Goal: Task Accomplishment & Management: Complete application form

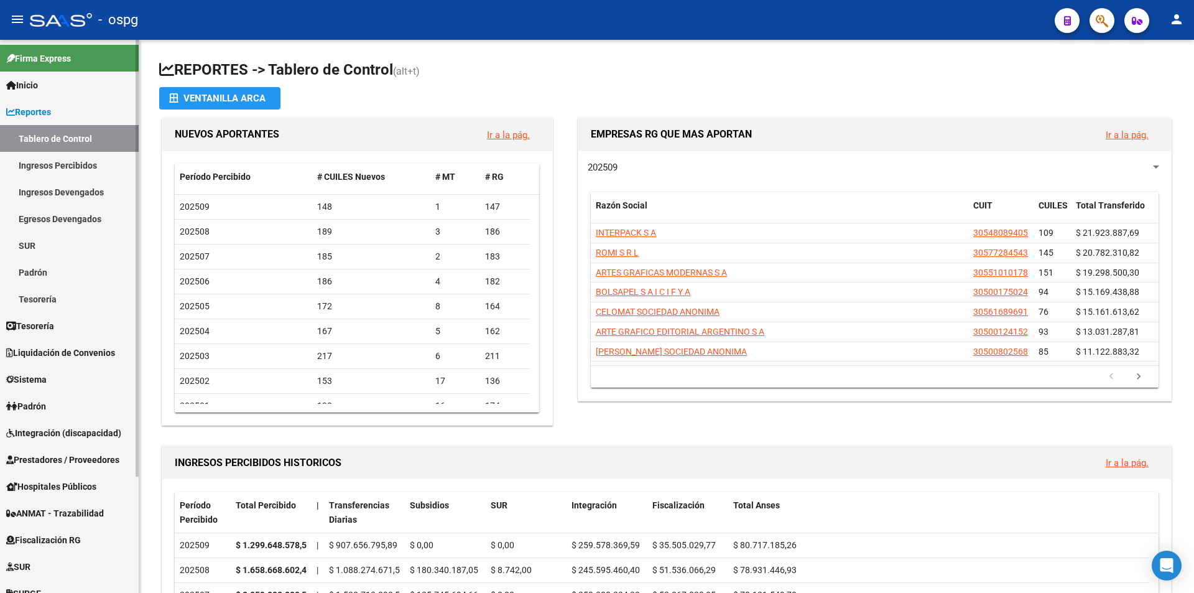
click at [53, 458] on span "Prestadores / Proveedores" at bounding box center [62, 460] width 113 height 14
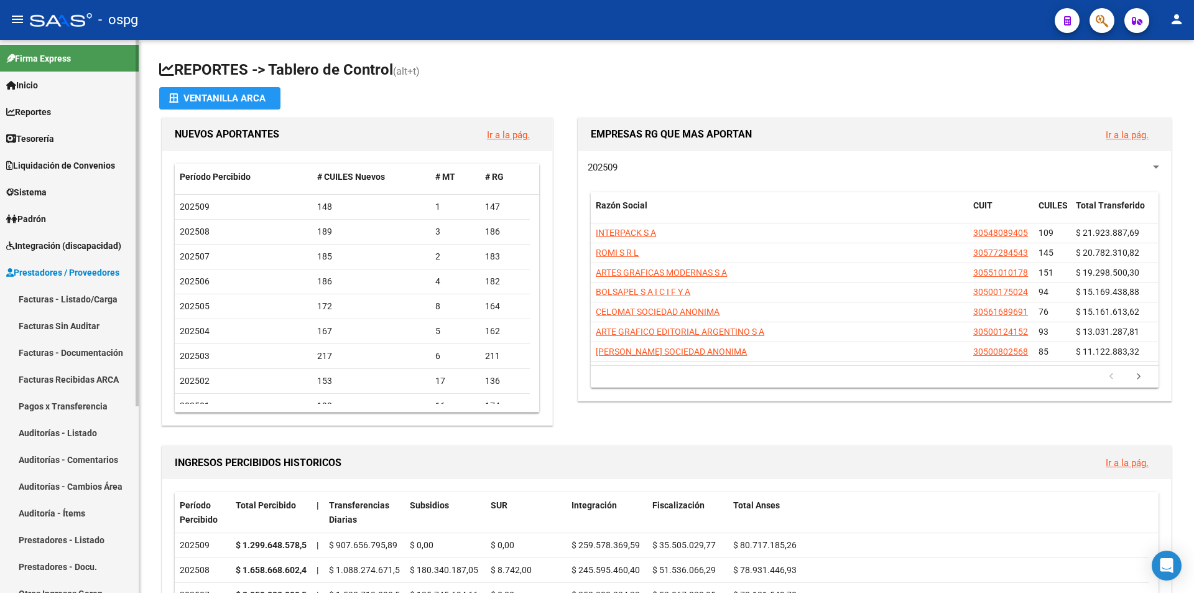
click at [60, 303] on link "Facturas - Listado/Carga" at bounding box center [69, 298] width 139 height 27
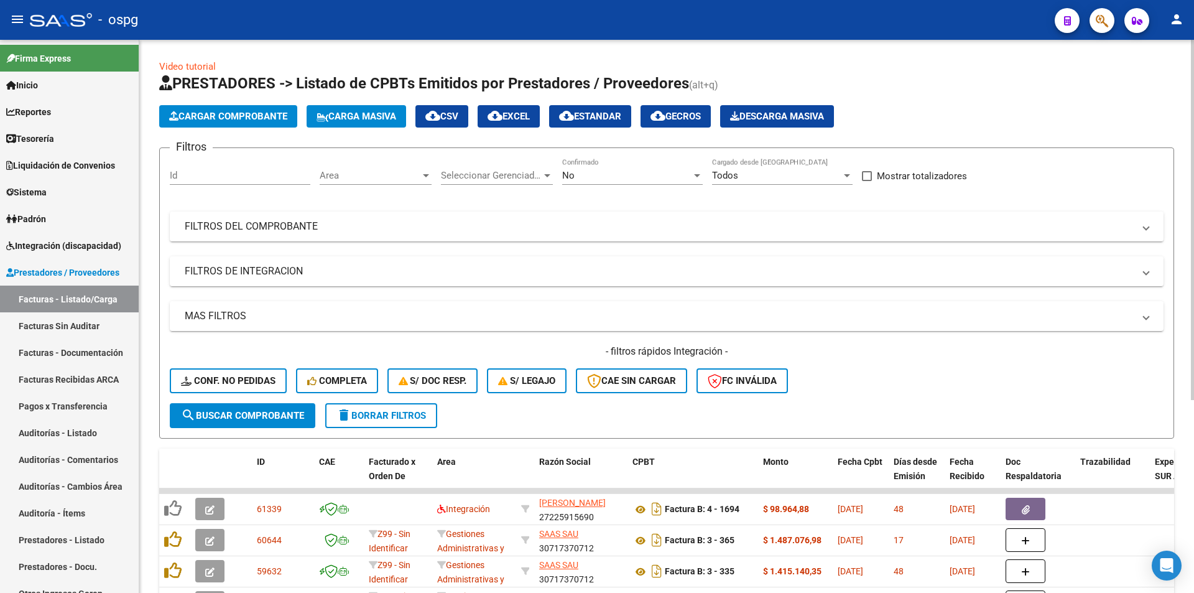
click at [270, 114] on span "Cargar Comprobante" at bounding box center [228, 116] width 118 height 11
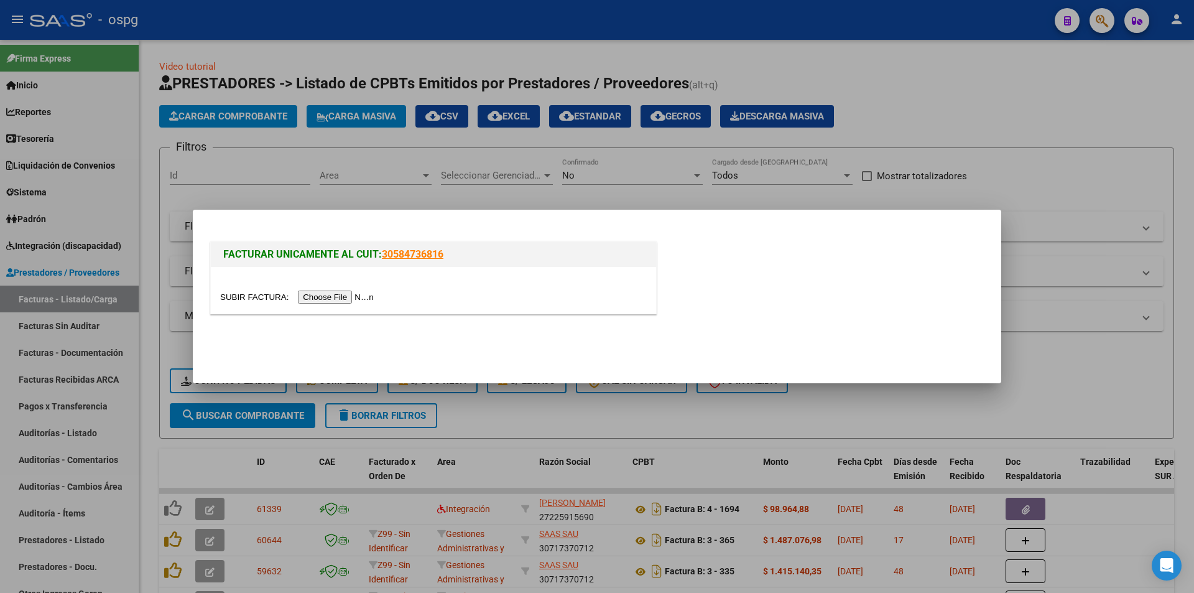
click at [315, 297] on input "file" at bounding box center [298, 296] width 157 height 13
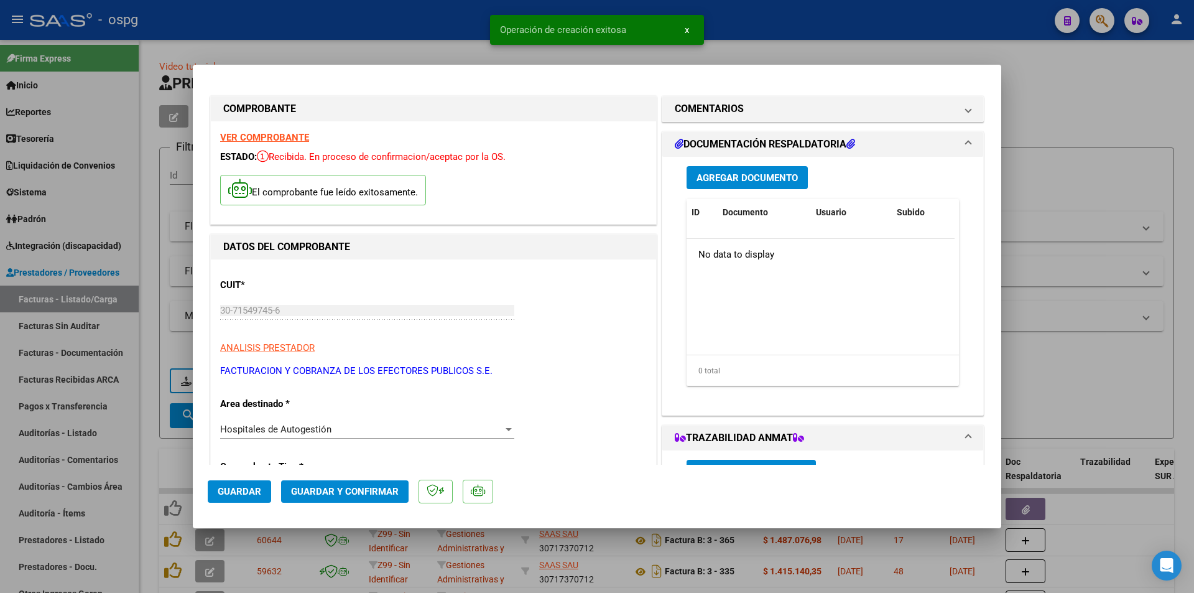
click at [355, 493] on span "Guardar y Confirmar" at bounding box center [345, 491] width 108 height 11
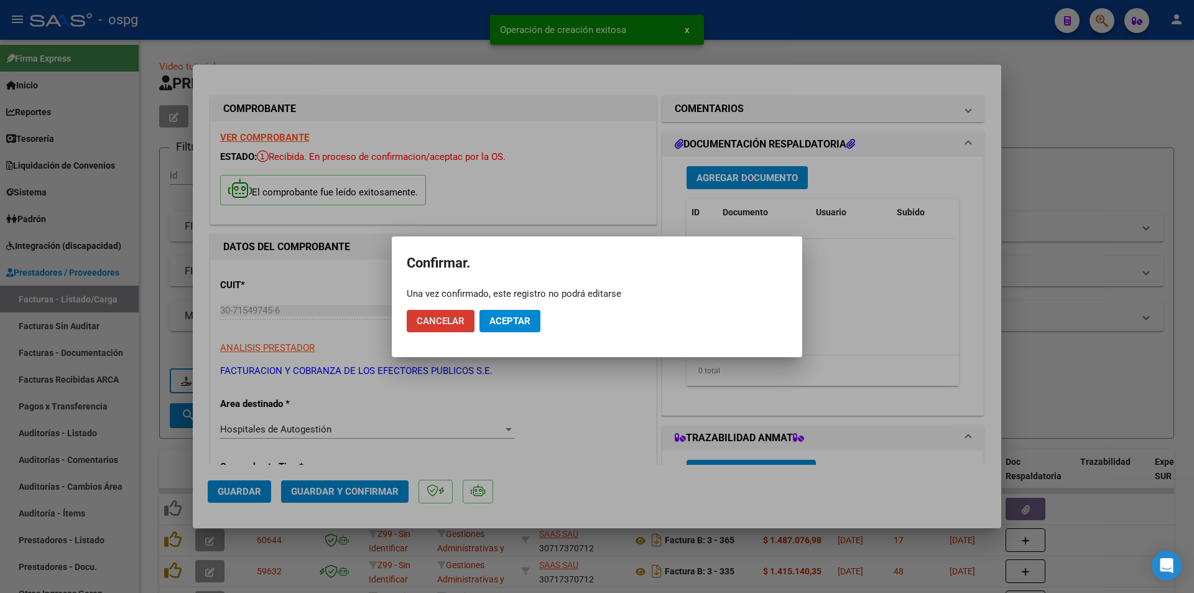
click at [504, 319] on span "Aceptar" at bounding box center [509, 320] width 41 height 11
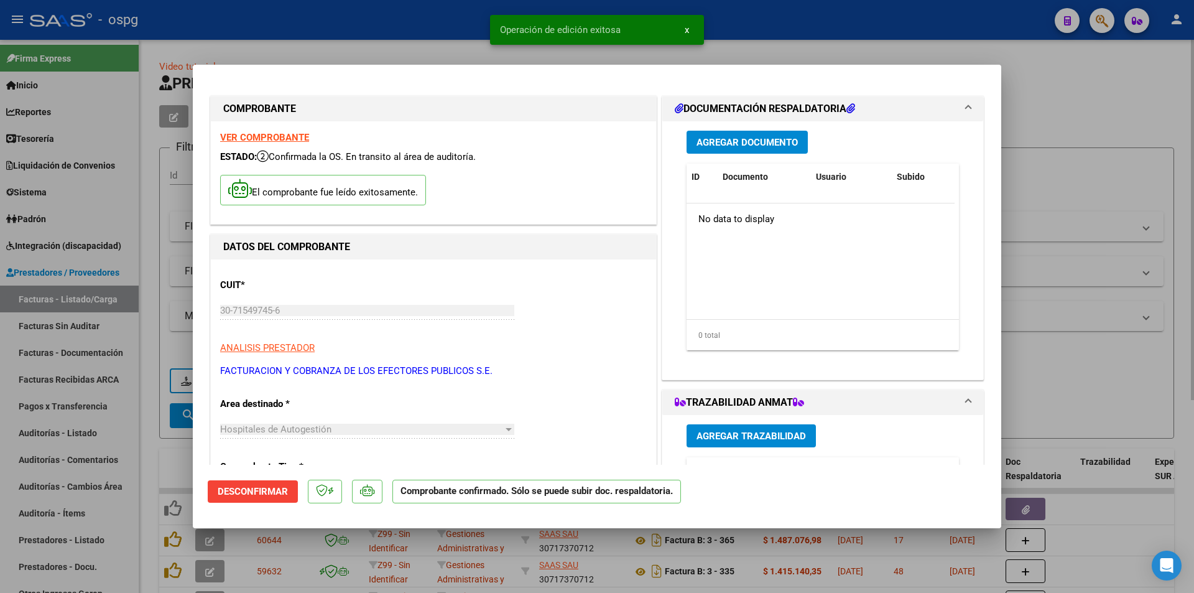
click at [1093, 124] on div at bounding box center [597, 296] width 1194 height 593
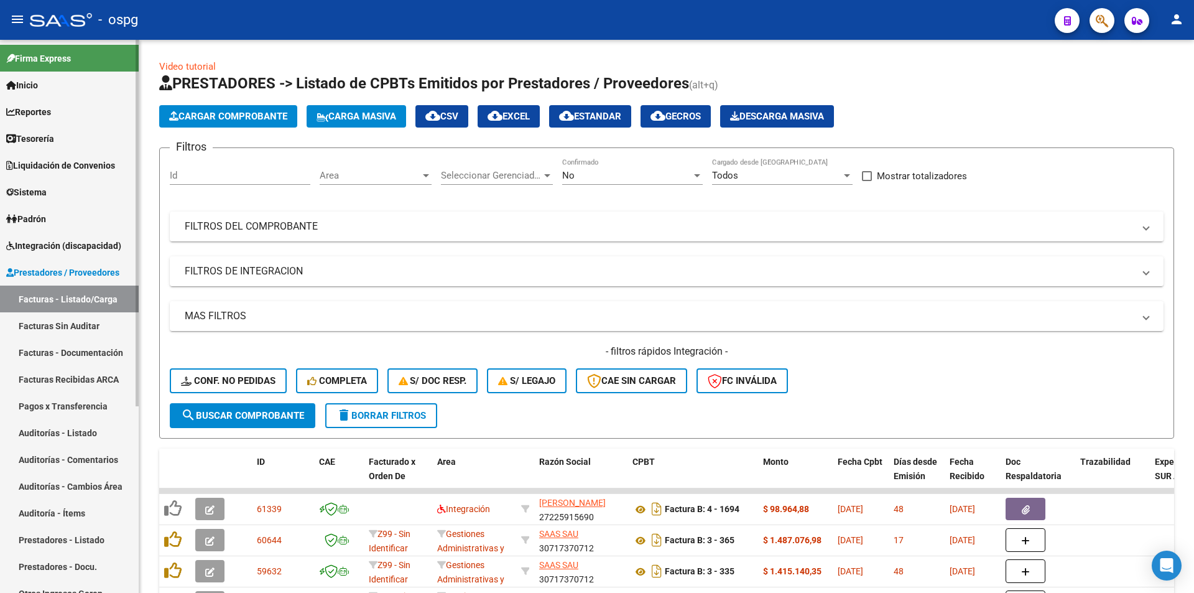
scroll to position [281, 0]
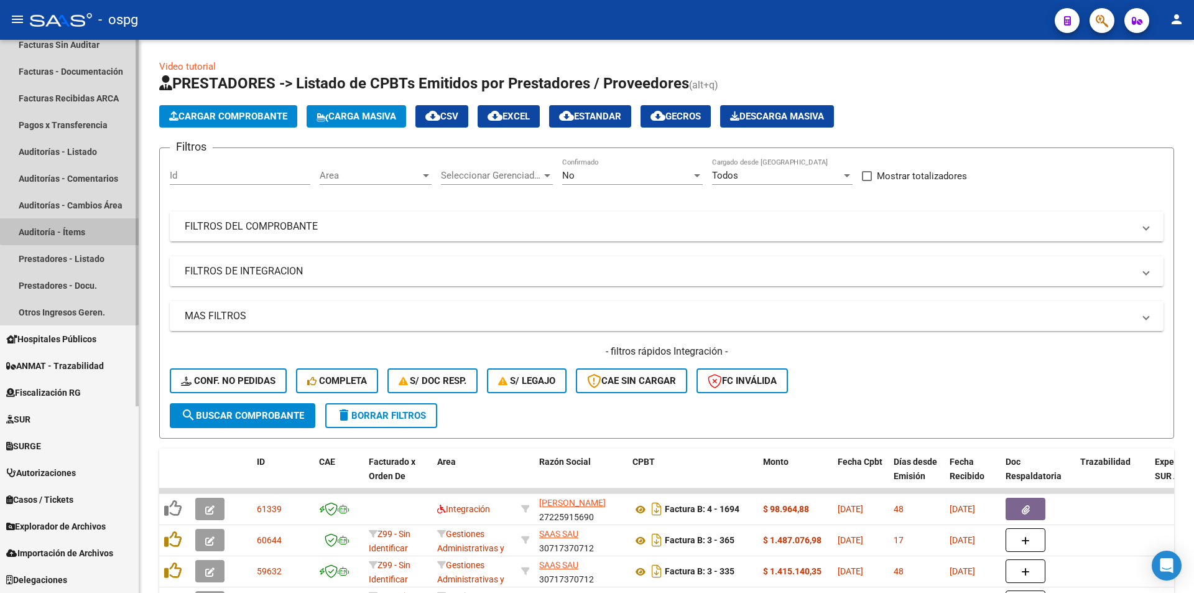
click at [72, 228] on link "Auditoría - Ítems" at bounding box center [69, 231] width 139 height 27
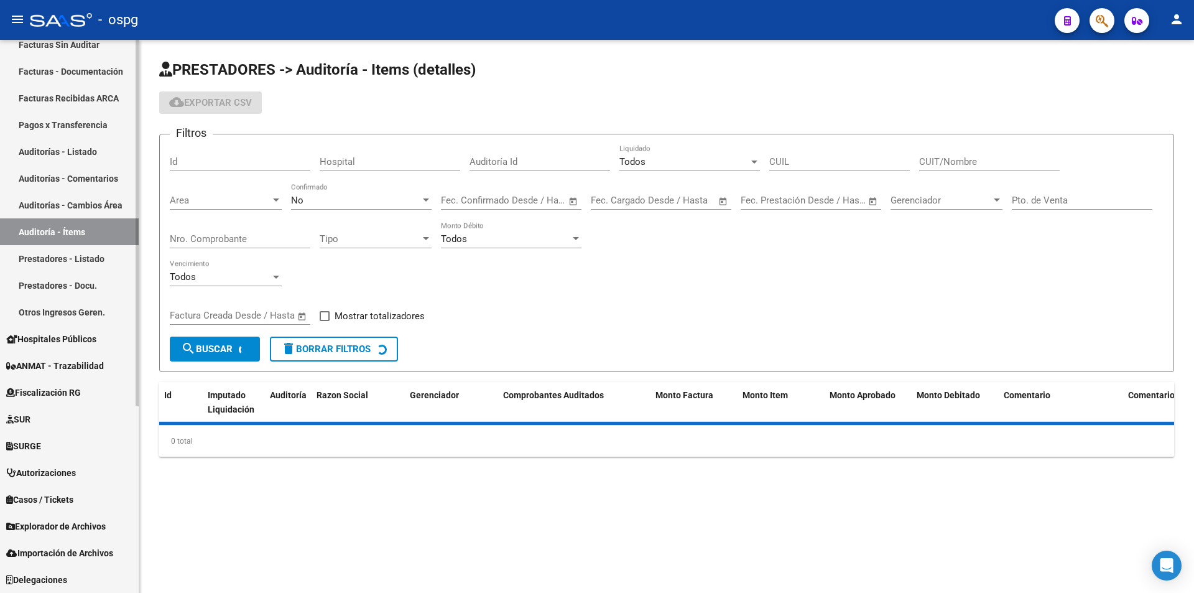
click at [74, 153] on link "Auditorías - Listado" at bounding box center [69, 151] width 139 height 27
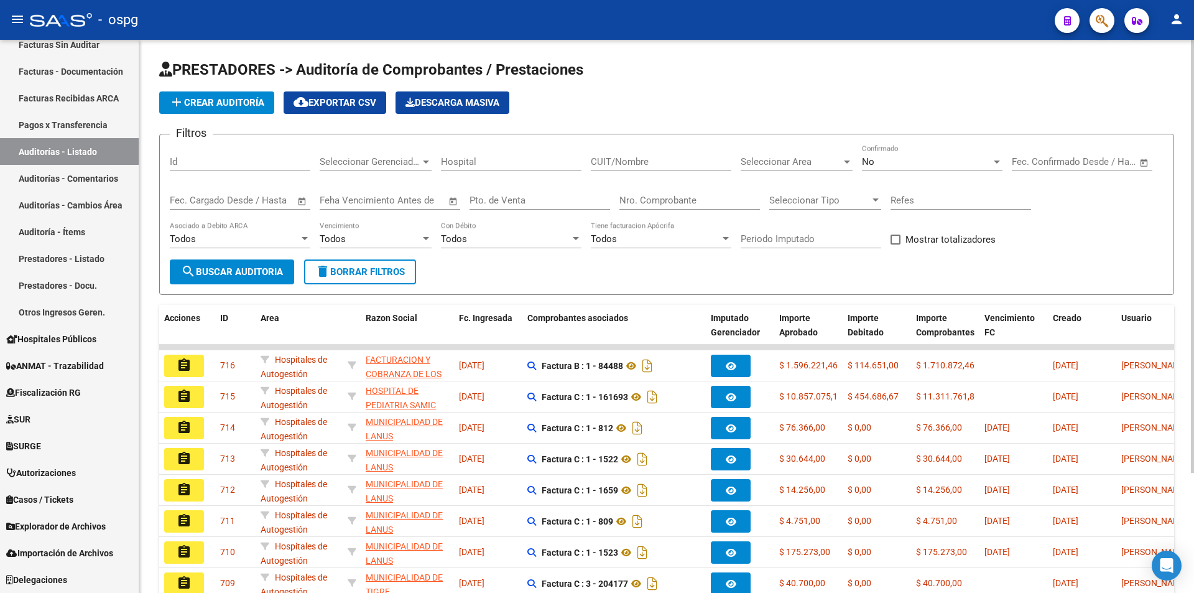
click at [252, 108] on button "add Crear Auditoría" at bounding box center [216, 102] width 115 height 22
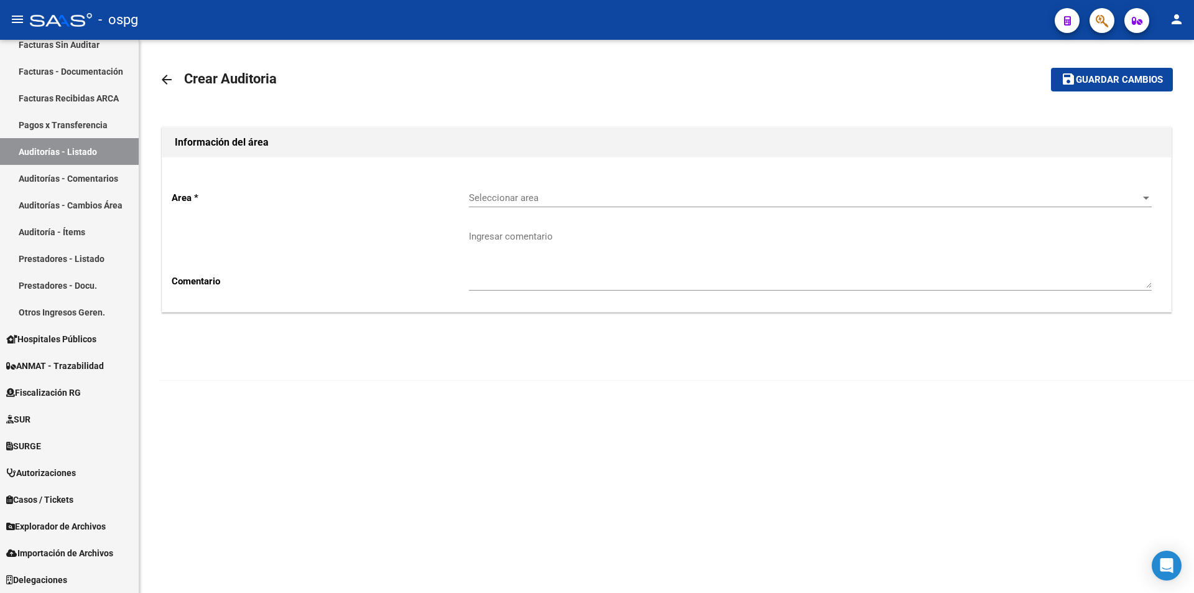
click at [539, 194] on span "Seleccionar area" at bounding box center [805, 197] width 672 height 11
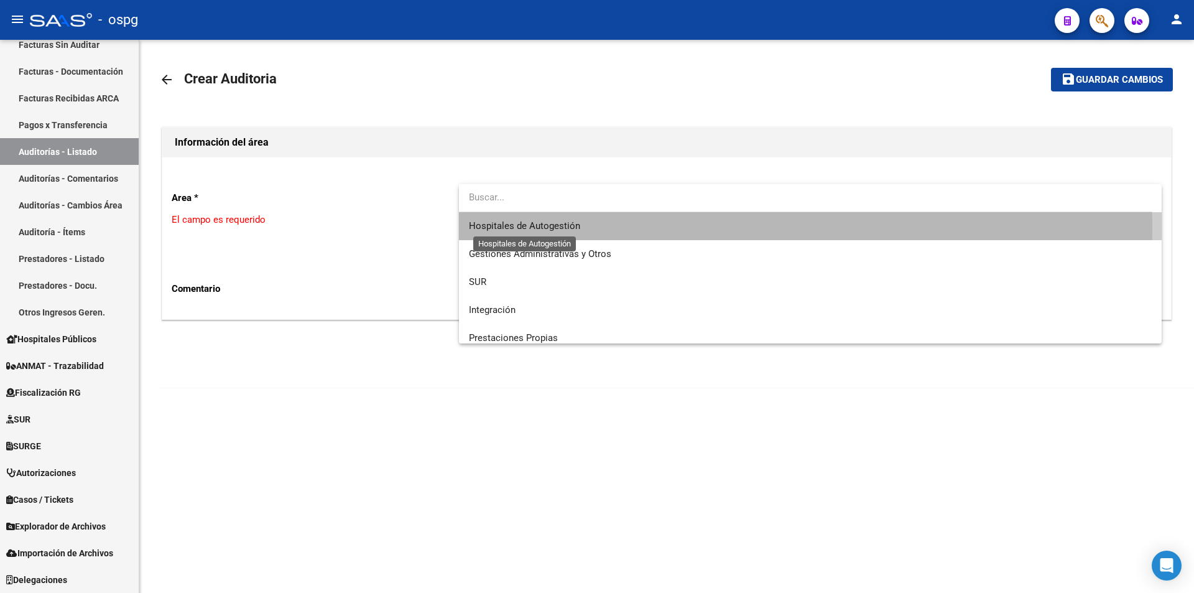
click at [516, 228] on span "Hospitales de Autogestión" at bounding box center [524, 225] width 111 height 11
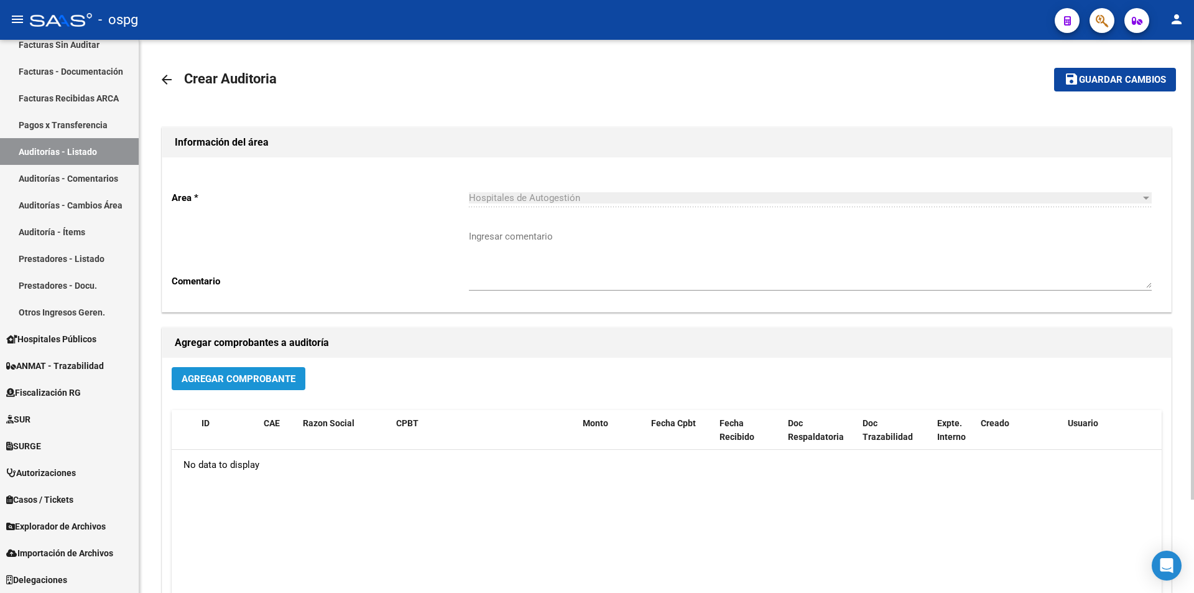
click at [245, 371] on button "Agregar Comprobante" at bounding box center [239, 378] width 134 height 23
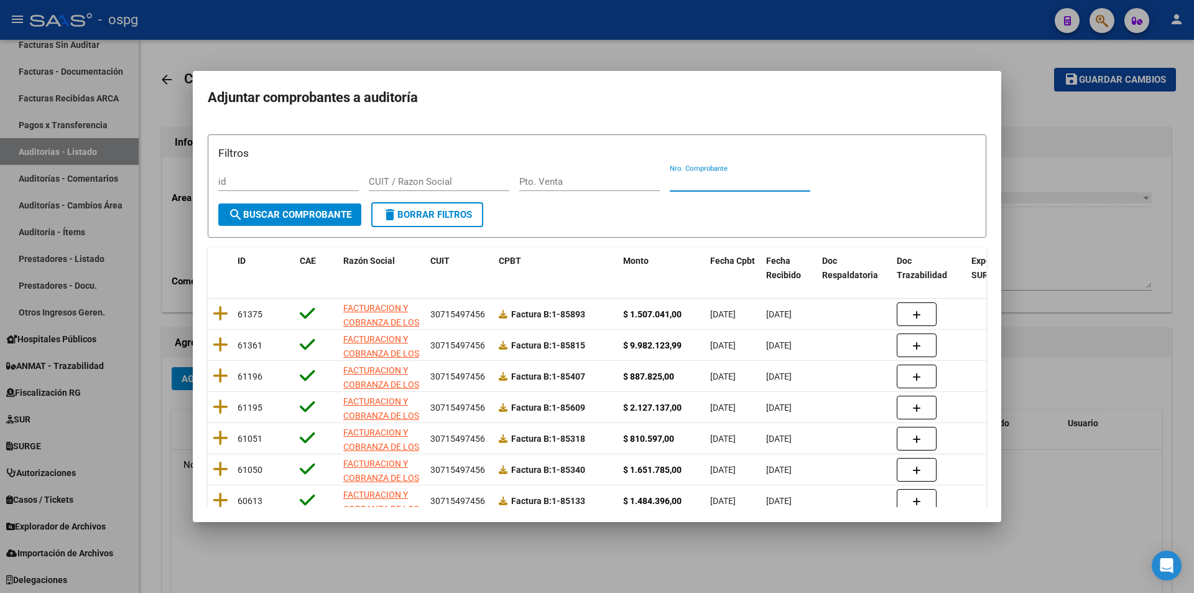
click at [705, 185] on input "Nro. Comprobante" at bounding box center [740, 181] width 141 height 11
type input "84508"
click at [308, 215] on span "search Buscar Comprobante" at bounding box center [289, 214] width 123 height 11
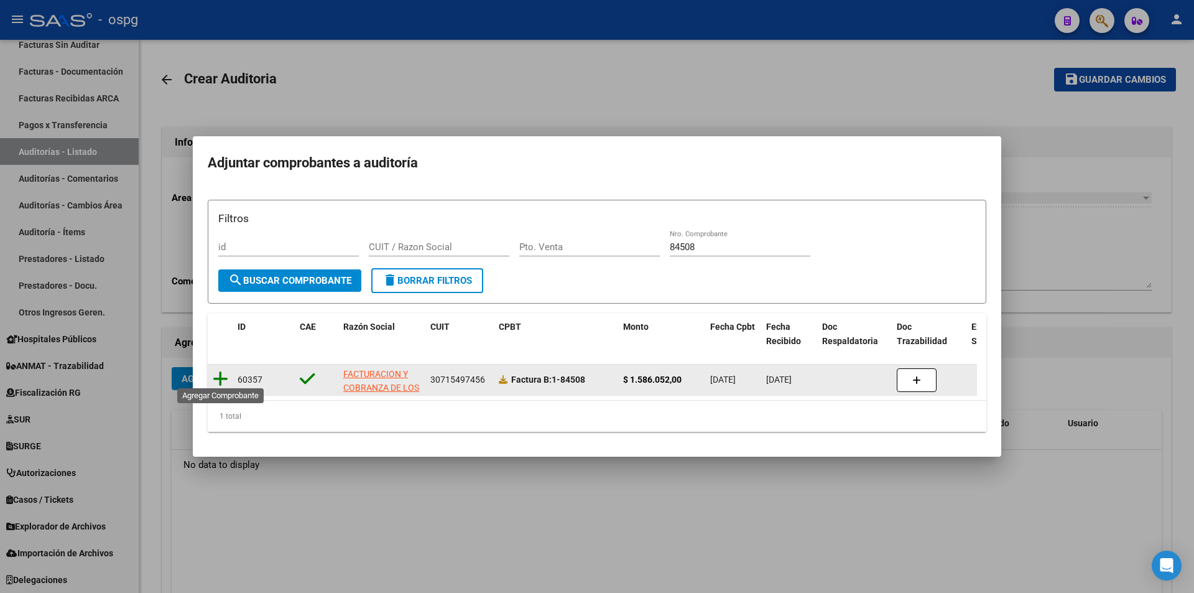
click at [219, 370] on icon at bounding box center [221, 378] width 16 height 17
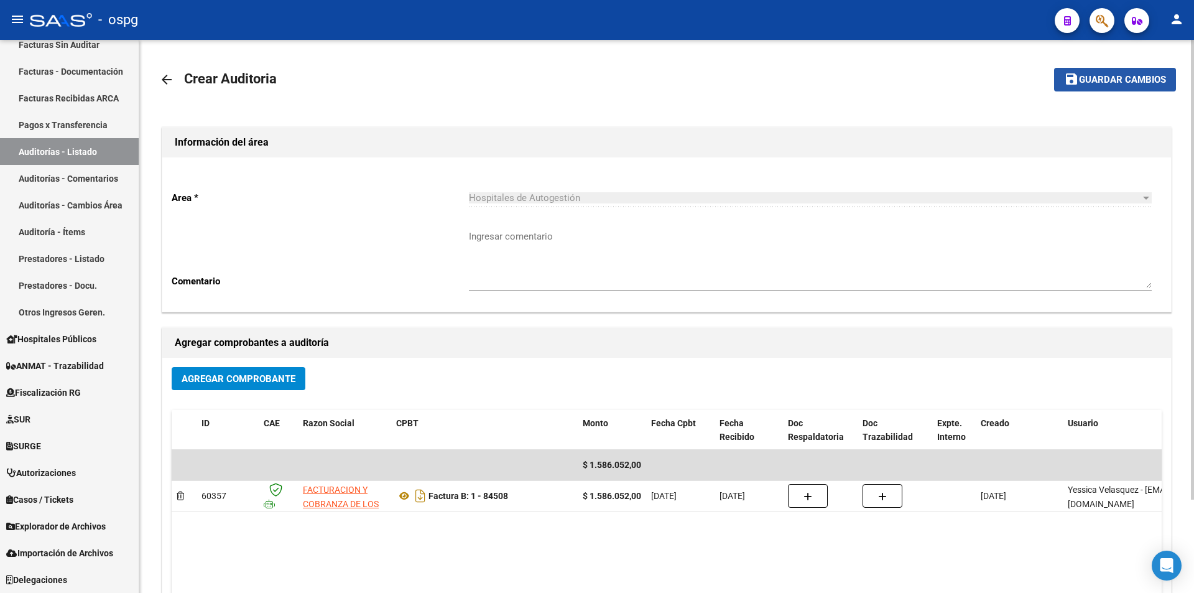
click at [1105, 75] on span "Guardar cambios" at bounding box center [1122, 80] width 87 height 11
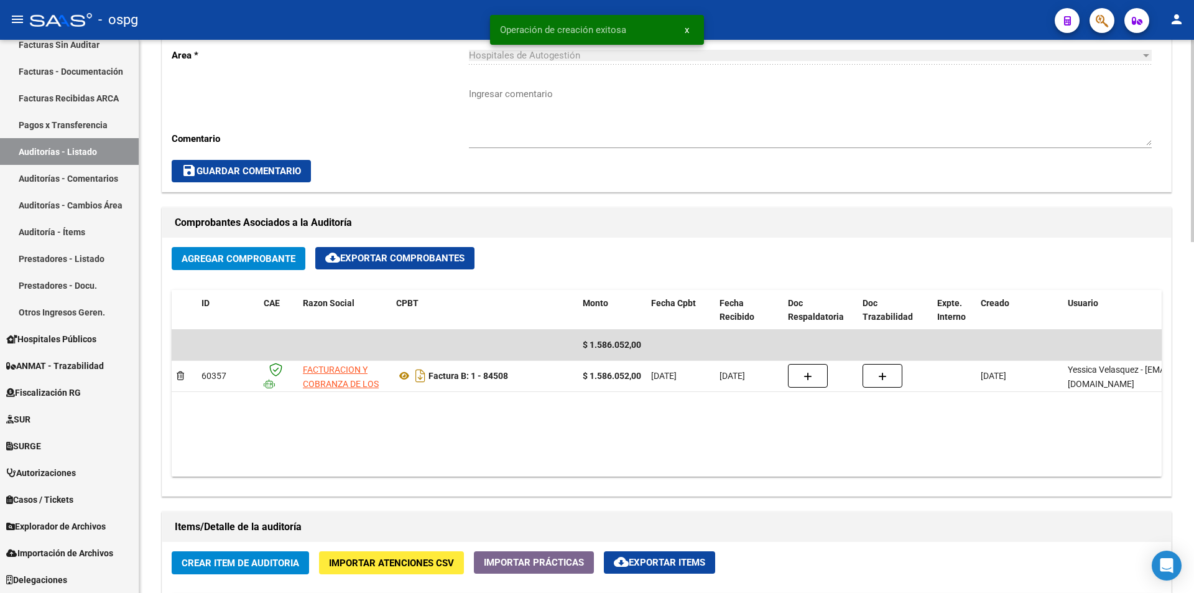
scroll to position [622, 0]
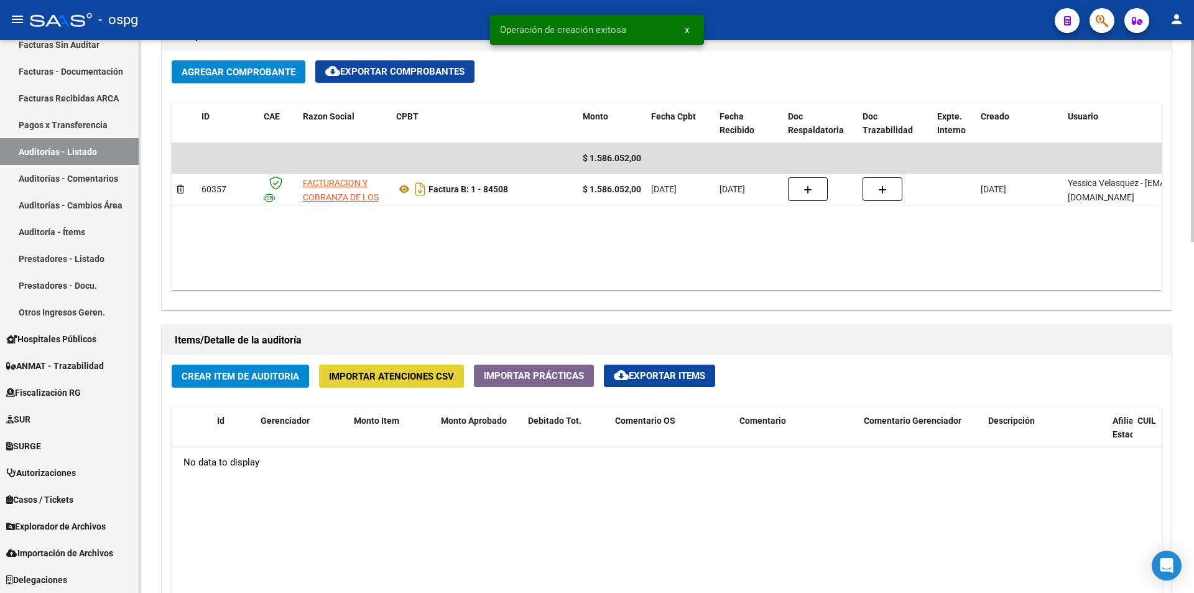
click at [397, 376] on span "Importar Atenciones CSV" at bounding box center [391, 376] width 125 height 11
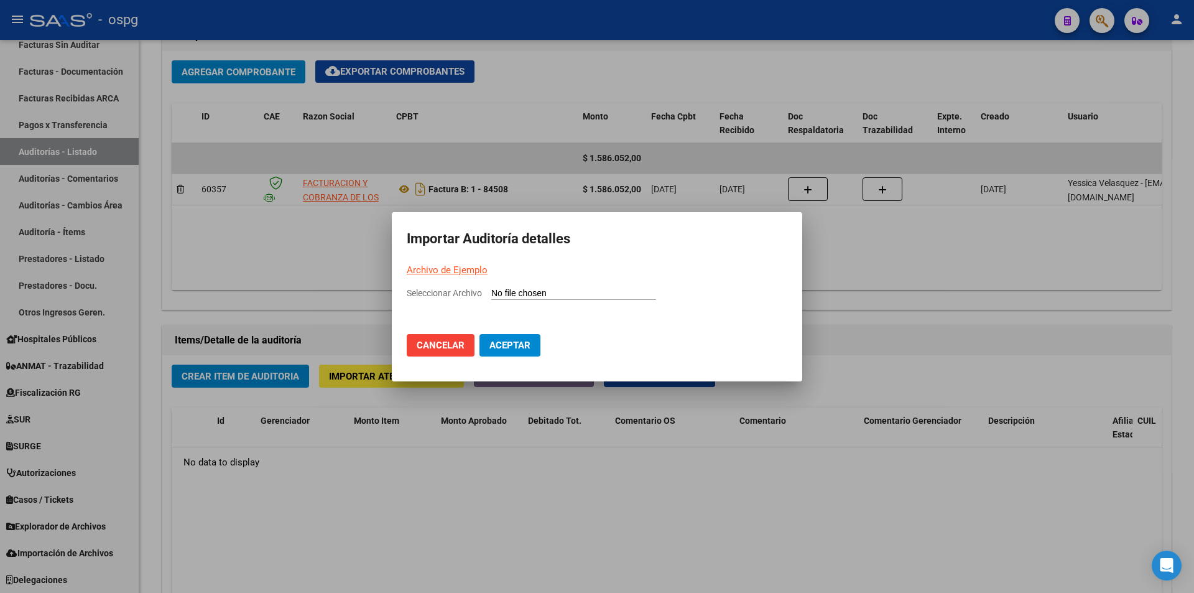
click at [476, 270] on link "Archivo de Ejemplo" at bounding box center [447, 269] width 81 height 11
click at [519, 292] on input "Seleccionar Archivo" at bounding box center [573, 294] width 165 height 12
type input "C:\fakepath\Auditoria-demo-saas-total (7).csv"
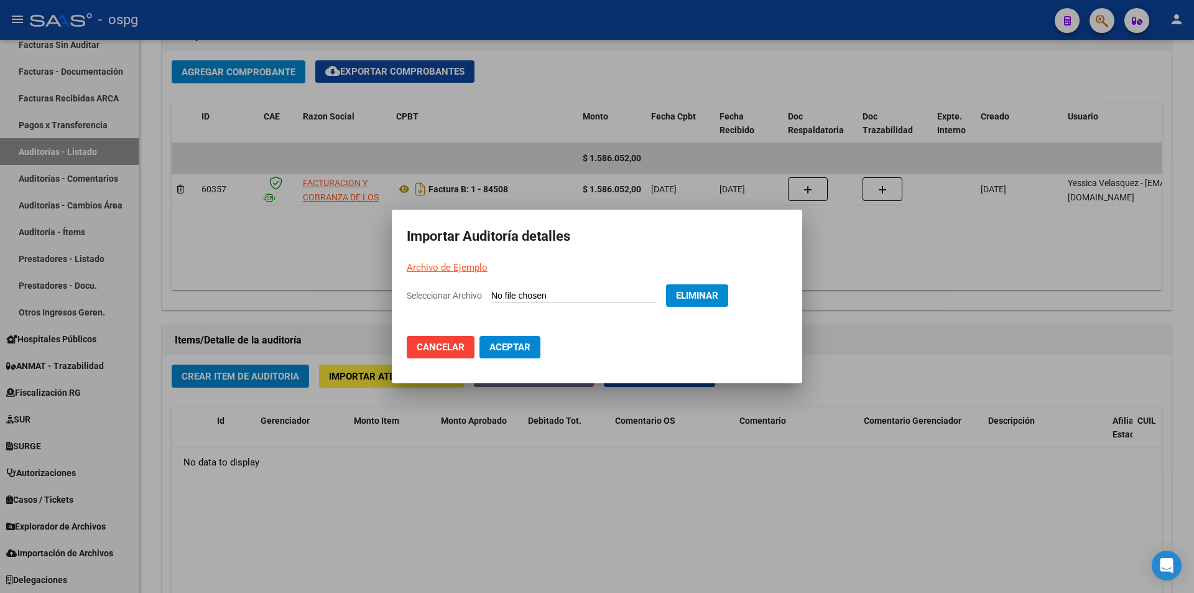
click at [503, 353] on button "Aceptar" at bounding box center [509, 347] width 61 height 22
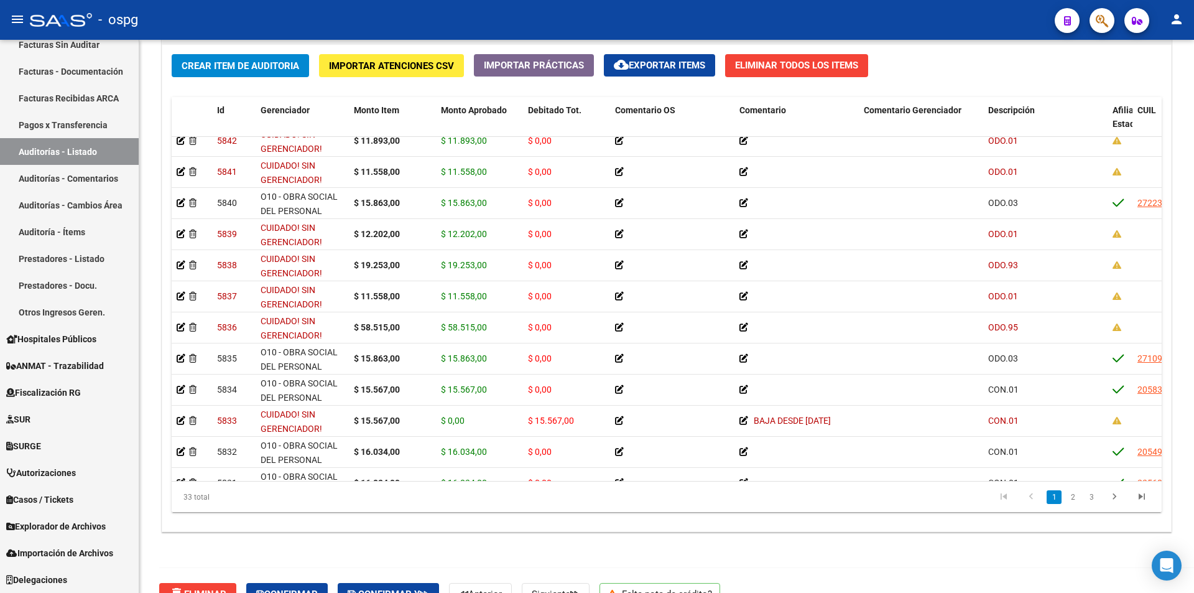
scroll to position [0, 0]
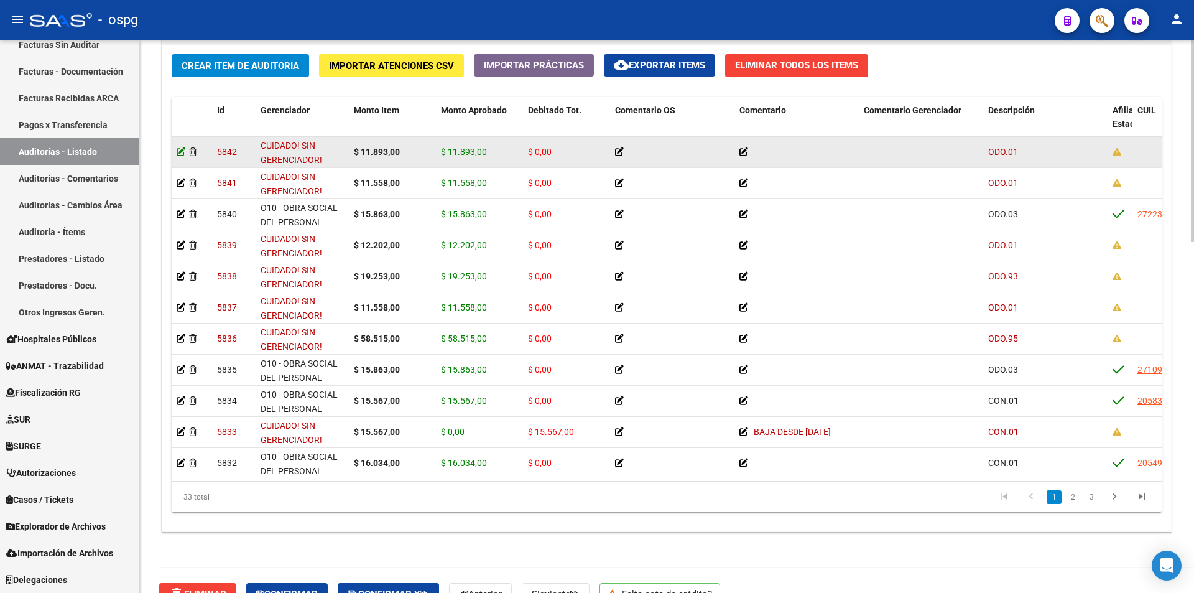
click at [180, 151] on icon at bounding box center [181, 151] width 9 height 9
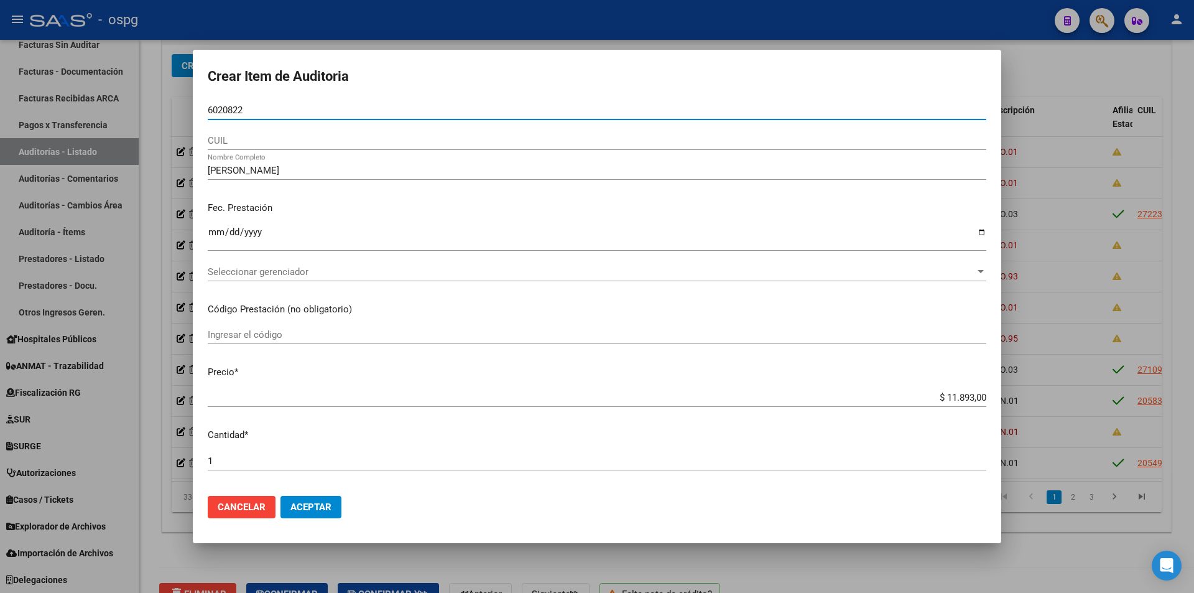
drag, startPoint x: 259, startPoint y: 110, endPoint x: 197, endPoint y: 111, distance: 62.8
click at [197, 111] on mat-dialog-content "6020822 Nro Documento CUIL [PERSON_NAME] Nombre Completo Fec. Prestación [DATE]…" at bounding box center [597, 293] width 808 height 385
paste input "6020822"
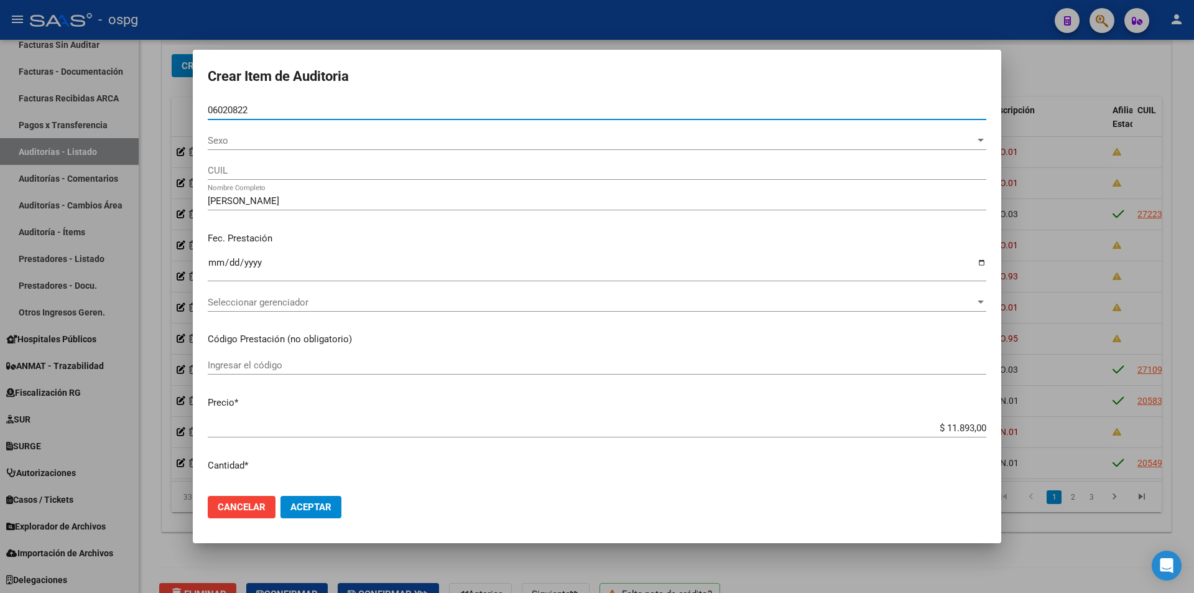
type input "06020822"
click at [251, 131] on div "Sexo Sexo" at bounding box center [597, 140] width 779 height 19
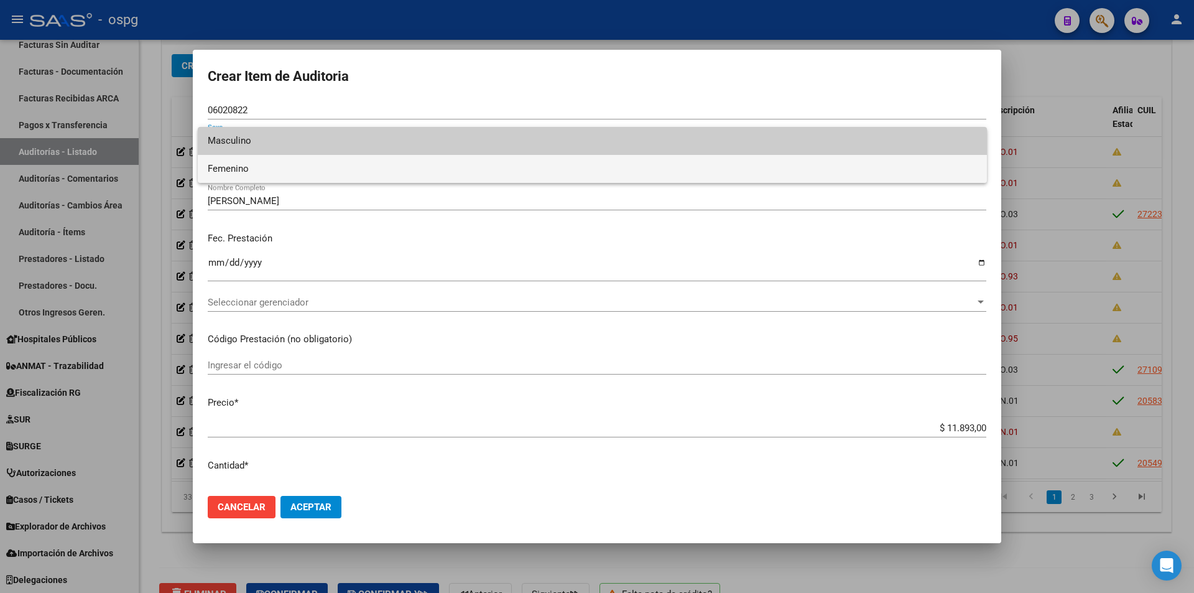
click at [248, 168] on span "Femenino" at bounding box center [592, 169] width 769 height 28
type input "27060208226"
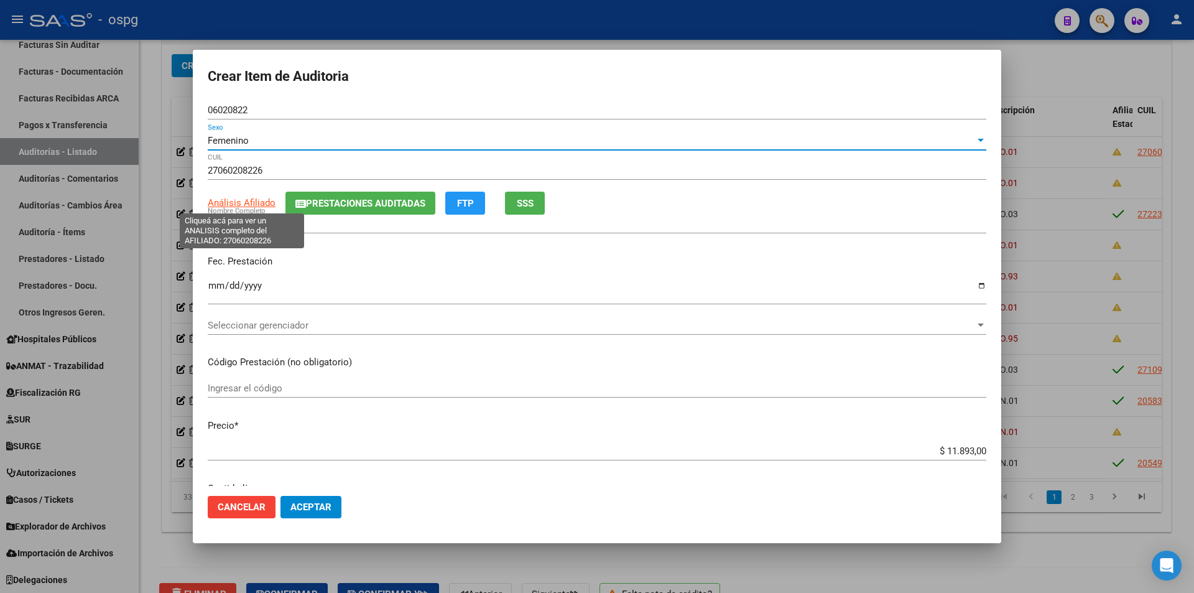
click at [254, 201] on span "Análisis Afiliado" at bounding box center [242, 202] width 68 height 11
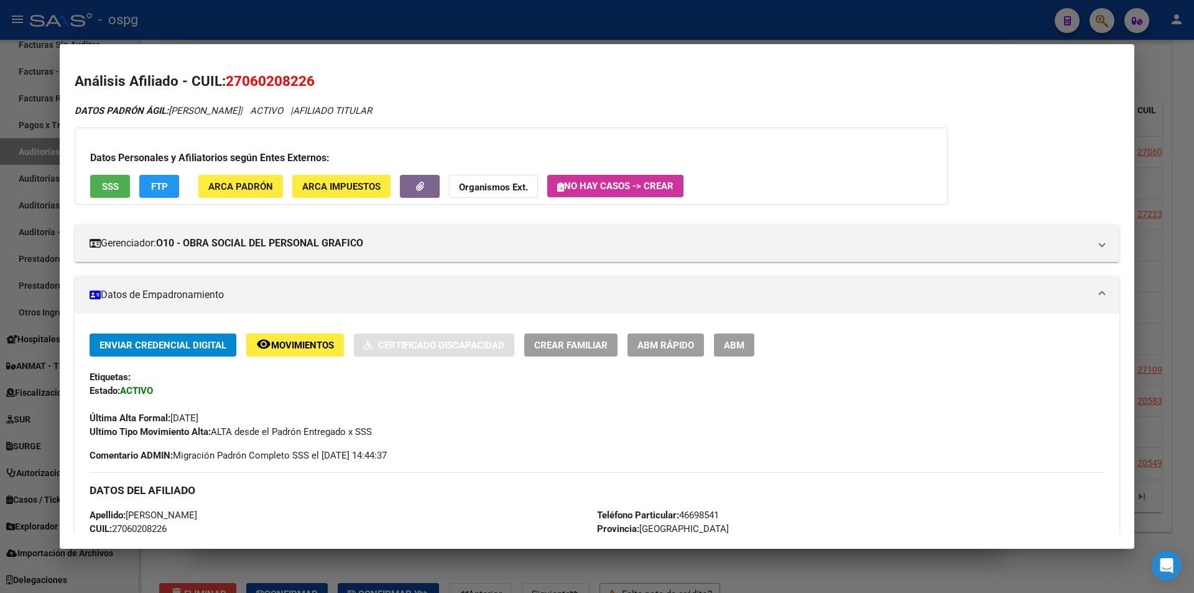
click at [354, 32] on div at bounding box center [597, 296] width 1194 height 593
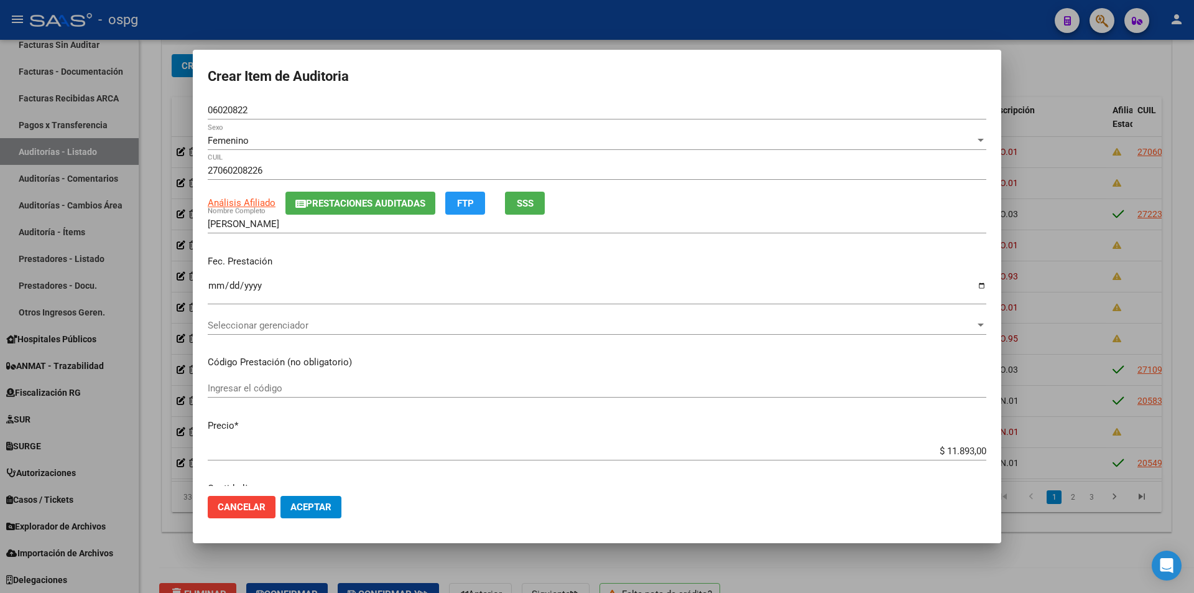
click at [251, 324] on span "Seleccionar gerenciador" at bounding box center [591, 325] width 767 height 11
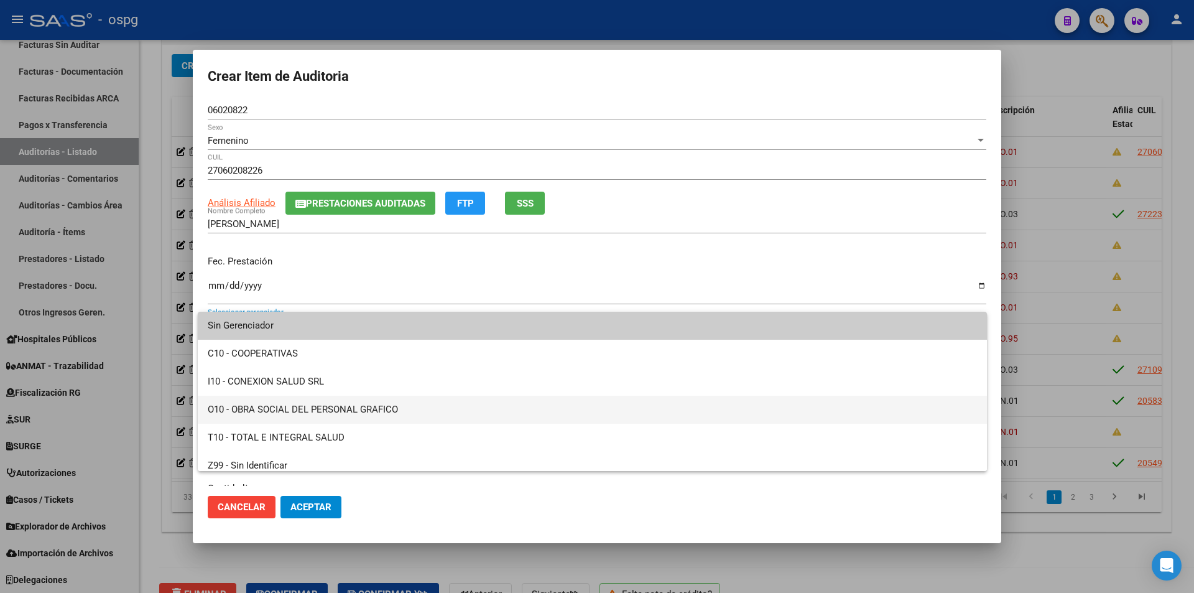
click at [296, 405] on span "O10 - OBRA SOCIAL DEL PERSONAL GRAFICO" at bounding box center [592, 410] width 769 height 28
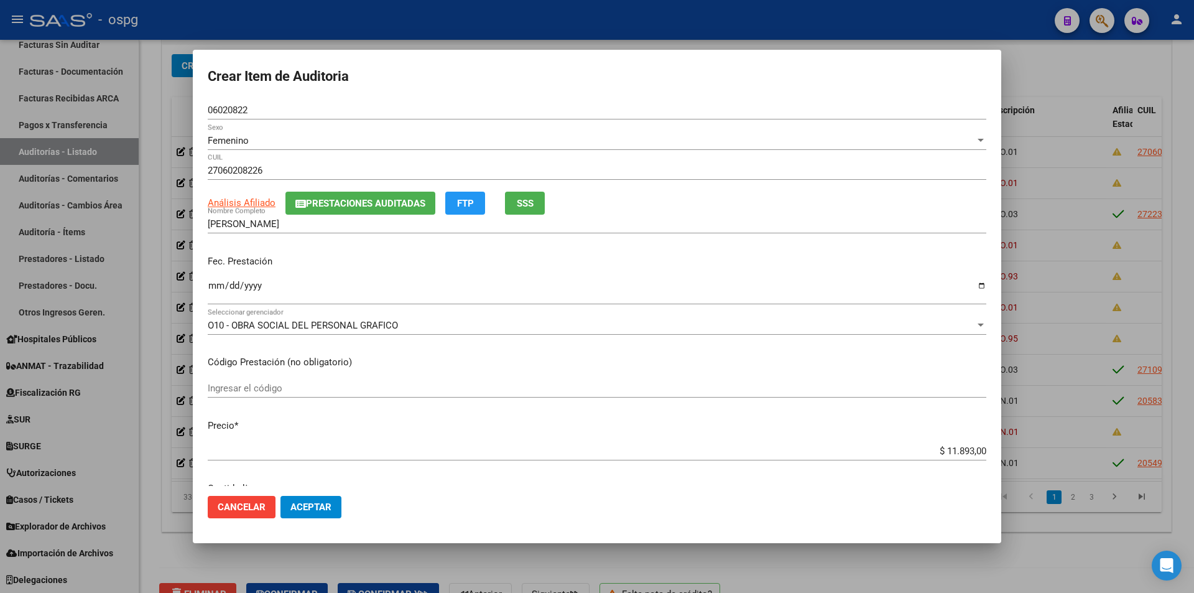
click at [306, 495] on mat-dialog-actions "Cancelar Aceptar" at bounding box center [597, 507] width 779 height 42
click at [310, 508] on span "Aceptar" at bounding box center [310, 506] width 41 height 11
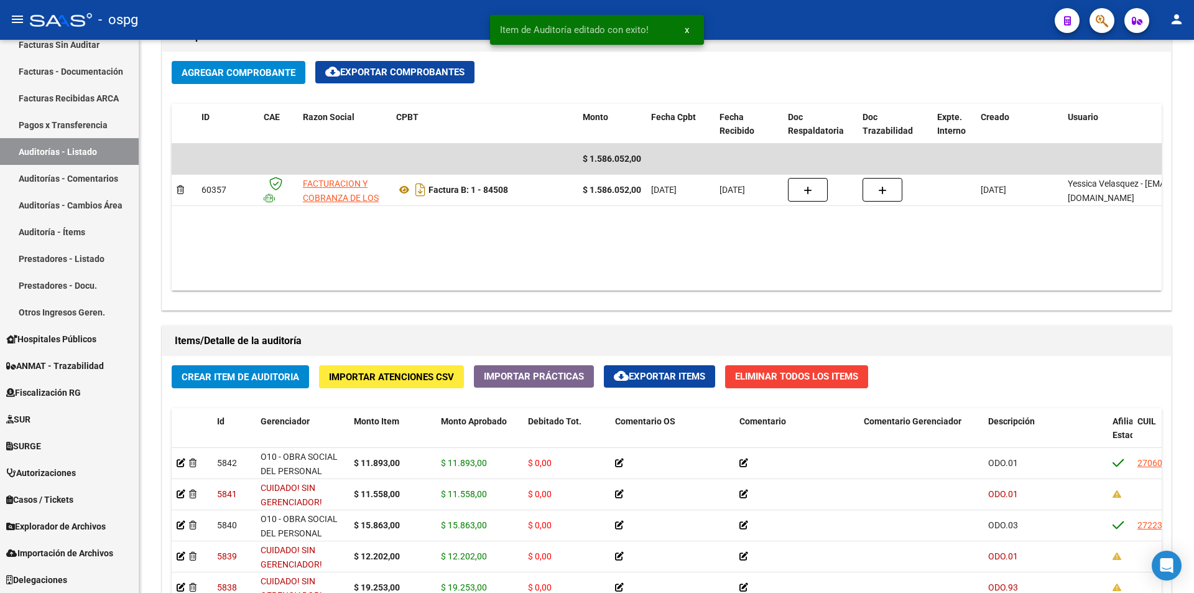
scroll to position [871, 0]
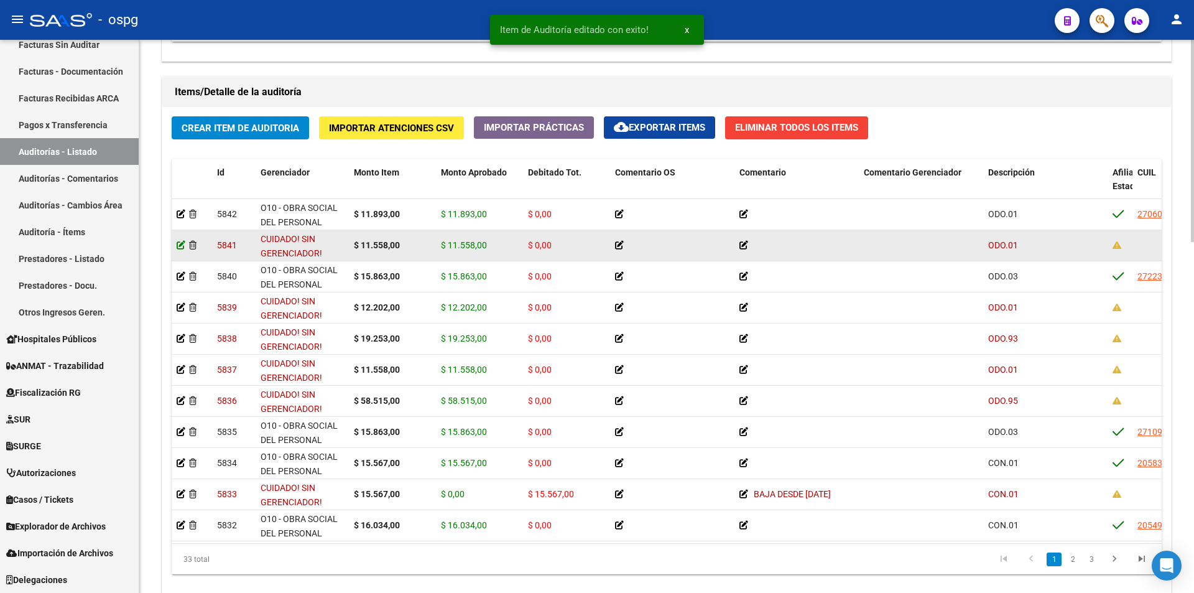
click at [182, 246] on icon at bounding box center [181, 245] width 9 height 9
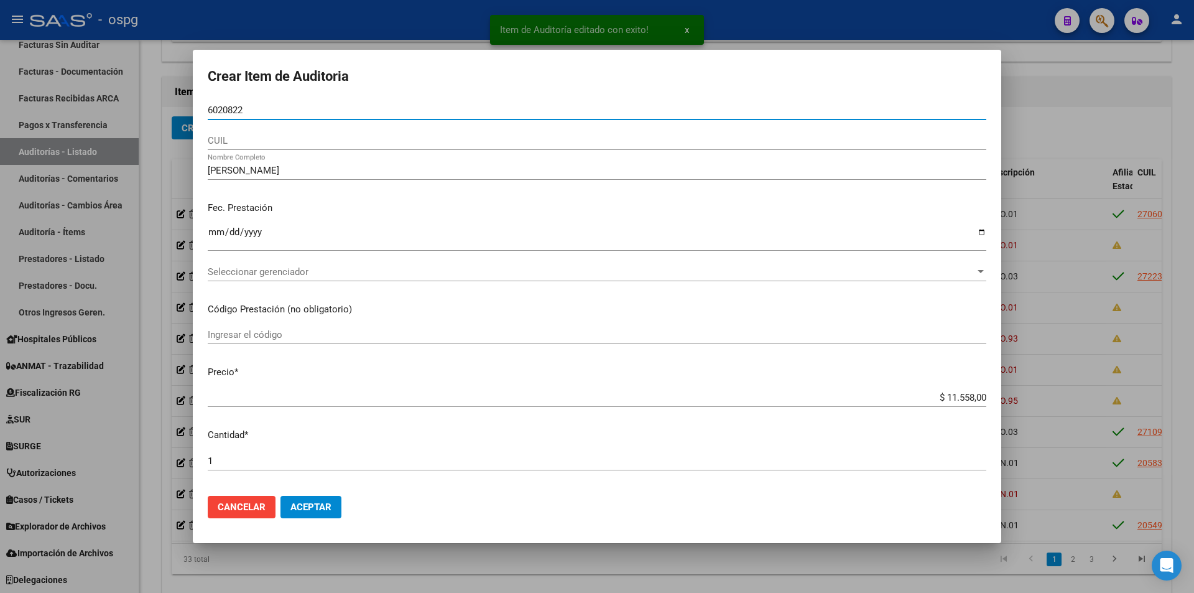
click at [266, 274] on span "Seleccionar gerenciador" at bounding box center [591, 271] width 767 height 11
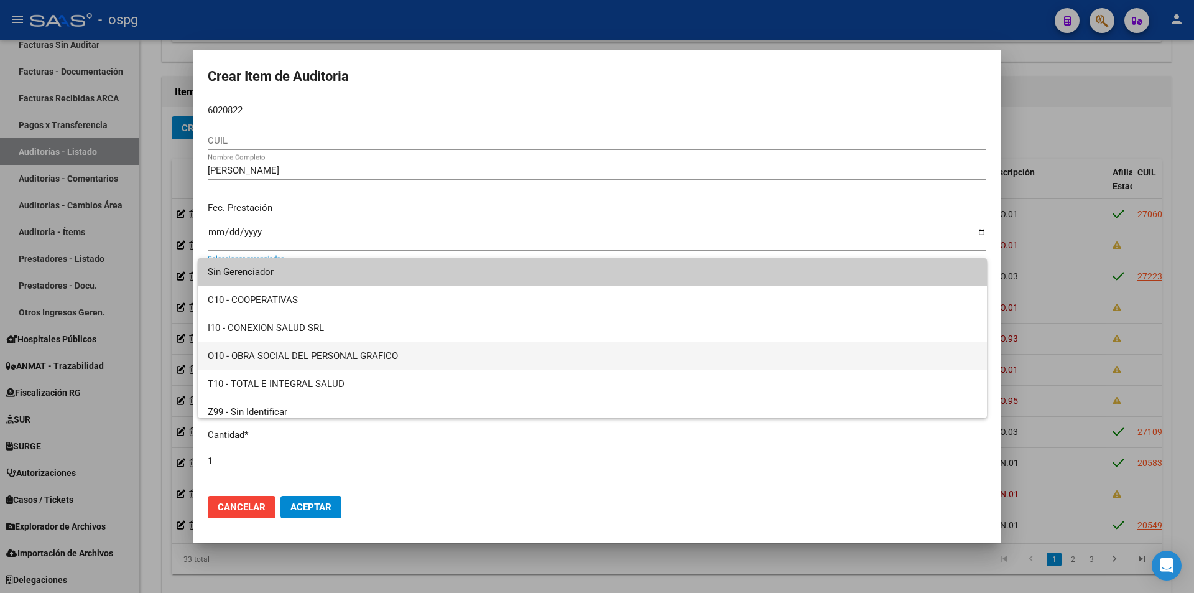
click at [265, 358] on span "O10 - OBRA SOCIAL DEL PERSONAL GRAFICO" at bounding box center [592, 356] width 769 height 28
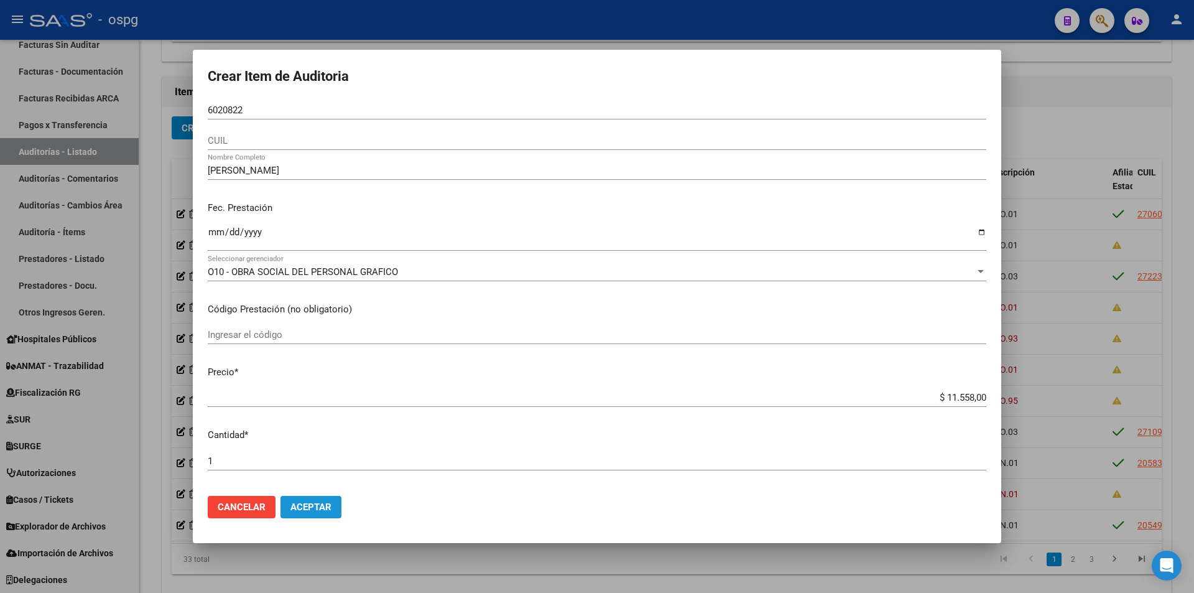
click at [300, 501] on button "Aceptar" at bounding box center [310, 507] width 61 height 22
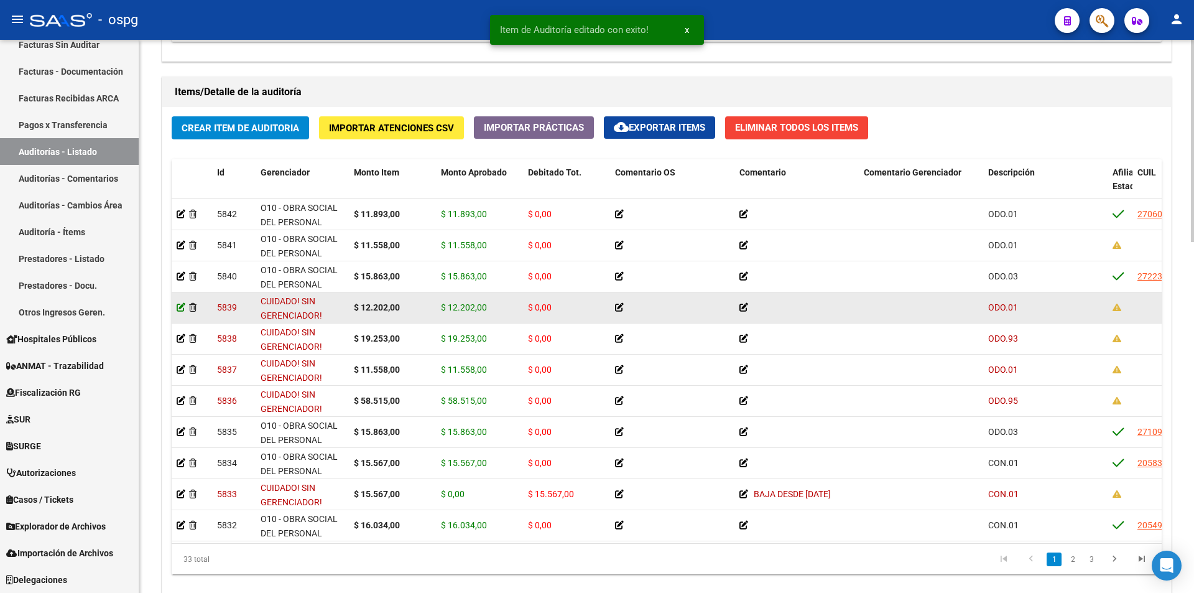
click at [181, 308] on icon at bounding box center [181, 307] width 9 height 9
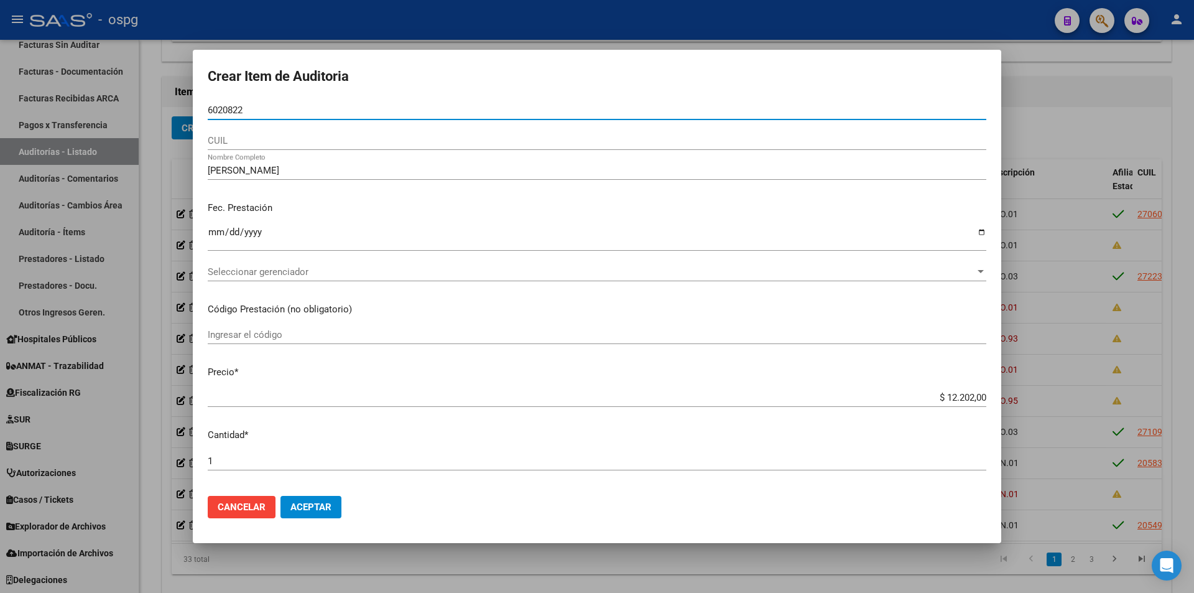
click at [298, 275] on span "Seleccionar gerenciador" at bounding box center [591, 271] width 767 height 11
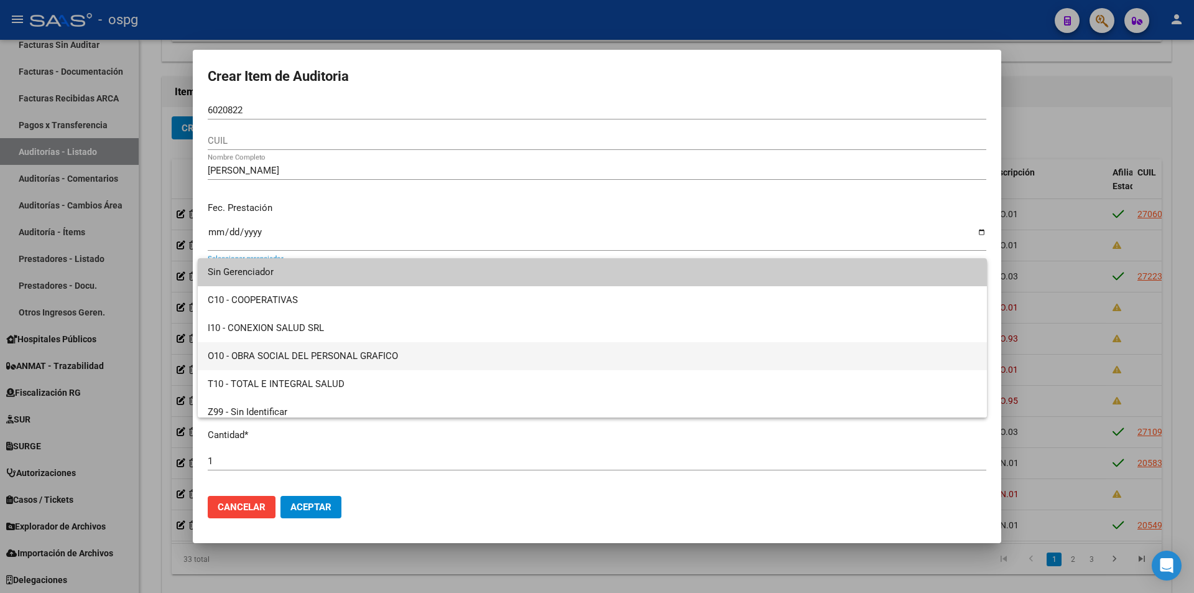
click at [287, 351] on span "O10 - OBRA SOCIAL DEL PERSONAL GRAFICO" at bounding box center [592, 356] width 769 height 28
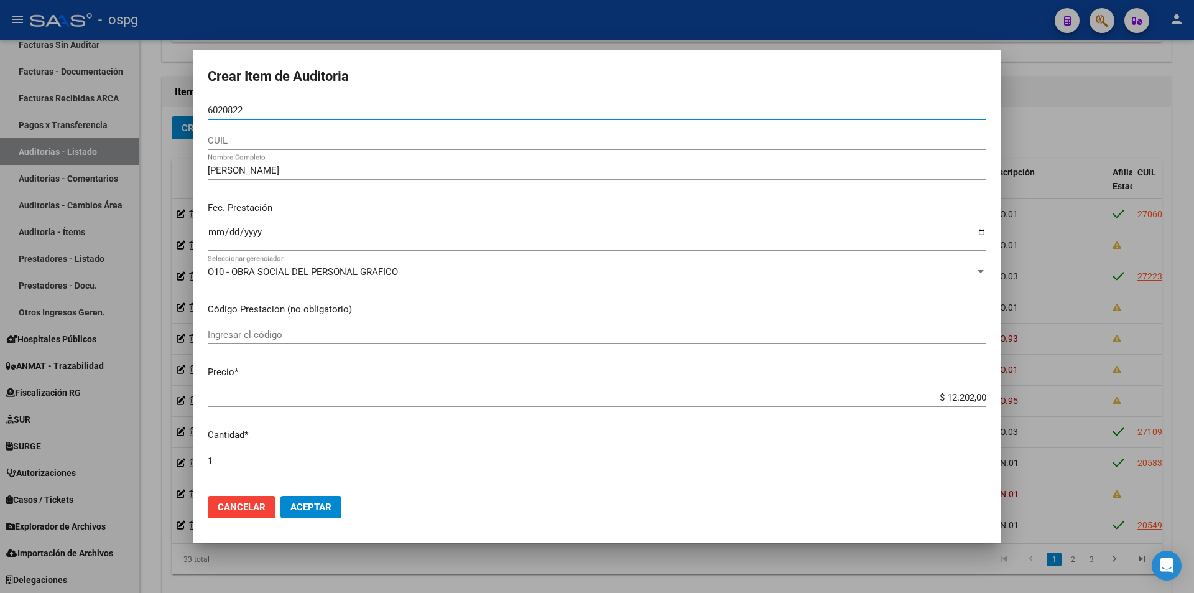
drag, startPoint x: 252, startPoint y: 111, endPoint x: 188, endPoint y: 105, distance: 64.3
click at [188, 105] on div "Crear Item de Auditoria 6020822 Nro Documento CUIL [PERSON_NAME] Nombre Complet…" at bounding box center [597, 296] width 1194 height 593
paste input "6020822"
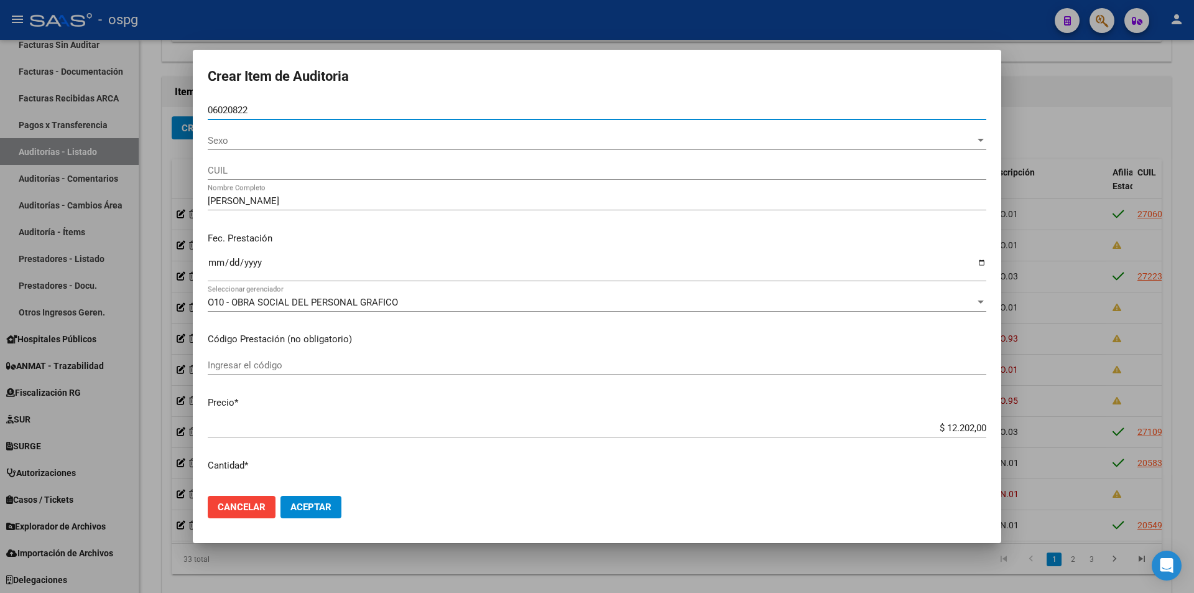
type input "06020822"
click at [220, 143] on span "Sexo" at bounding box center [591, 140] width 767 height 11
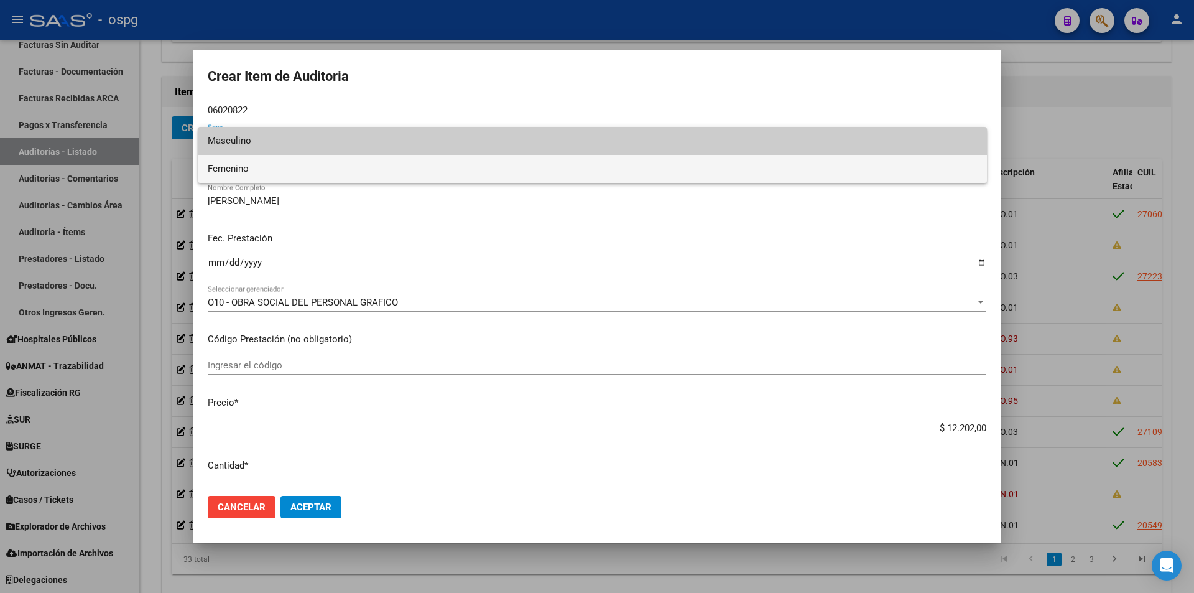
click at [236, 170] on span "Femenino" at bounding box center [592, 169] width 769 height 28
type input "27060208226"
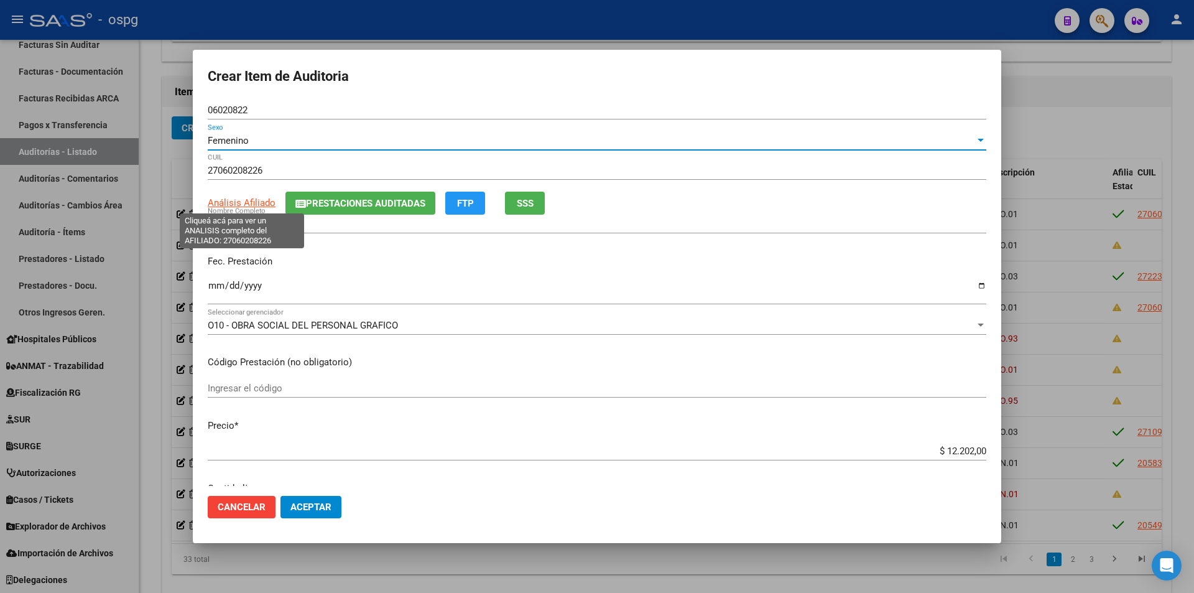
click at [237, 200] on span "Análisis Afiliado" at bounding box center [242, 202] width 68 height 11
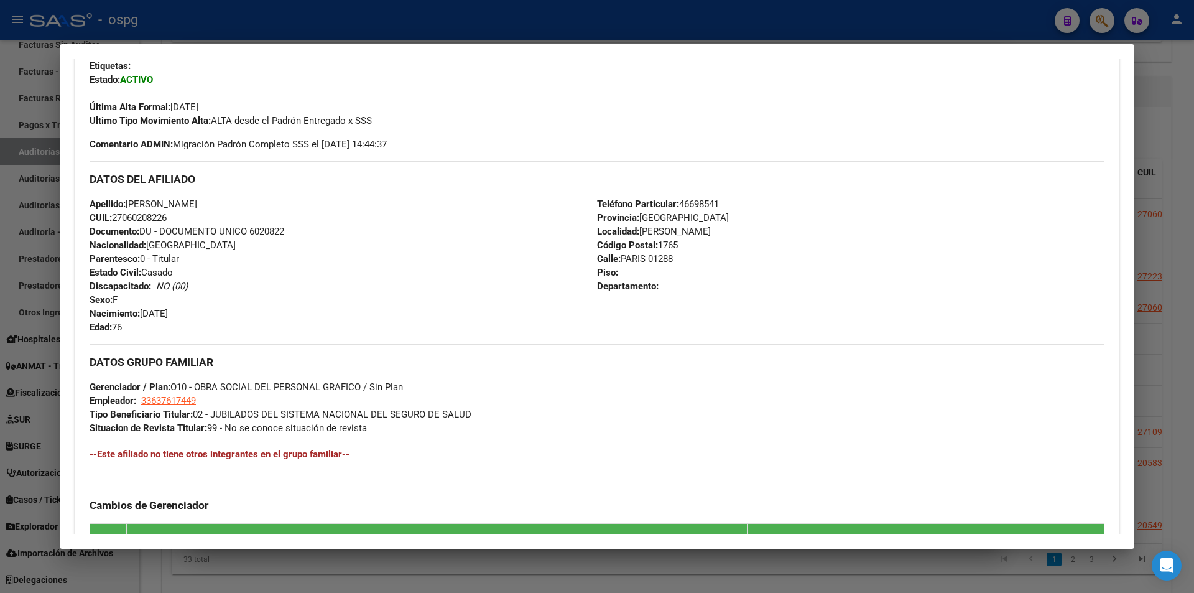
scroll to position [548, 0]
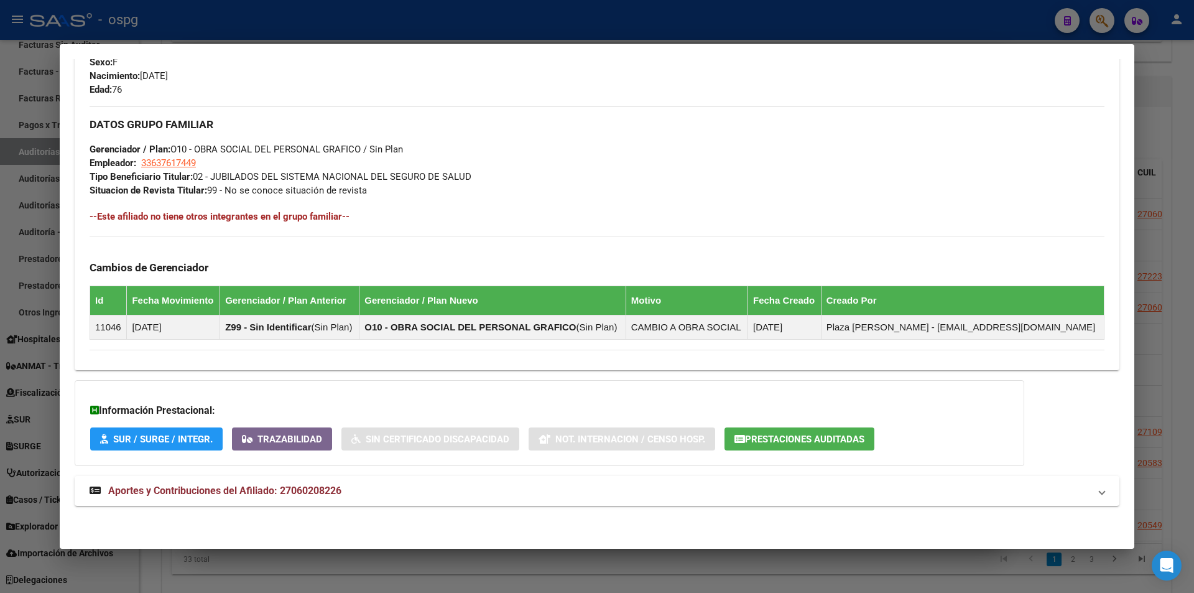
click at [318, 34] on div at bounding box center [597, 296] width 1194 height 593
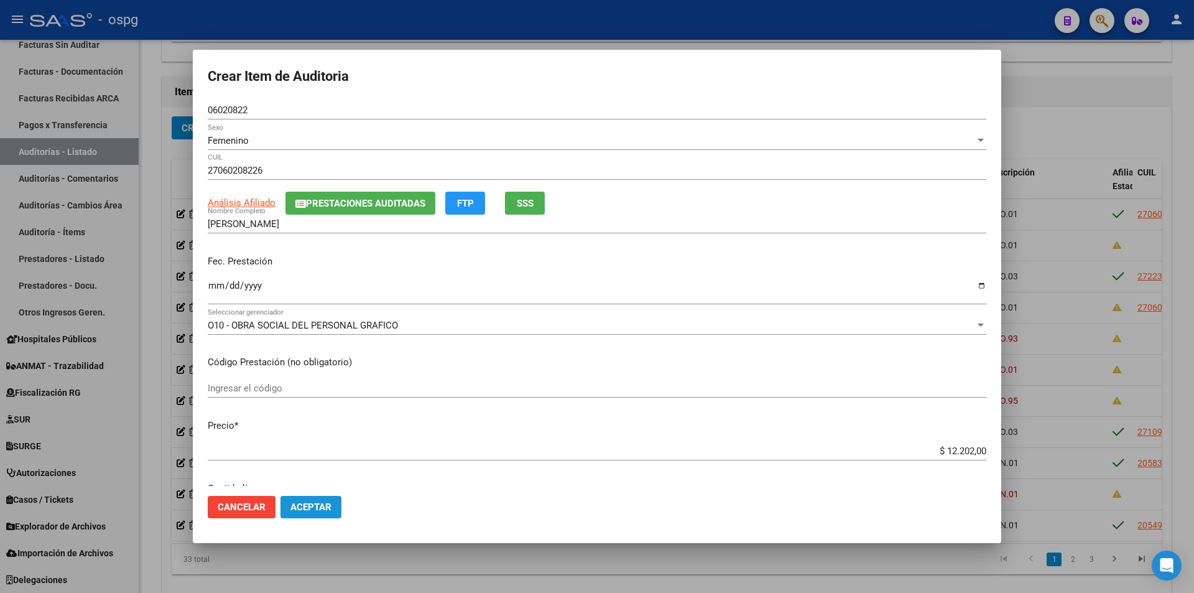
click at [310, 497] on button "Aceptar" at bounding box center [310, 507] width 61 height 22
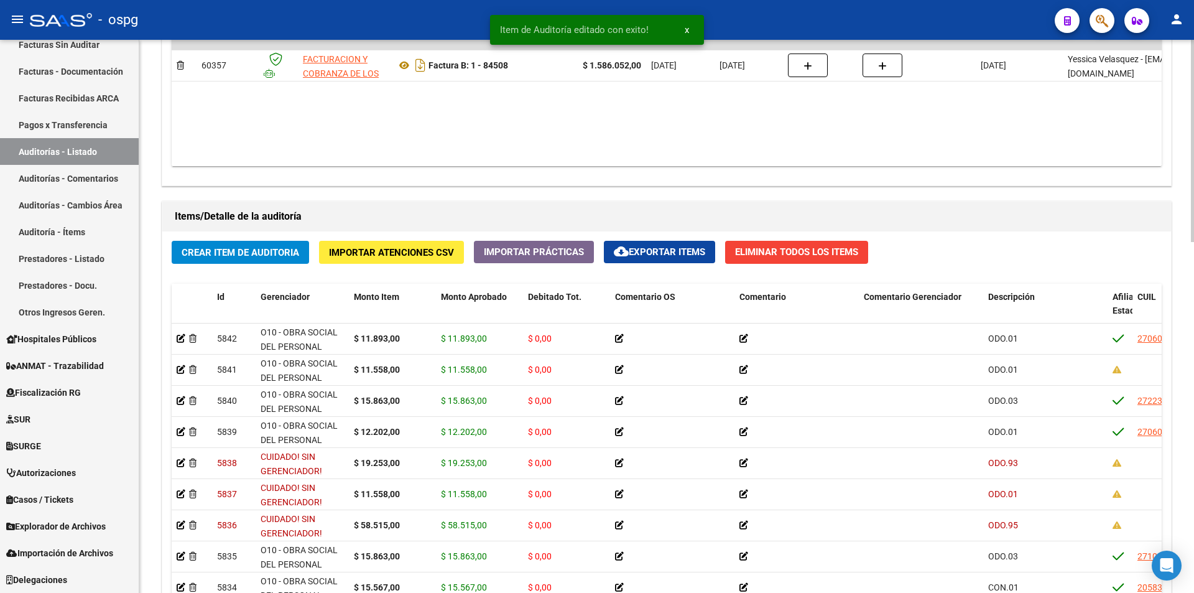
scroll to position [871, 0]
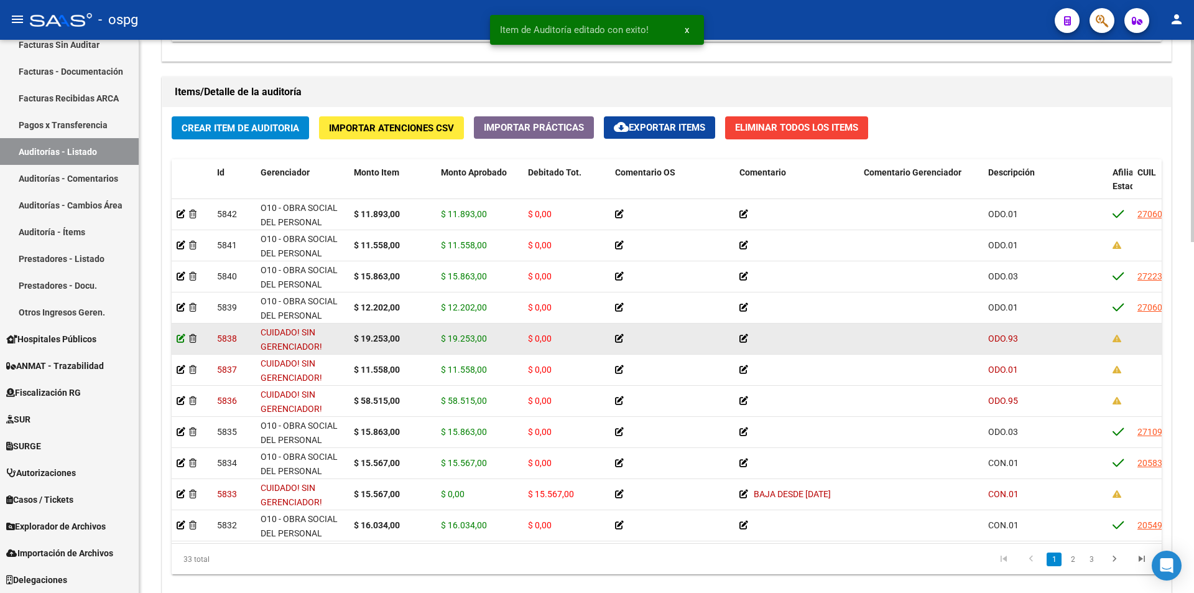
click at [180, 340] on icon at bounding box center [181, 338] width 9 height 9
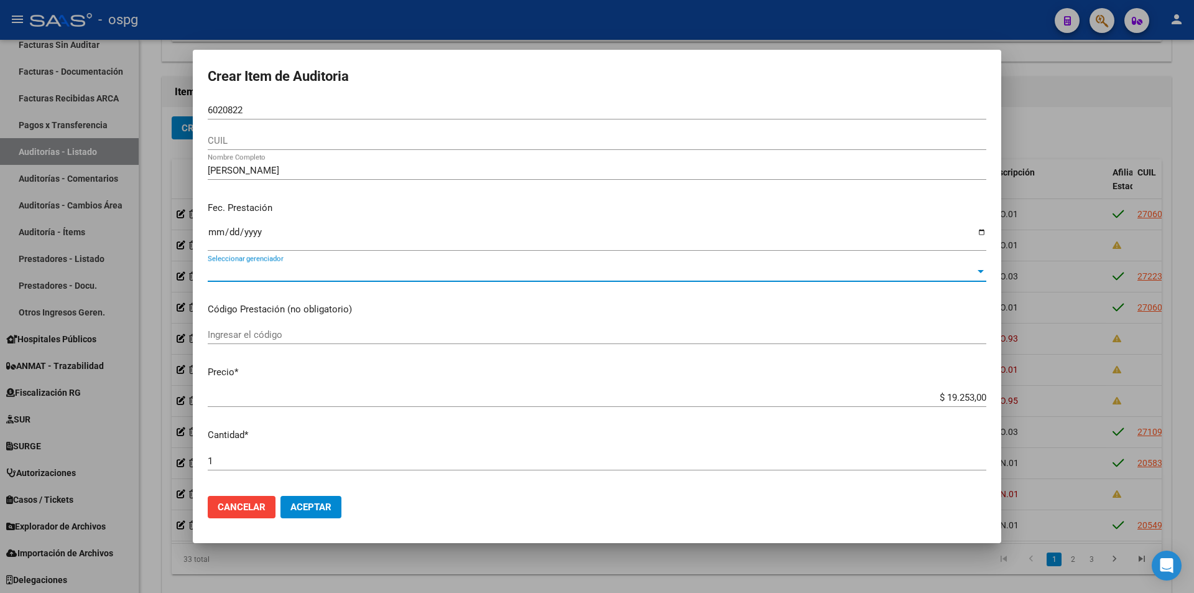
click at [356, 271] on span "Seleccionar gerenciador" at bounding box center [591, 271] width 767 height 11
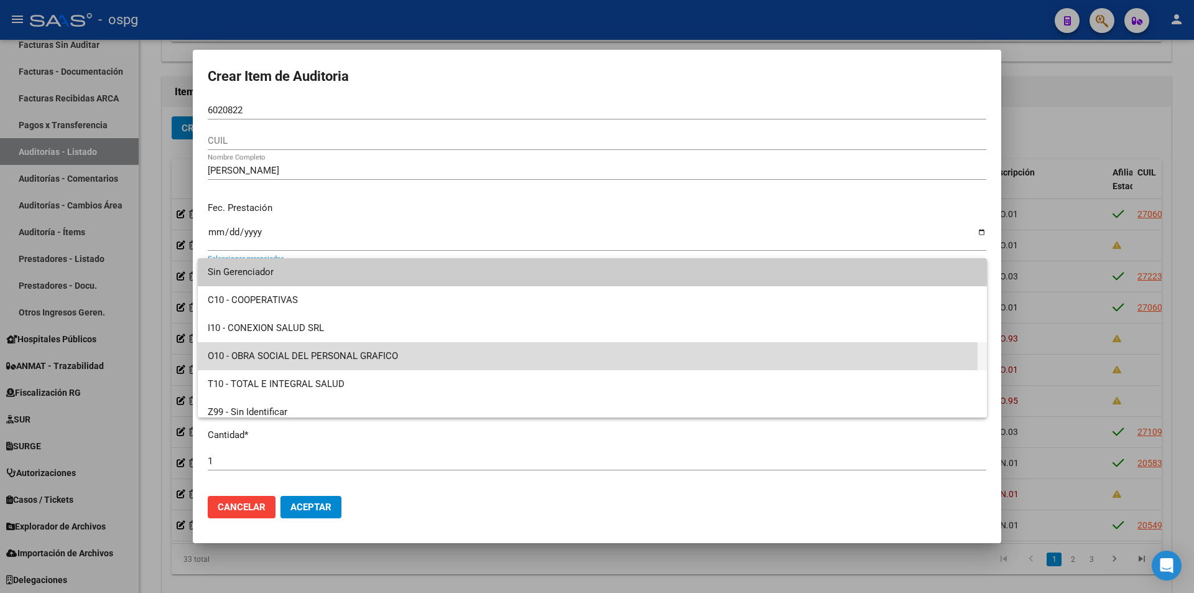
click at [305, 353] on span "O10 - OBRA SOCIAL DEL PERSONAL GRAFICO" at bounding box center [592, 356] width 769 height 28
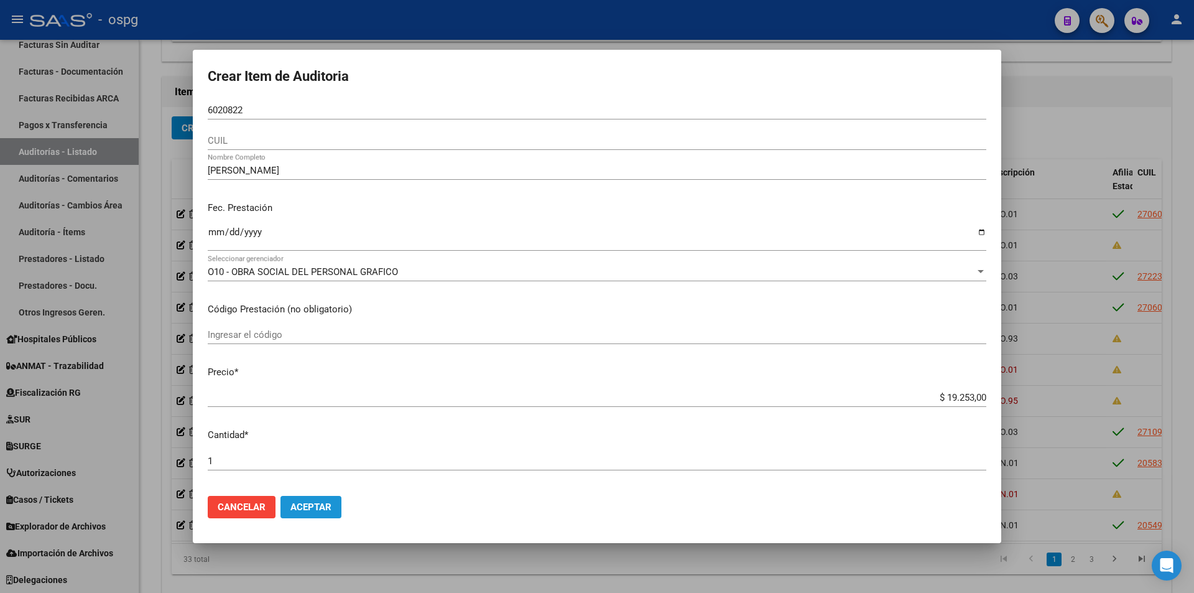
click at [310, 501] on button "Aceptar" at bounding box center [310, 507] width 61 height 22
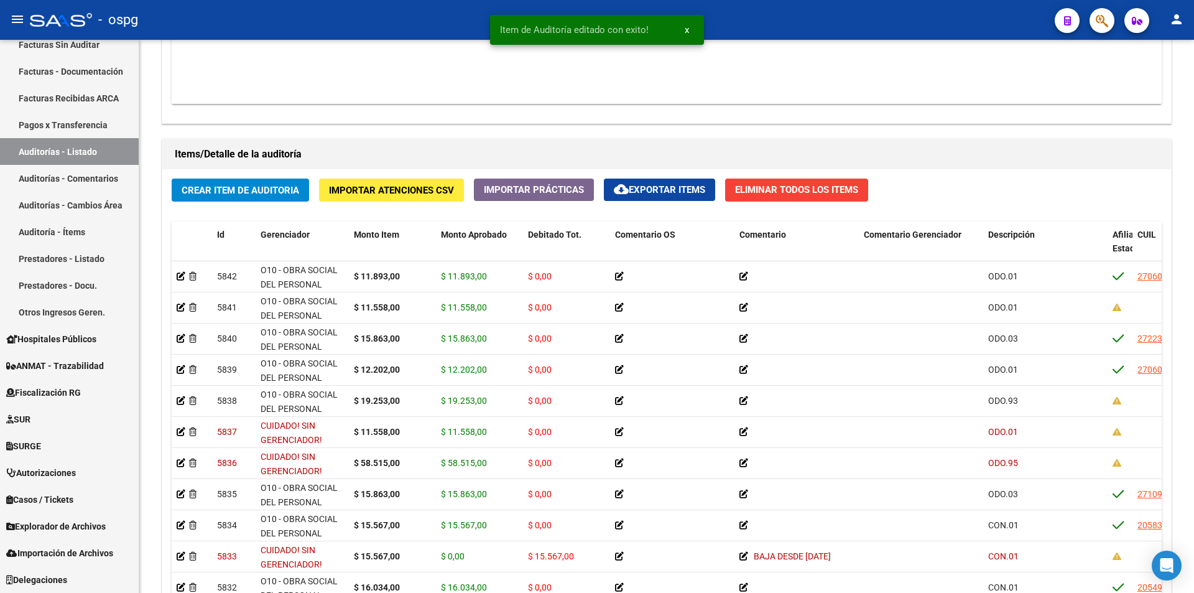
scroll to position [933, 0]
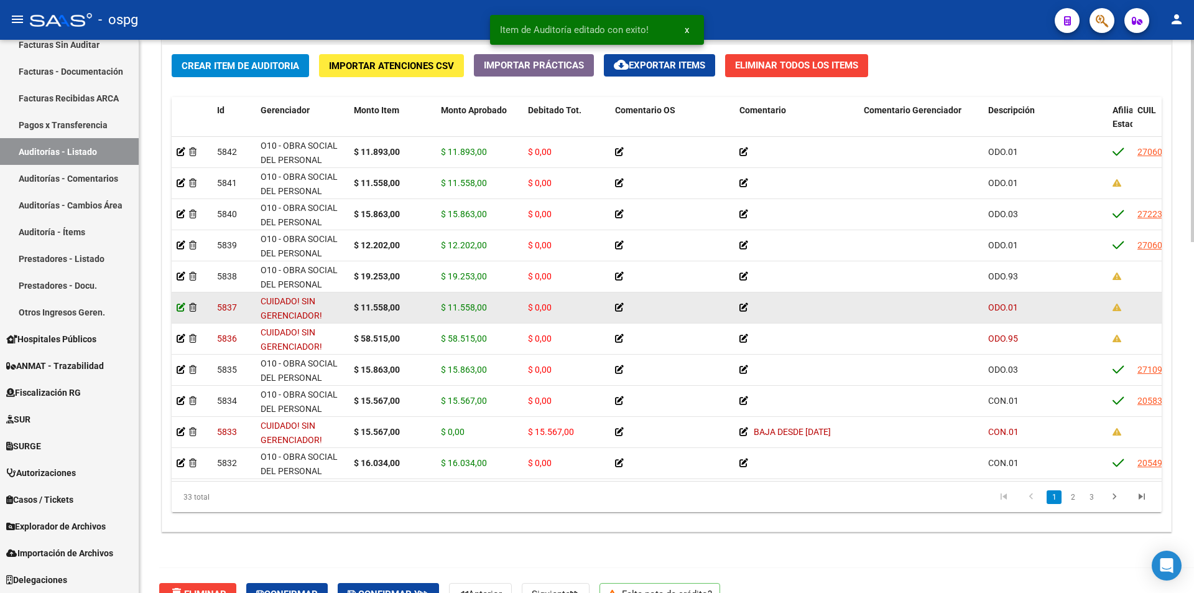
click at [182, 310] on icon at bounding box center [181, 307] width 9 height 9
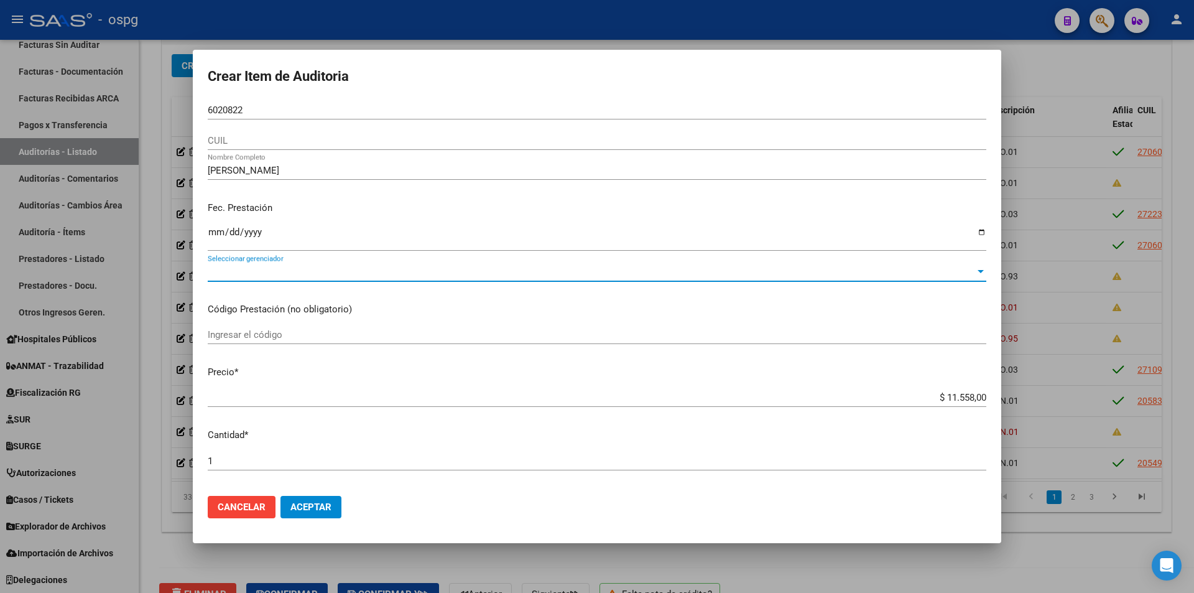
click at [297, 269] on span "Seleccionar gerenciador" at bounding box center [591, 271] width 767 height 11
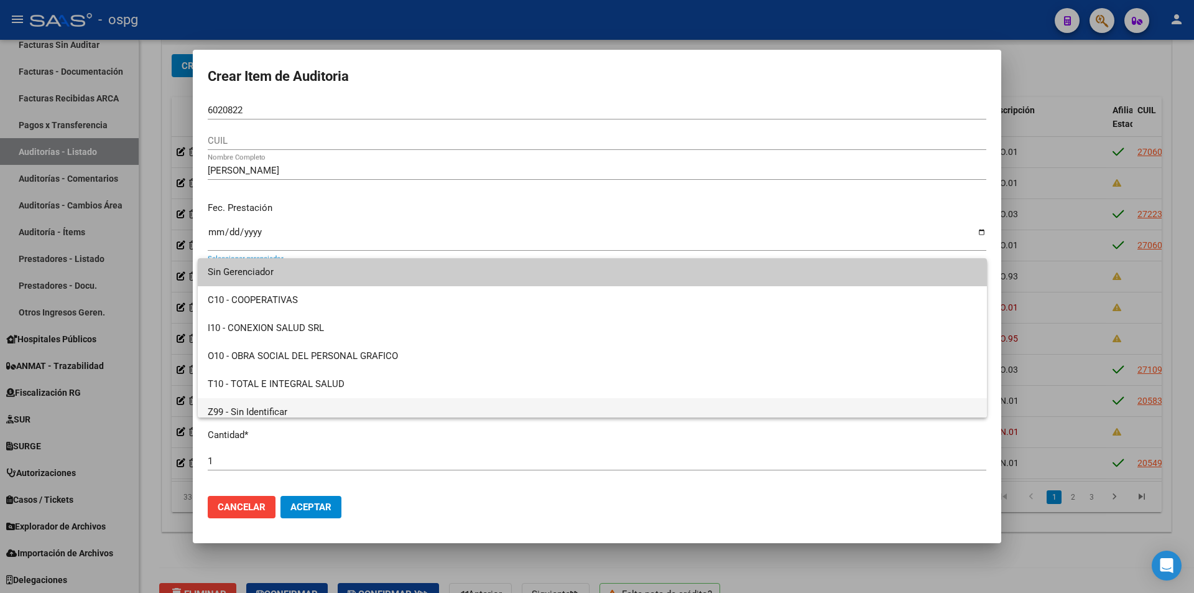
click at [261, 409] on span "Z99 - Sin Identificar" at bounding box center [592, 412] width 769 height 28
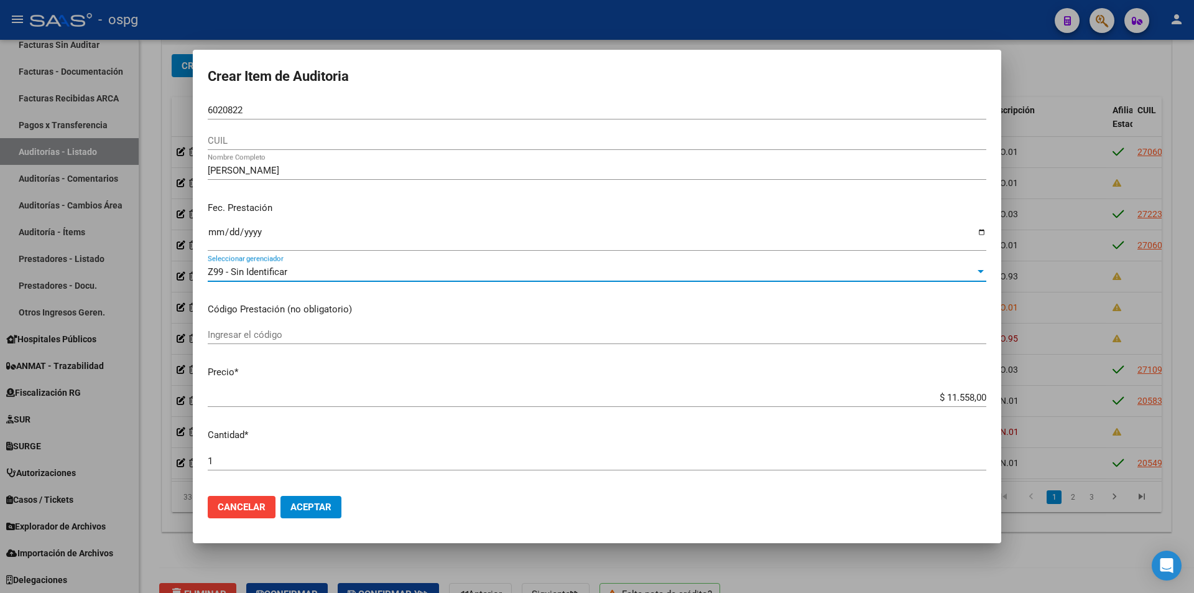
click at [299, 273] on div "Z99 - Sin Identificar" at bounding box center [591, 271] width 767 height 11
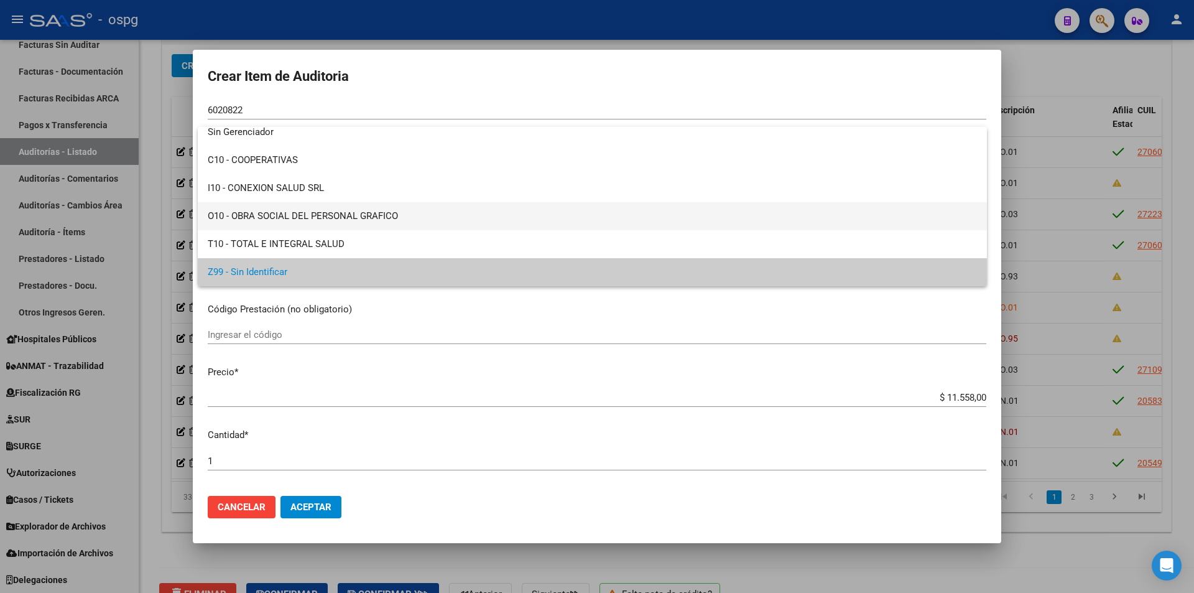
click at [356, 213] on span "O10 - OBRA SOCIAL DEL PERSONAL GRAFICO" at bounding box center [592, 216] width 769 height 28
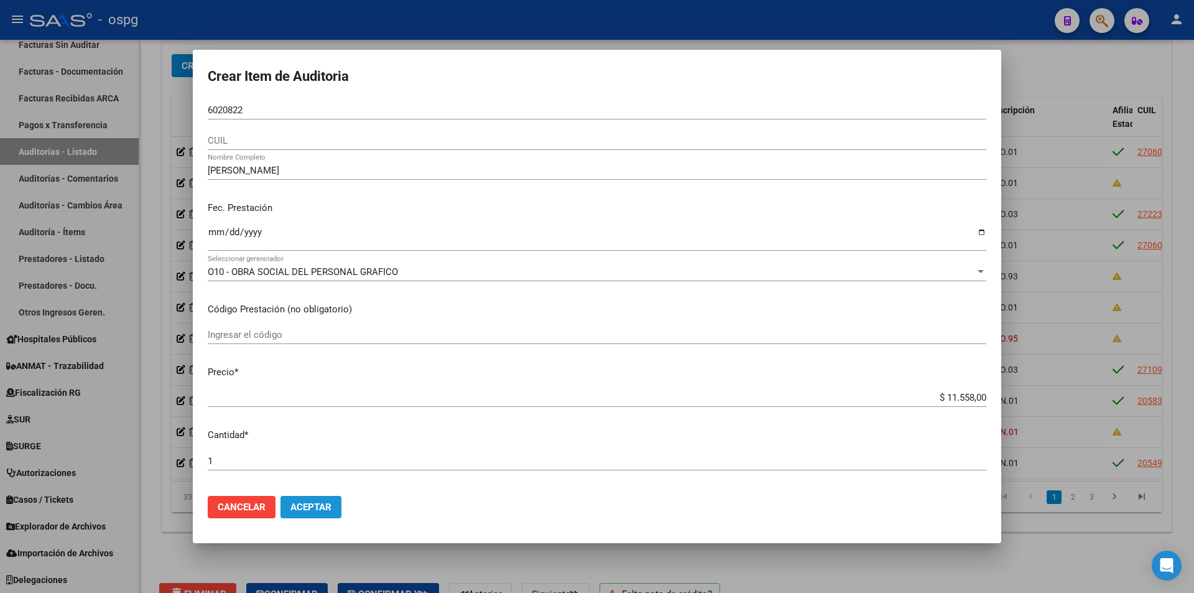
click at [297, 504] on span "Aceptar" at bounding box center [310, 506] width 41 height 11
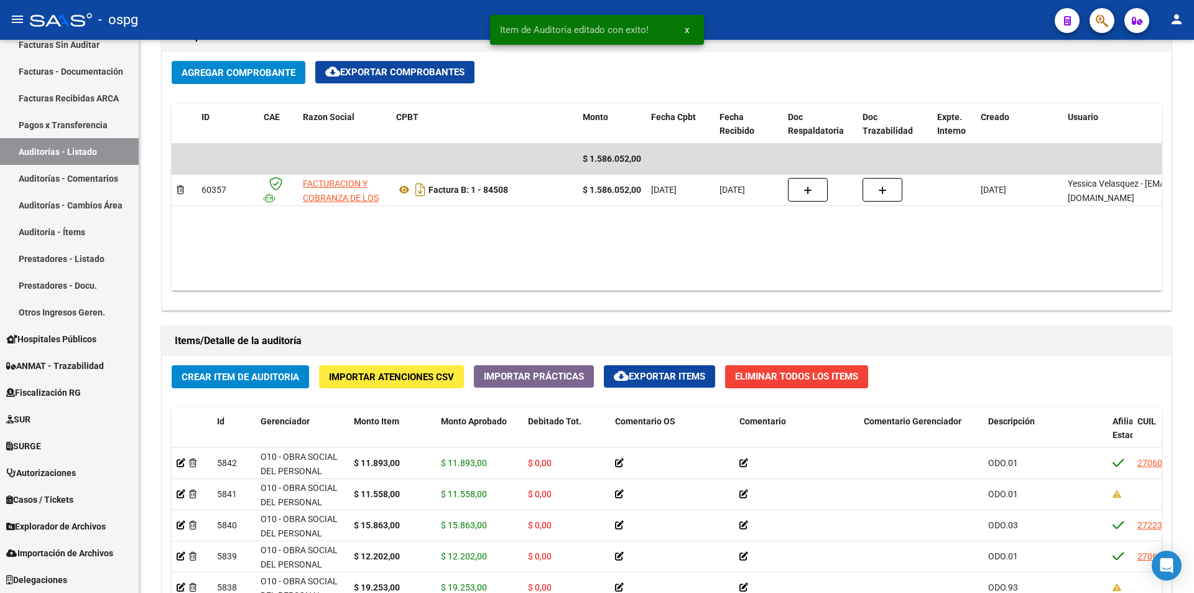
scroll to position [871, 0]
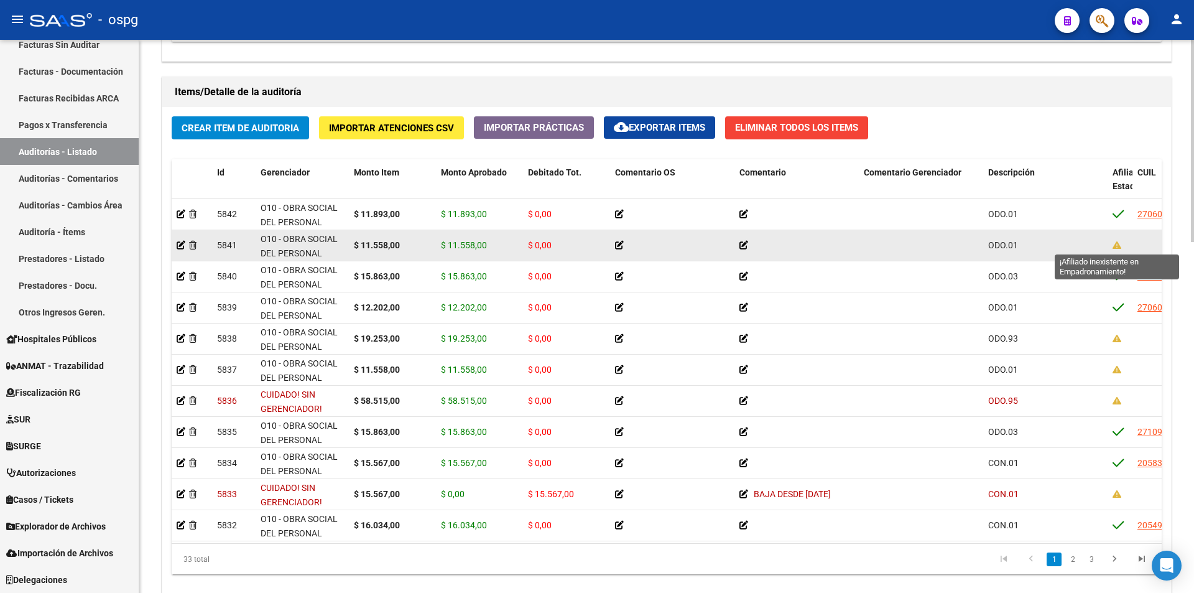
click at [1118, 245] on icon at bounding box center [1117, 245] width 9 height 9
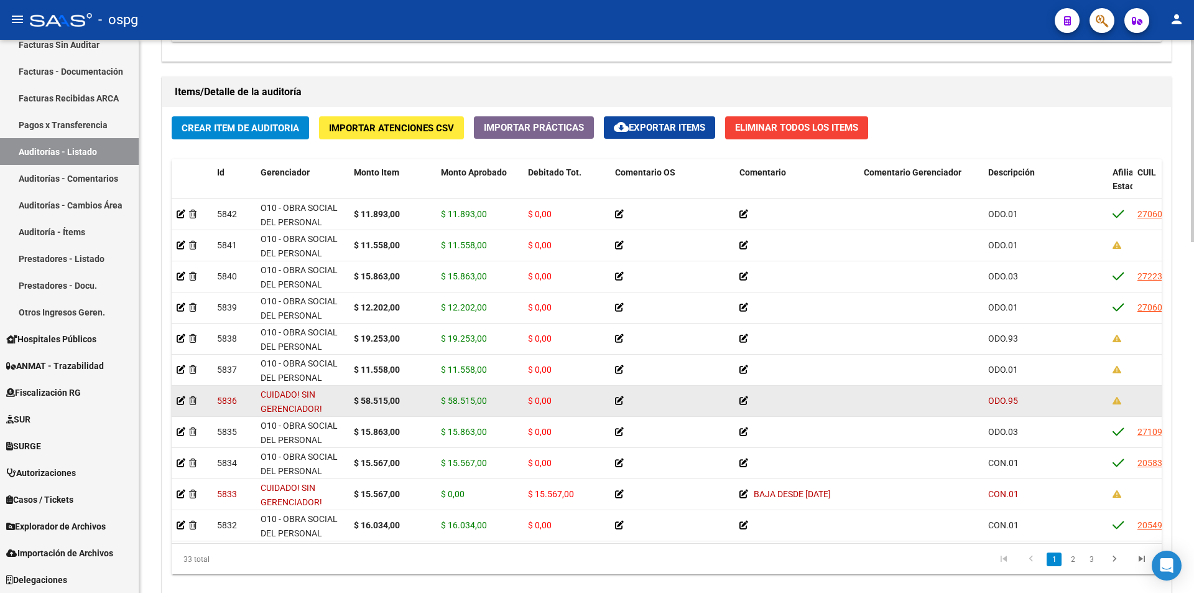
click at [175, 401] on datatable-body-cell at bounding box center [192, 401] width 40 height 30
click at [183, 397] on icon at bounding box center [181, 400] width 9 height 9
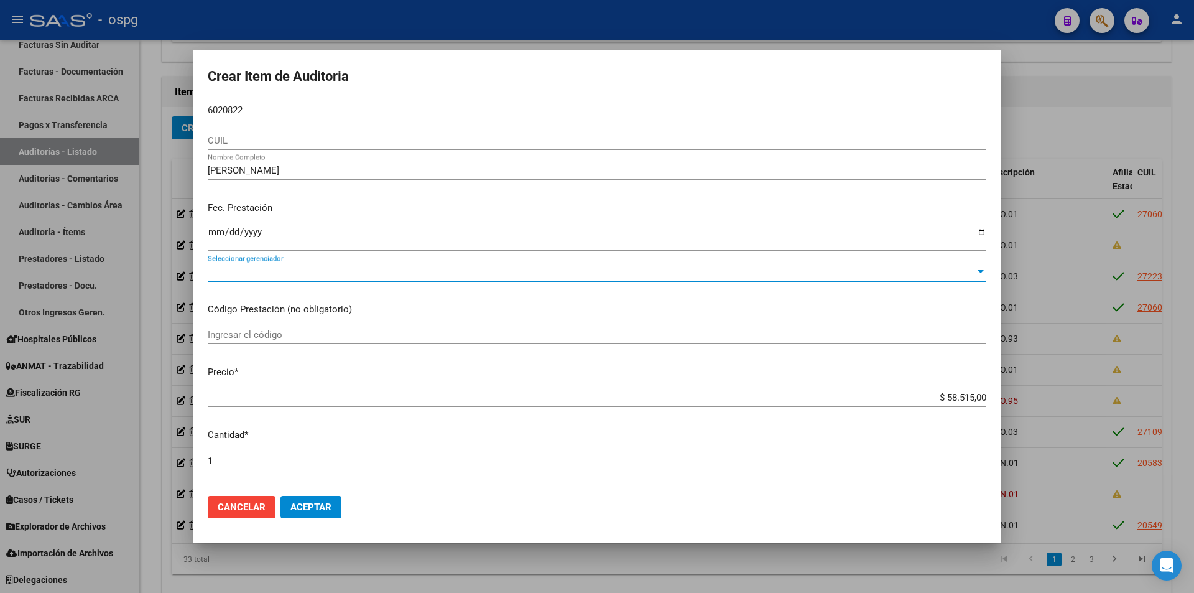
click at [250, 270] on span "Seleccionar gerenciador" at bounding box center [591, 271] width 767 height 11
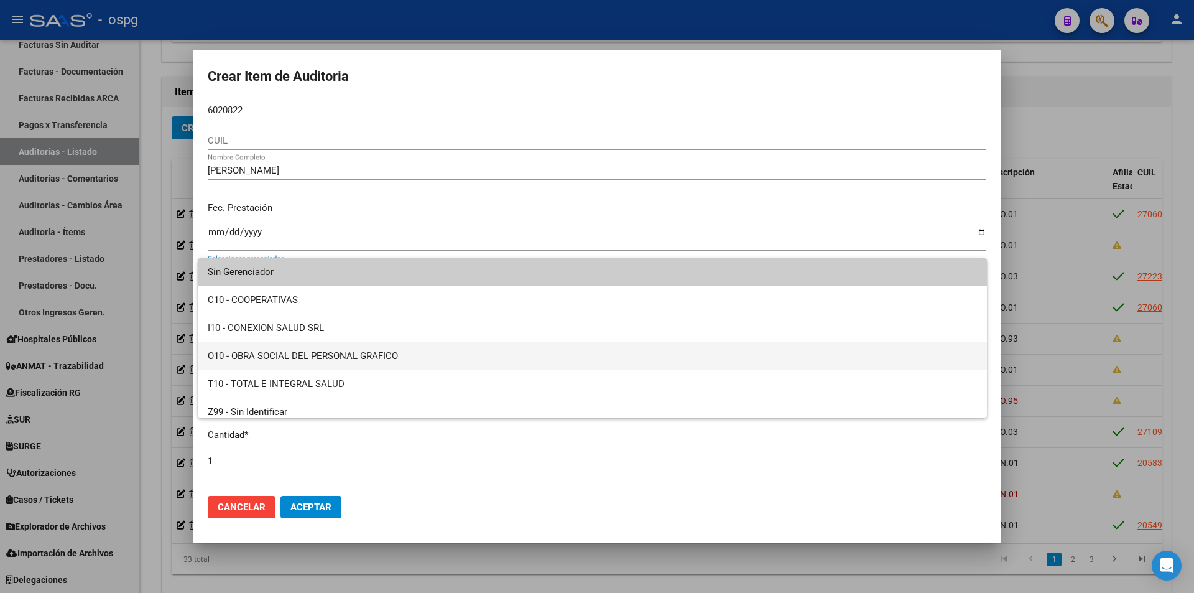
click at [247, 349] on span "O10 - OBRA SOCIAL DEL PERSONAL GRAFICO" at bounding box center [592, 356] width 769 height 28
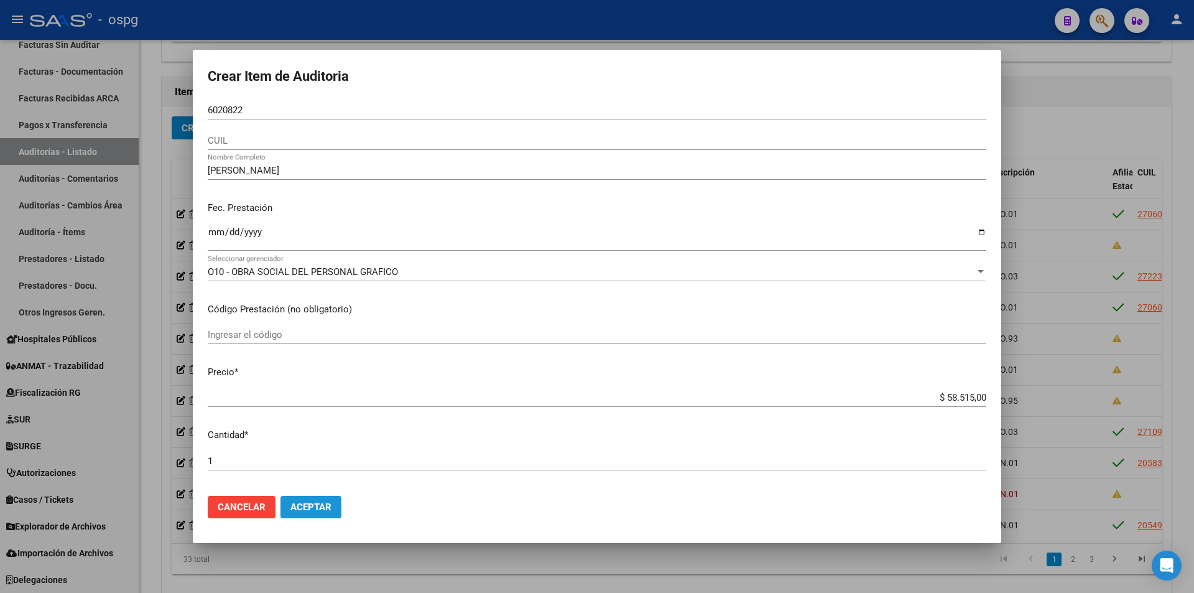
click at [307, 507] on button "Aceptar" at bounding box center [310, 507] width 61 height 22
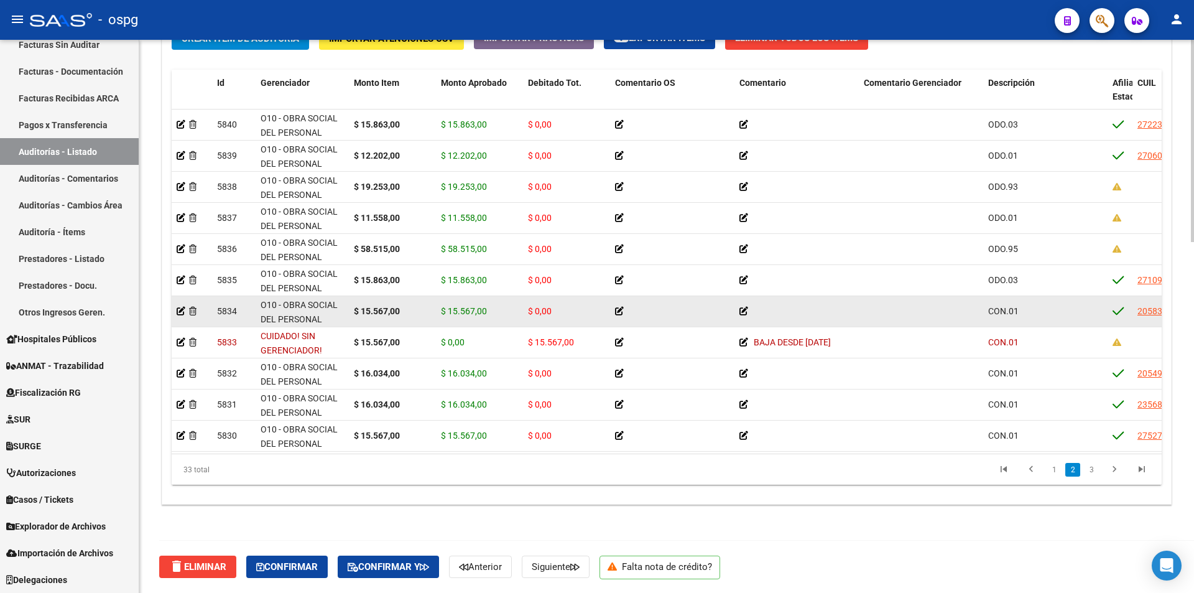
scroll to position [187, 0]
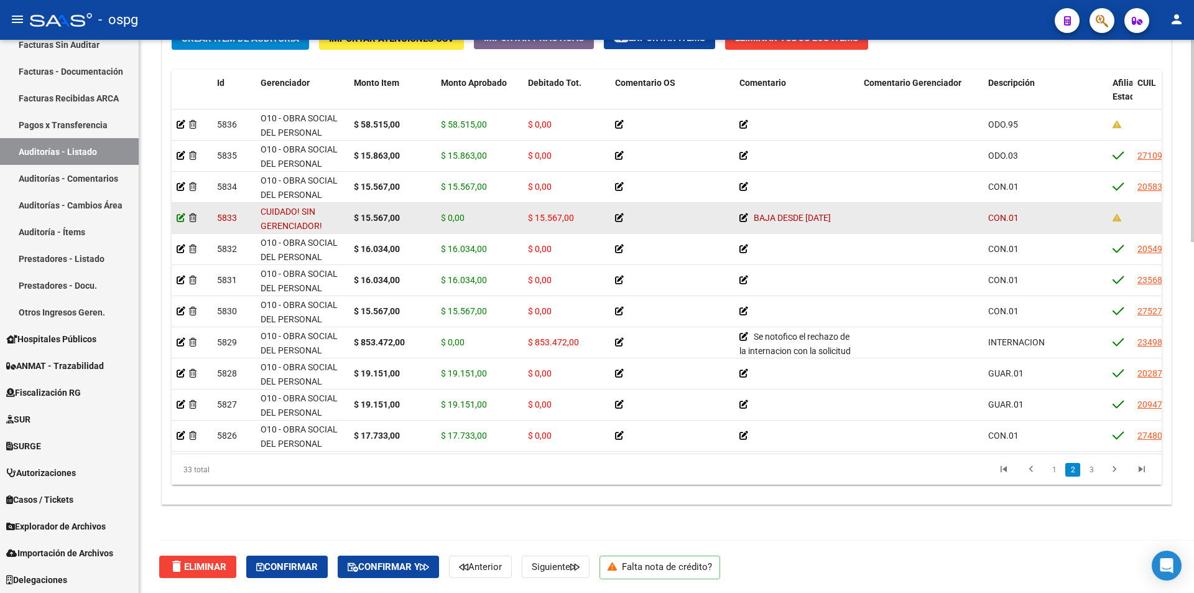
click at [184, 213] on icon at bounding box center [181, 217] width 9 height 9
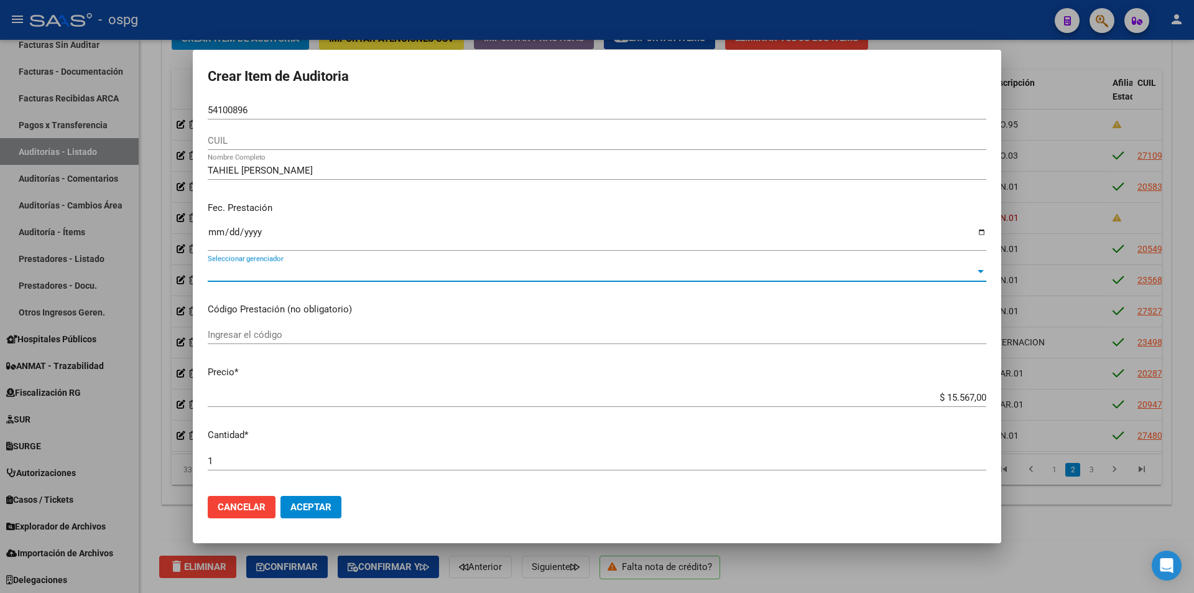
click at [295, 268] on span "Seleccionar gerenciador" at bounding box center [591, 271] width 767 height 11
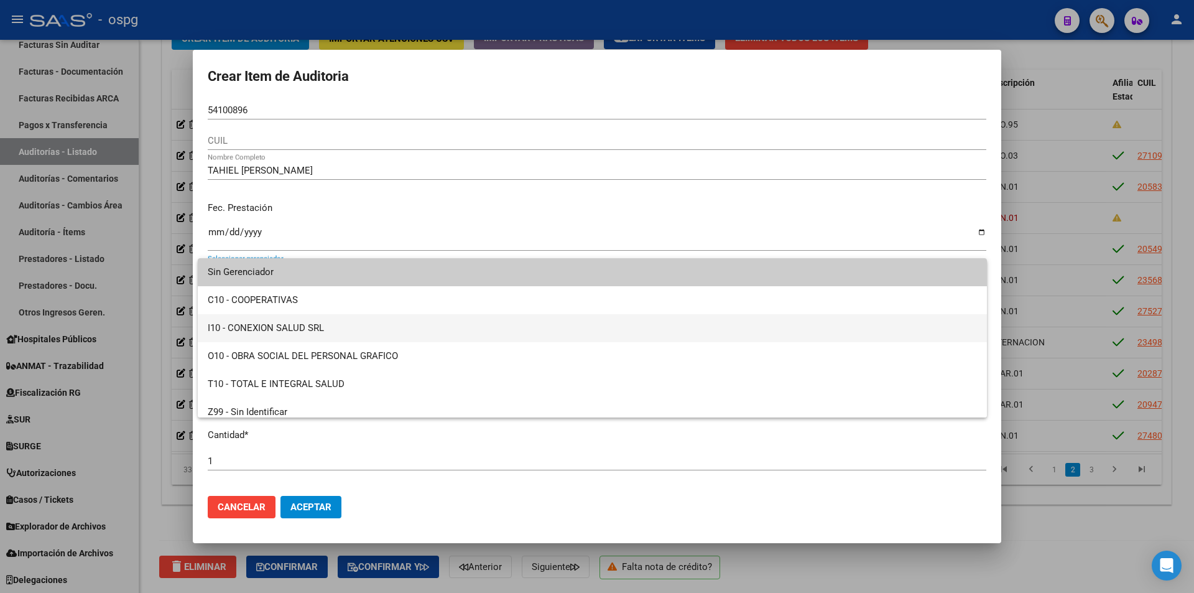
scroll to position [9, 0]
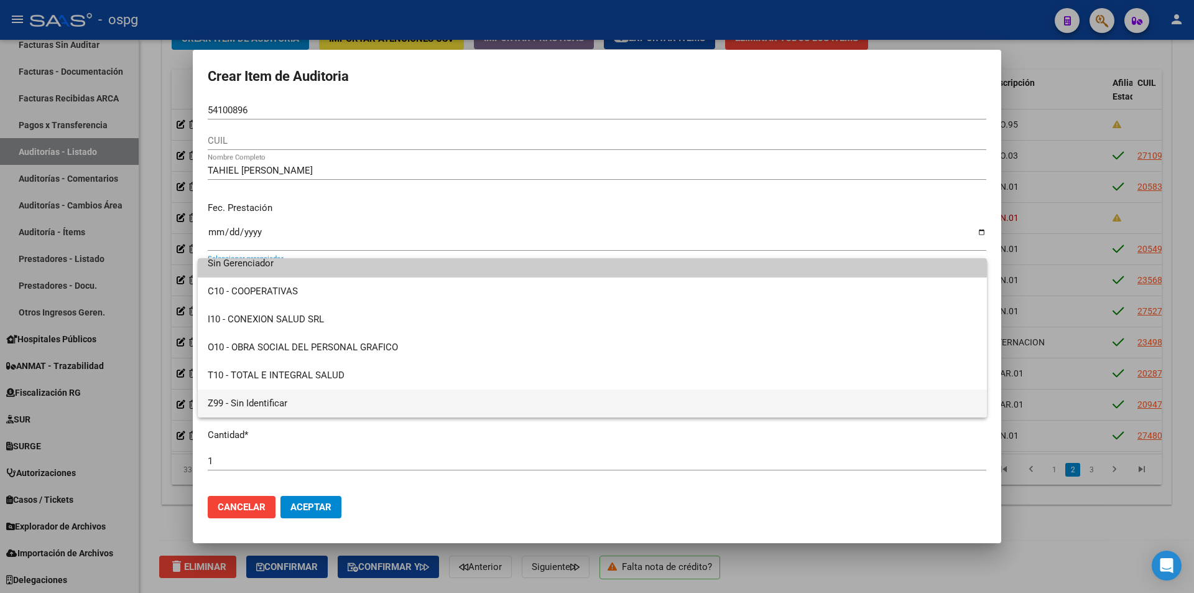
click at [277, 399] on span "Z99 - Sin Identificar" at bounding box center [592, 403] width 769 height 28
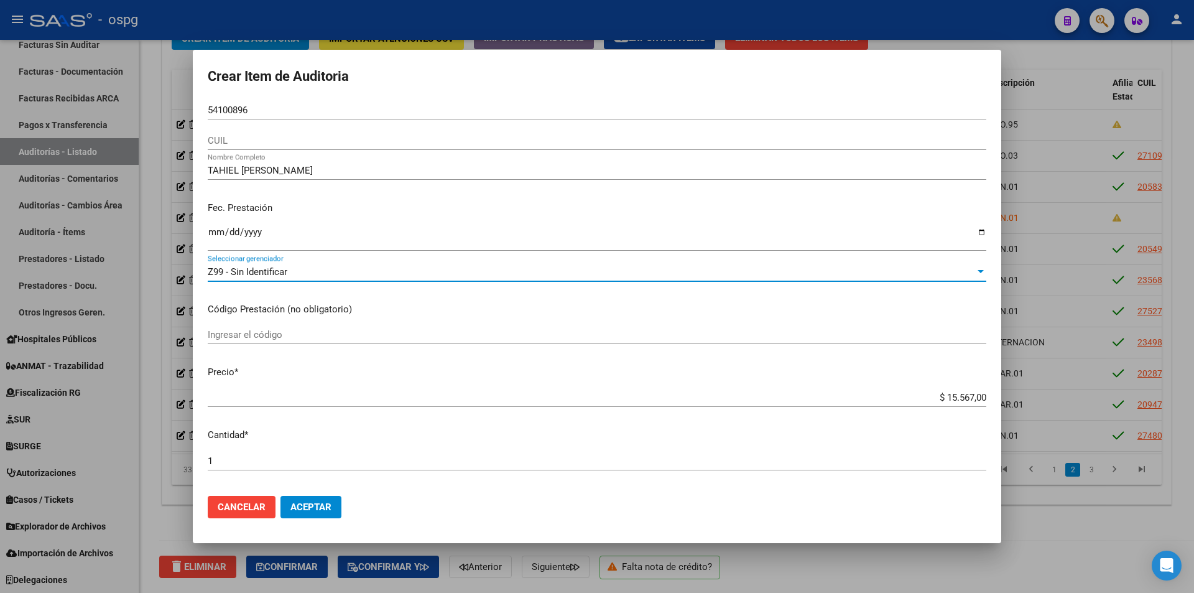
click at [297, 507] on span "Aceptar" at bounding box center [310, 506] width 41 height 11
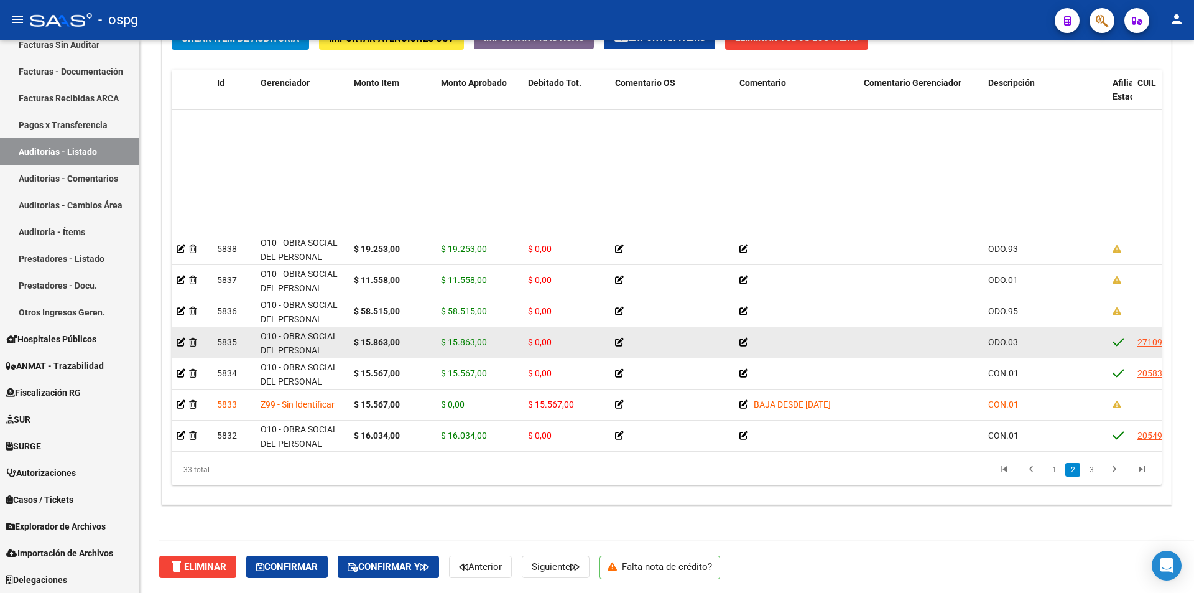
scroll to position [249, 0]
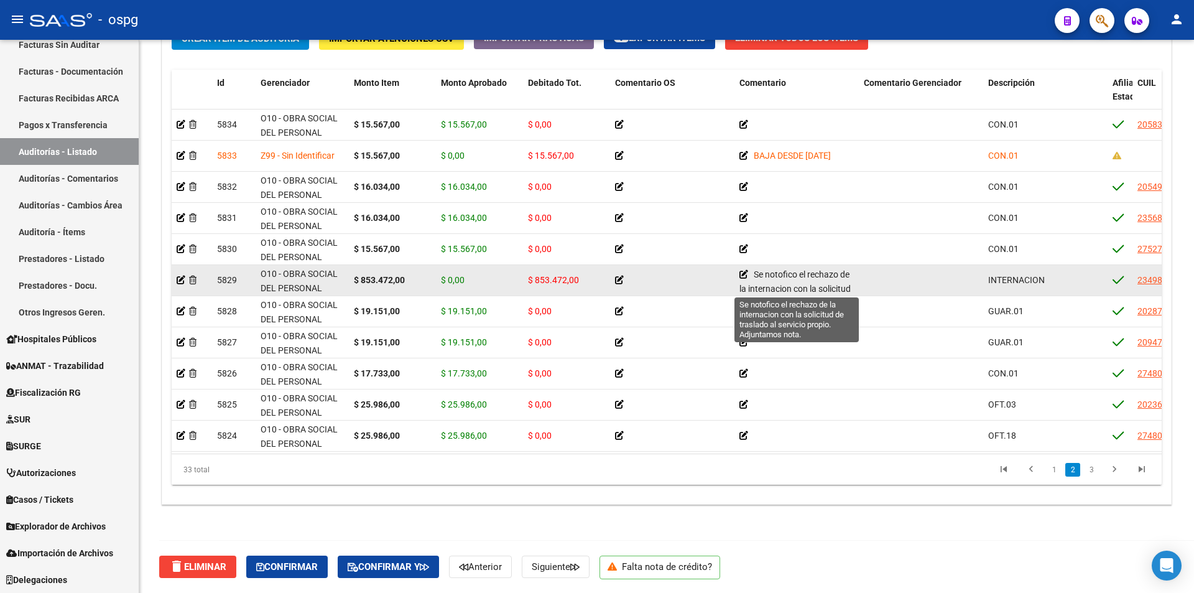
click at [747, 274] on icon at bounding box center [743, 274] width 9 height 9
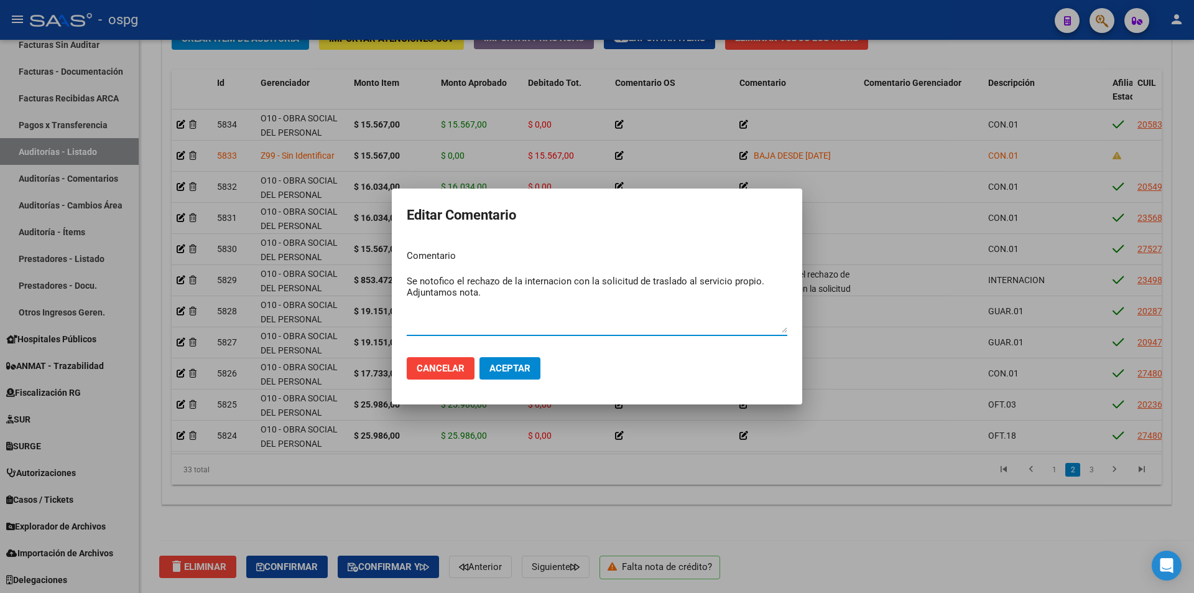
drag, startPoint x: 496, startPoint y: 290, endPoint x: 393, endPoint y: 282, distance: 102.9
click at [393, 282] on mat-dialog-content "Comentario Se notofico el rechazo de la internacion con la solicitud de traslad…" at bounding box center [597, 293] width 410 height 108
click at [430, 280] on textarea "Se notofico el rechazo de la internacion con la solicitud de traslado al servic…" at bounding box center [597, 303] width 381 height 58
click at [542, 283] on textarea "Se notificó el rechazo de la internacion con la solicitud de traslado al servic…" at bounding box center [597, 303] width 381 height 58
drag, startPoint x: 502, startPoint y: 294, endPoint x: 396, endPoint y: 279, distance: 108.0
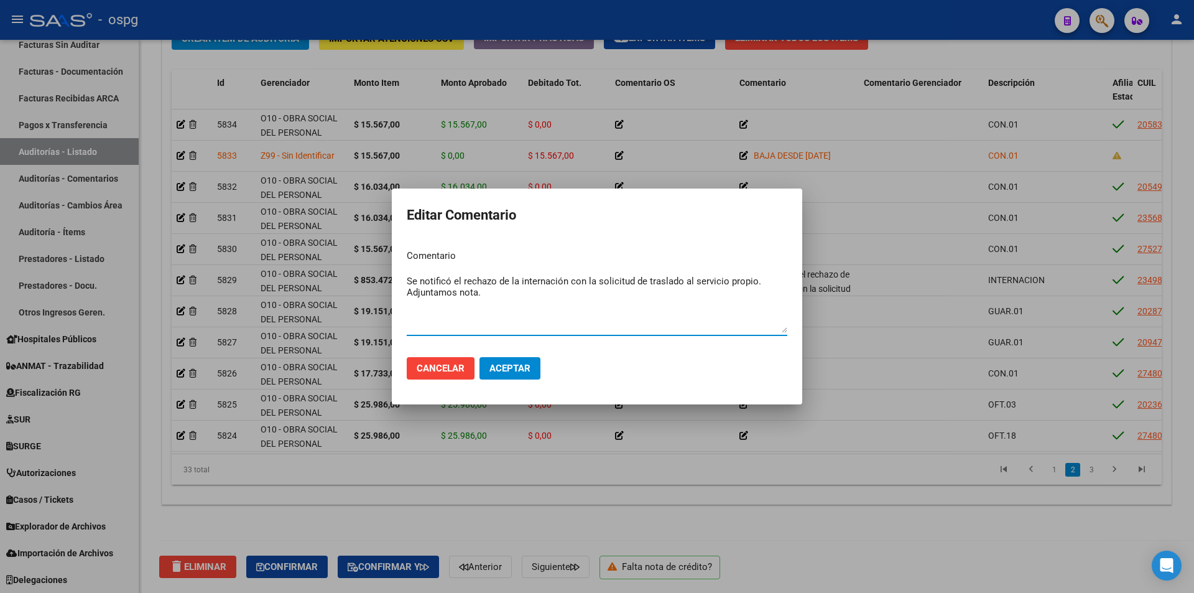
click at [396, 279] on mat-dialog-content "Comentario Se notificó el rechazo de la internación con la solicitud de traslad…" at bounding box center [597, 293] width 410 height 108
type textarea "Se notificó el rechazo de la internación con la solicitud de traslado al servic…"
click at [495, 369] on span "Aceptar" at bounding box center [509, 368] width 41 height 11
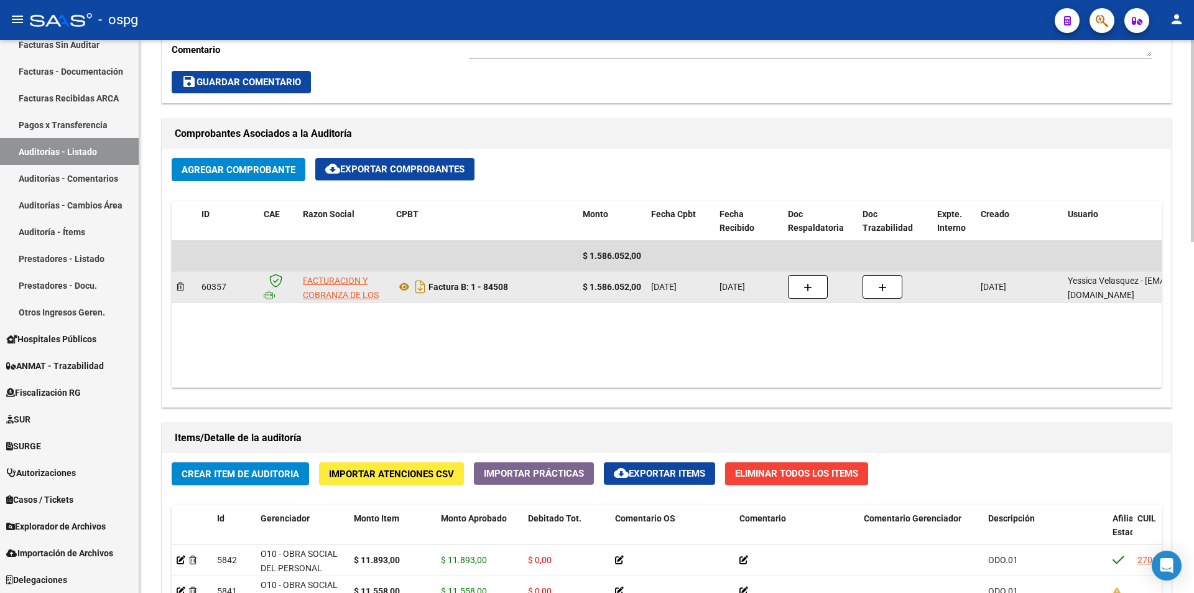
scroll to position [152, 0]
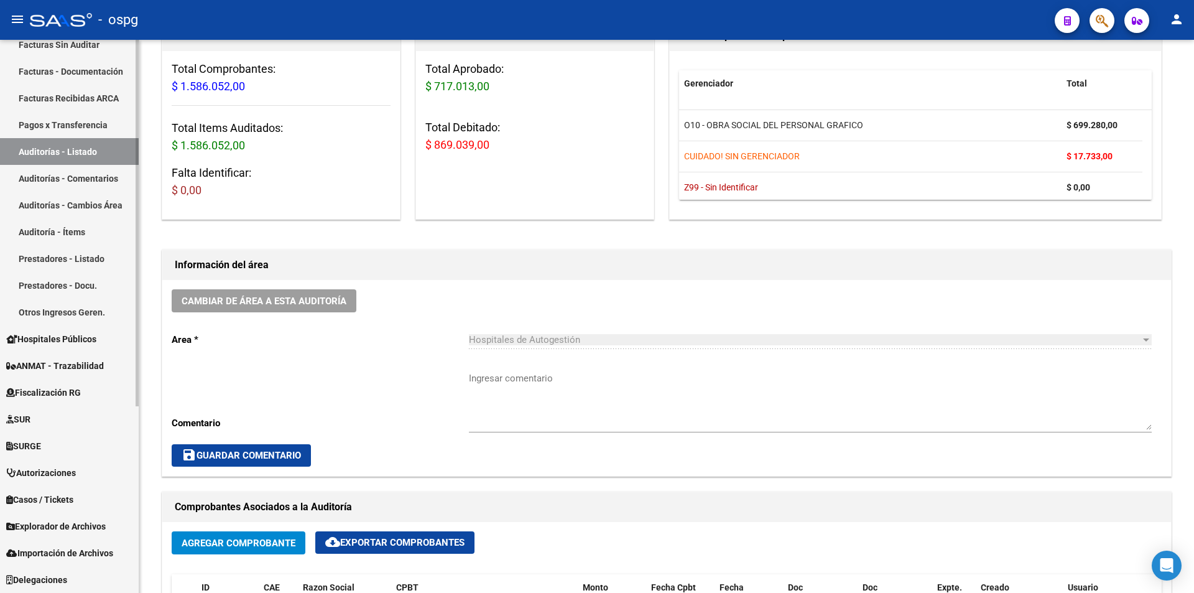
click at [78, 153] on link "Auditorías - Listado" at bounding box center [69, 151] width 139 height 27
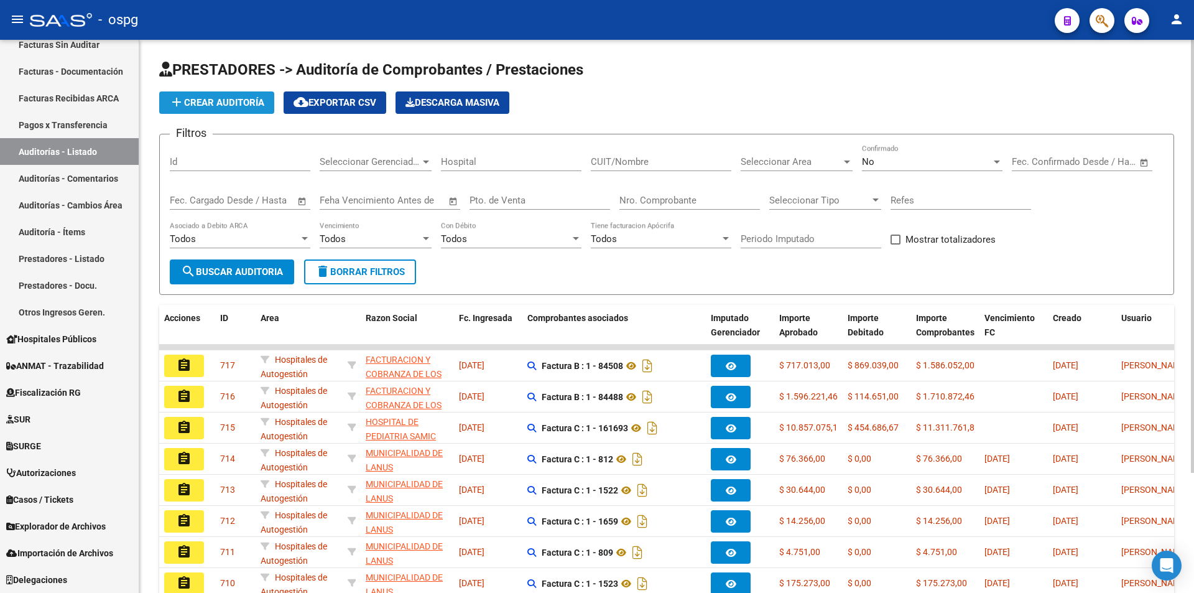
click at [245, 98] on span "add Crear Auditoría" at bounding box center [216, 102] width 95 height 11
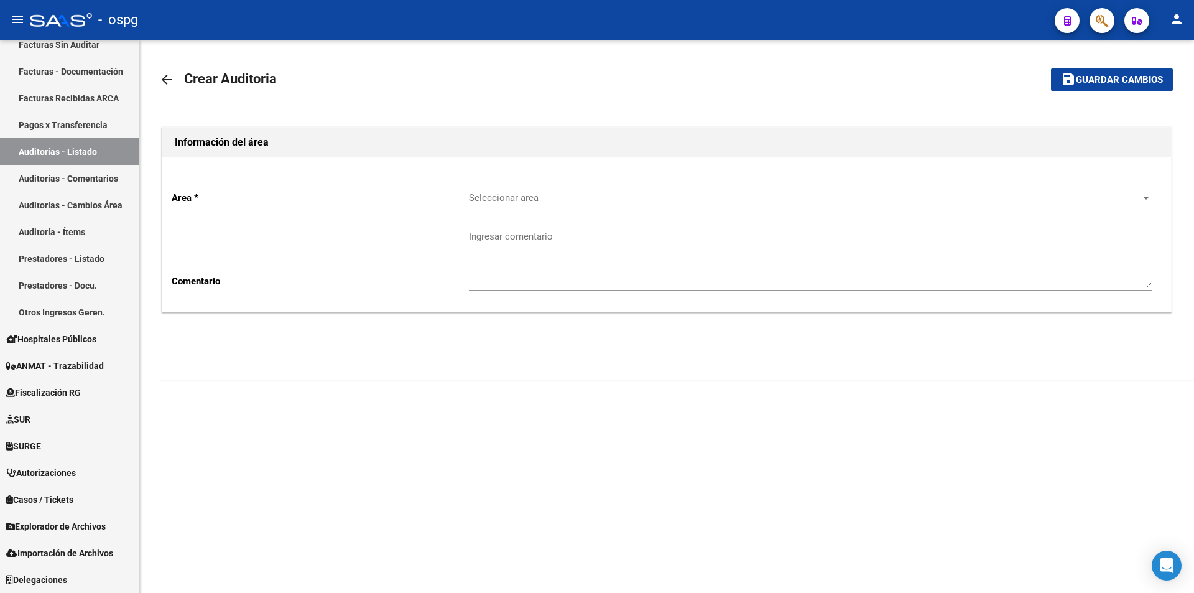
click at [530, 205] on div "Seleccionar area Seleccionar area" at bounding box center [810, 193] width 683 height 27
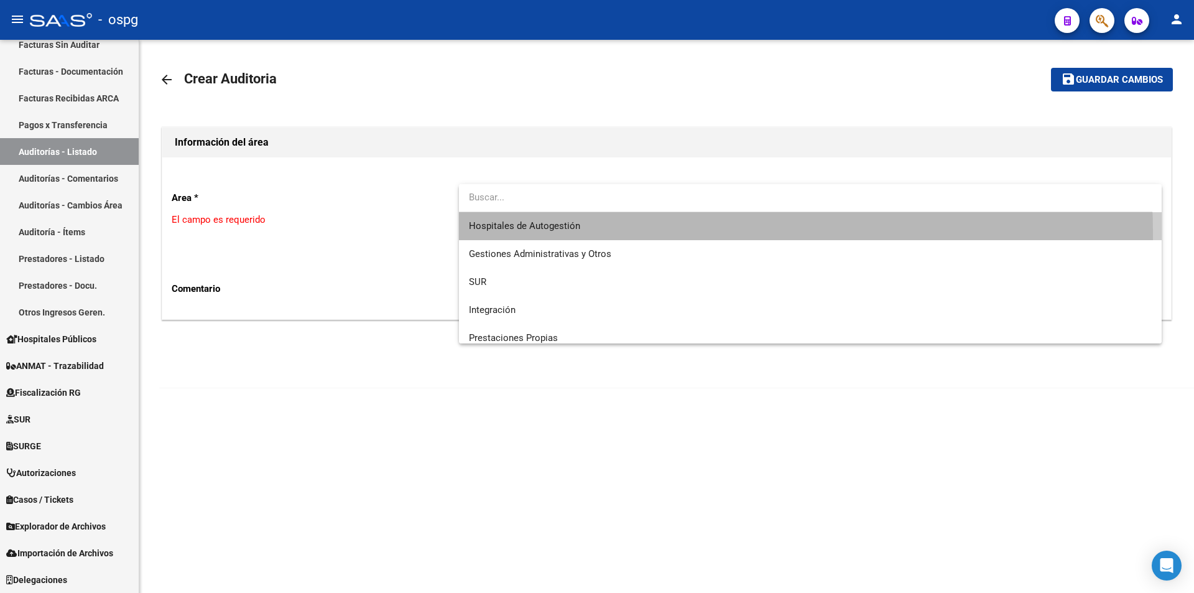
click at [535, 233] on span "Hospitales de Autogestión" at bounding box center [810, 226] width 683 height 28
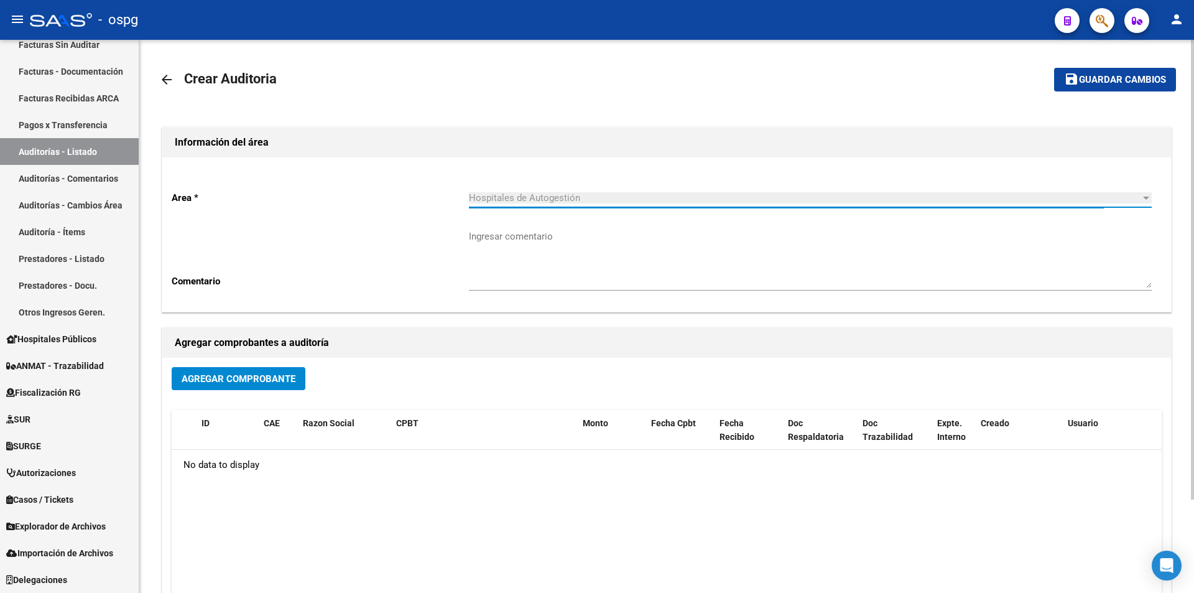
scroll to position [112, 0]
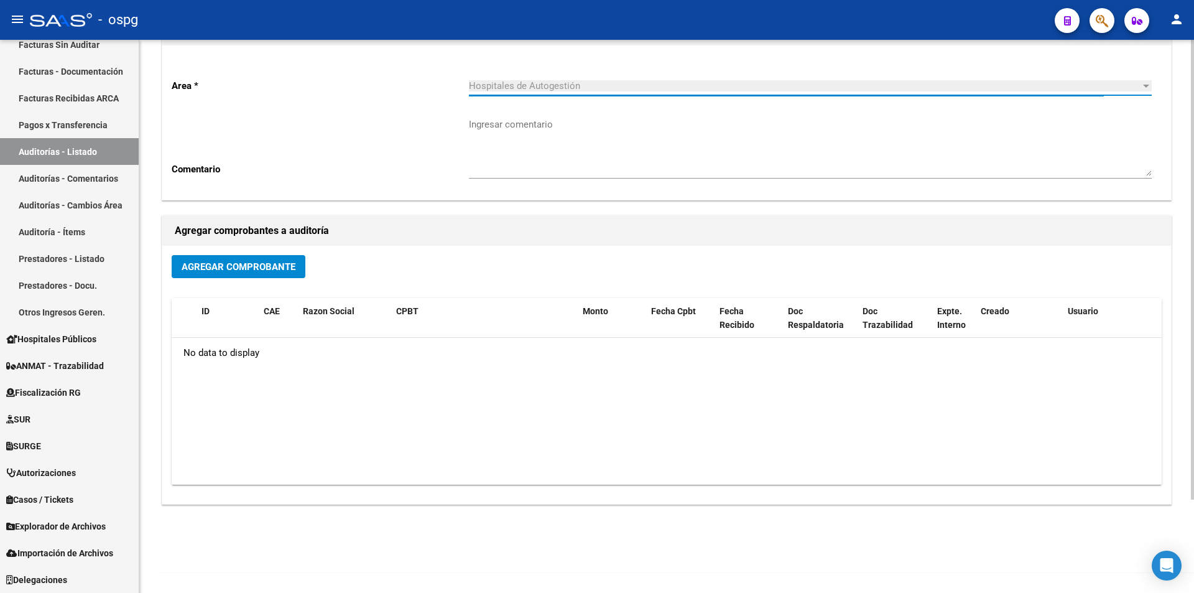
click at [273, 269] on span "Agregar Comprobante" at bounding box center [239, 266] width 114 height 11
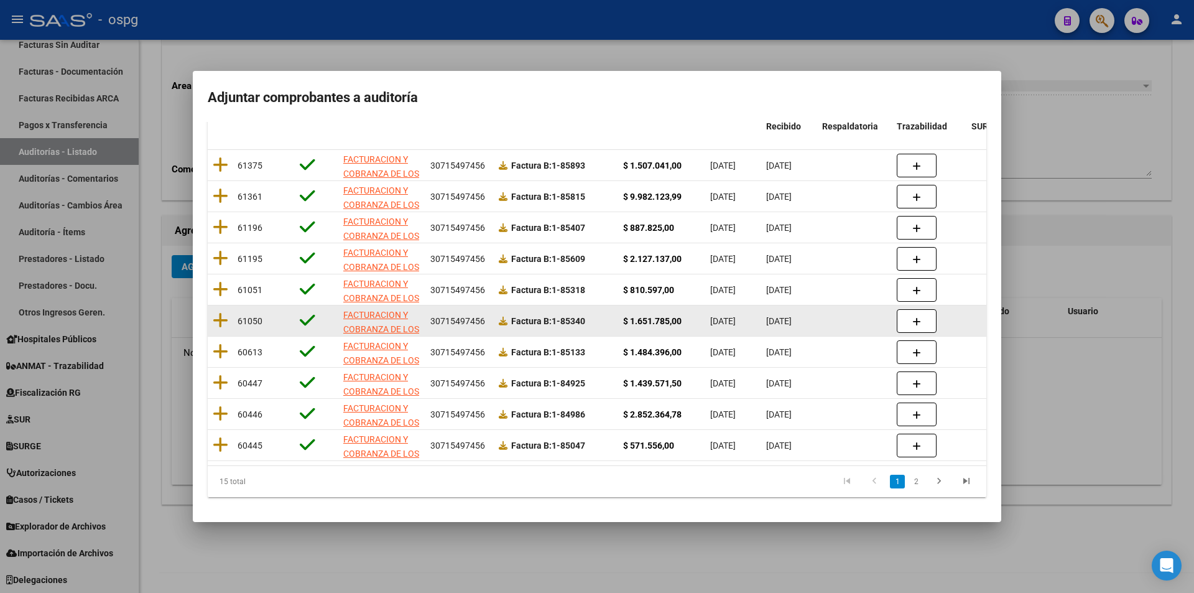
scroll to position [0, 0]
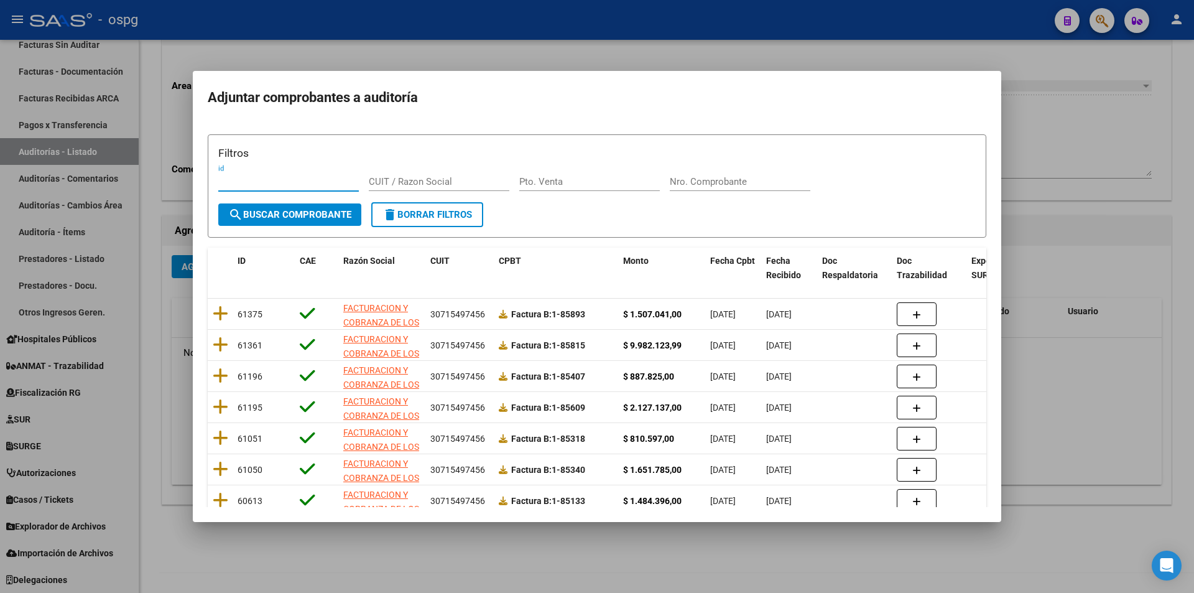
click at [757, 172] on div "Nro. Comprobante" at bounding box center [740, 181] width 141 height 19
type input "84539"
click at [298, 210] on span "search Buscar Comprobante" at bounding box center [289, 214] width 123 height 11
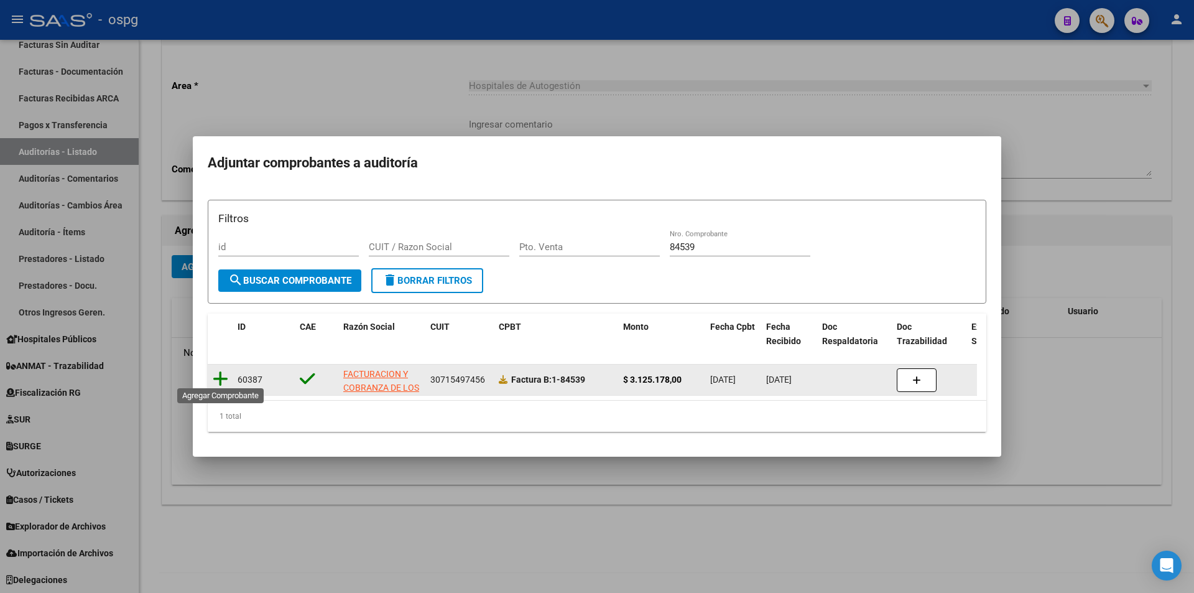
click at [217, 373] on icon at bounding box center [221, 378] width 16 height 17
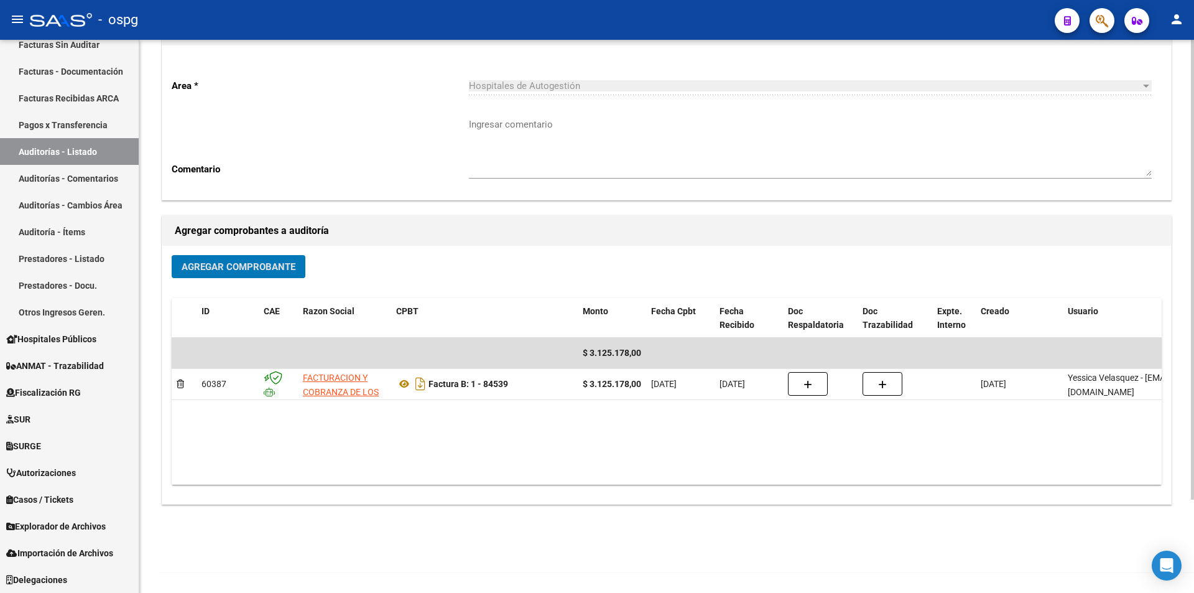
click at [286, 269] on span "Agregar Comprobante" at bounding box center [239, 266] width 114 height 11
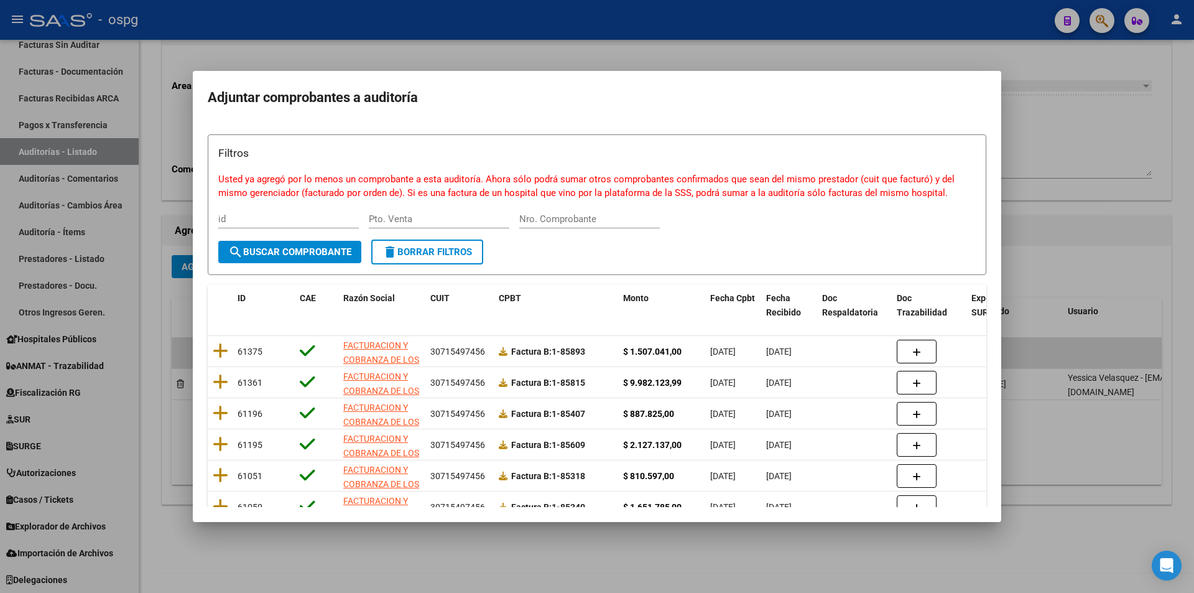
click at [530, 59] on div at bounding box center [597, 296] width 1194 height 593
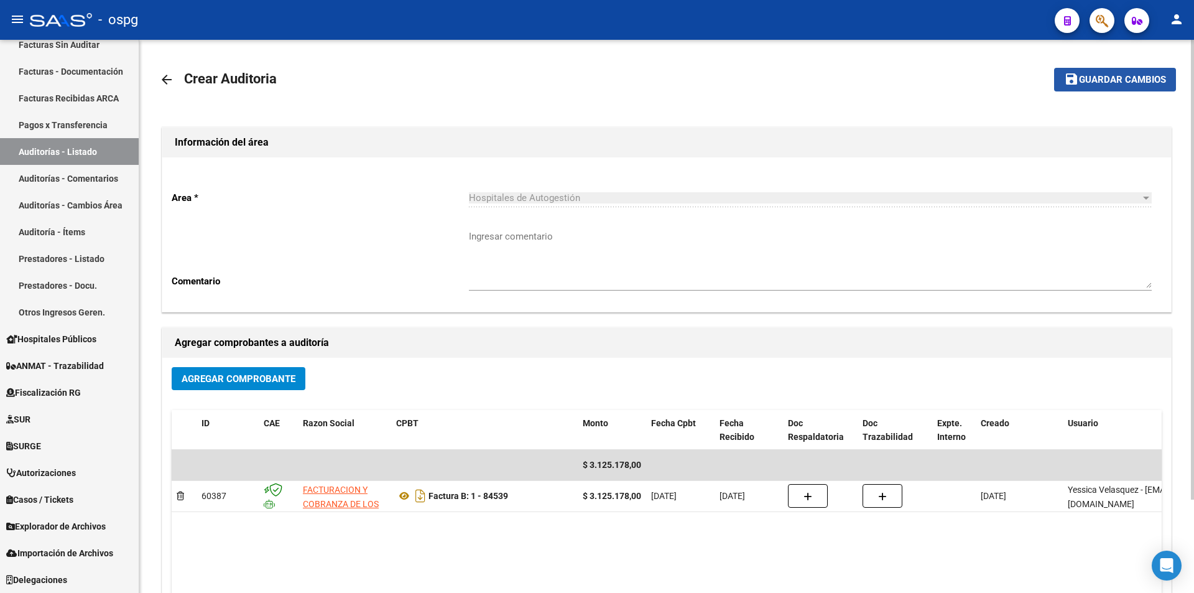
click at [1164, 80] on span "Guardar cambios" at bounding box center [1122, 80] width 87 height 11
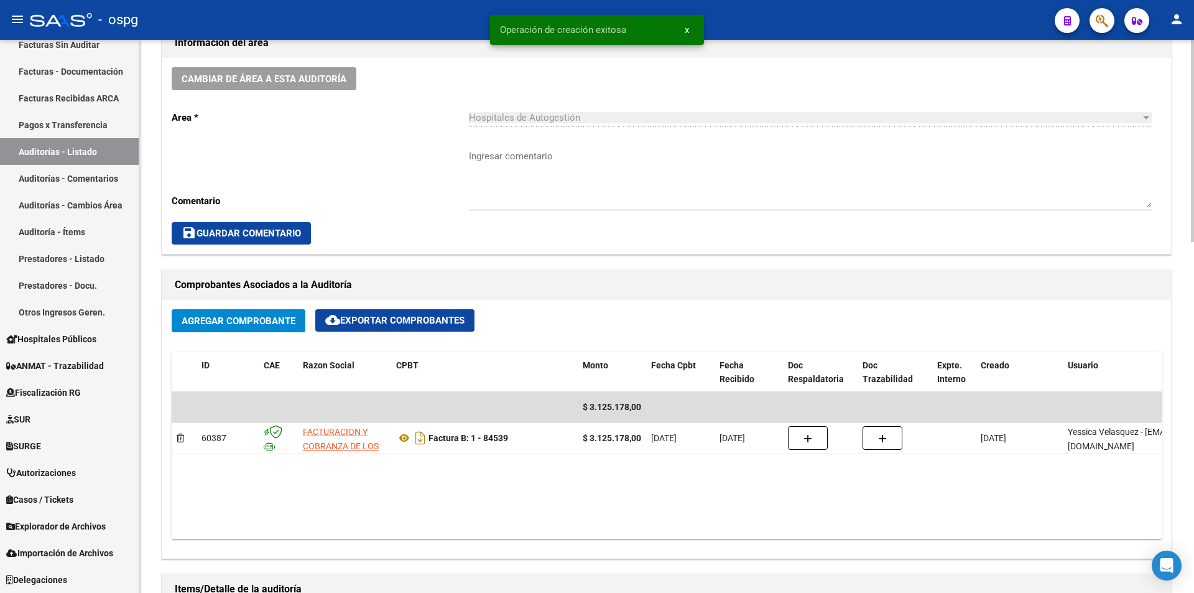
scroll to position [560, 0]
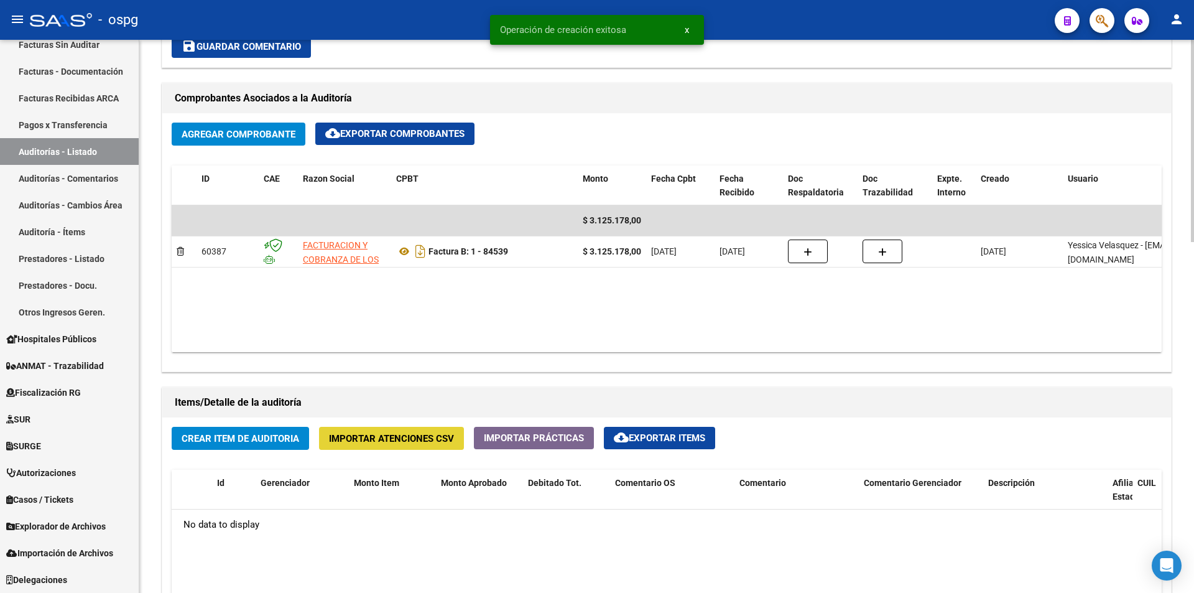
click at [379, 433] on span "Importar Atenciones CSV" at bounding box center [391, 438] width 125 height 11
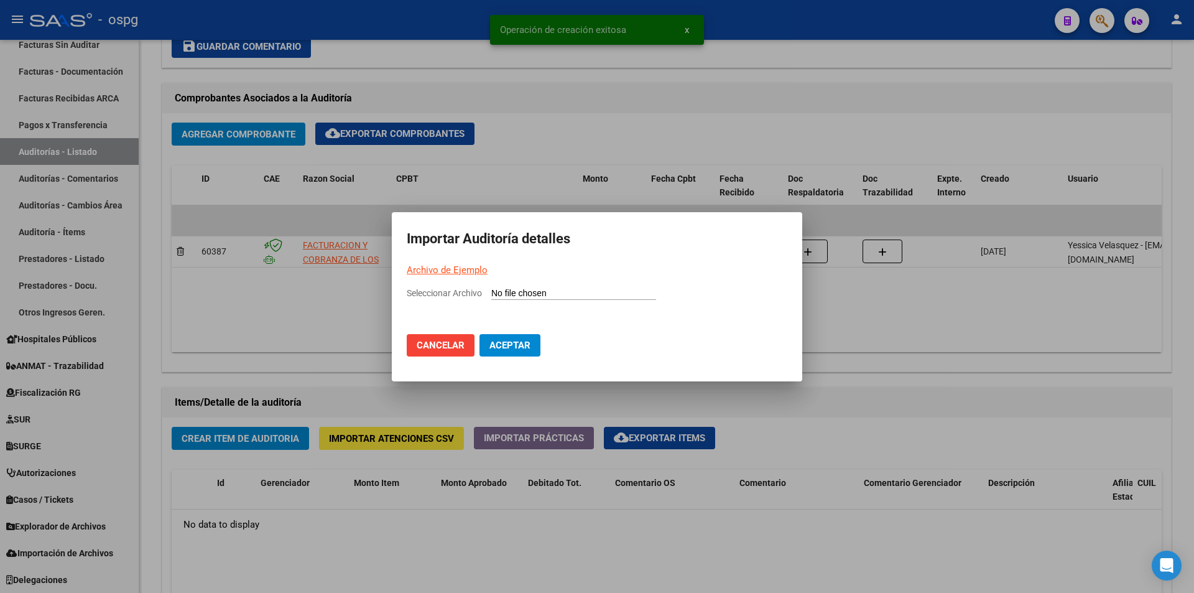
click at [430, 267] on link "Archivo de Ejemplo" at bounding box center [447, 269] width 81 height 11
click at [540, 294] on input "Seleccionar Archivo" at bounding box center [573, 294] width 165 height 12
type input "C:\fakepath\Auditoria-demo-saas-total (8).csv"
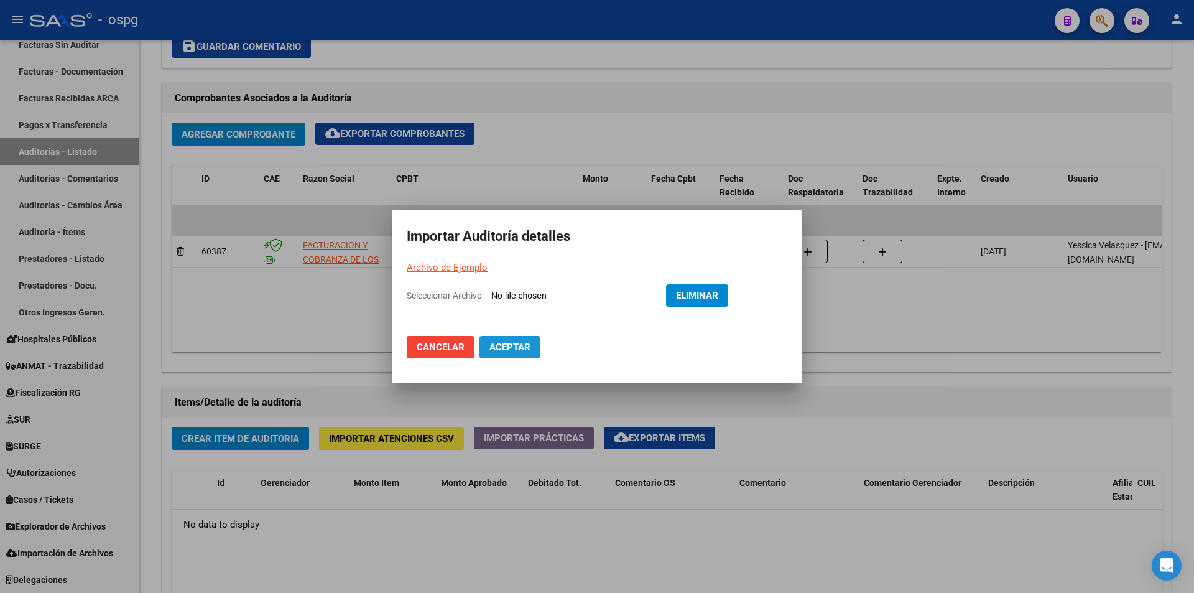
click at [524, 345] on span "Aceptar" at bounding box center [509, 346] width 41 height 11
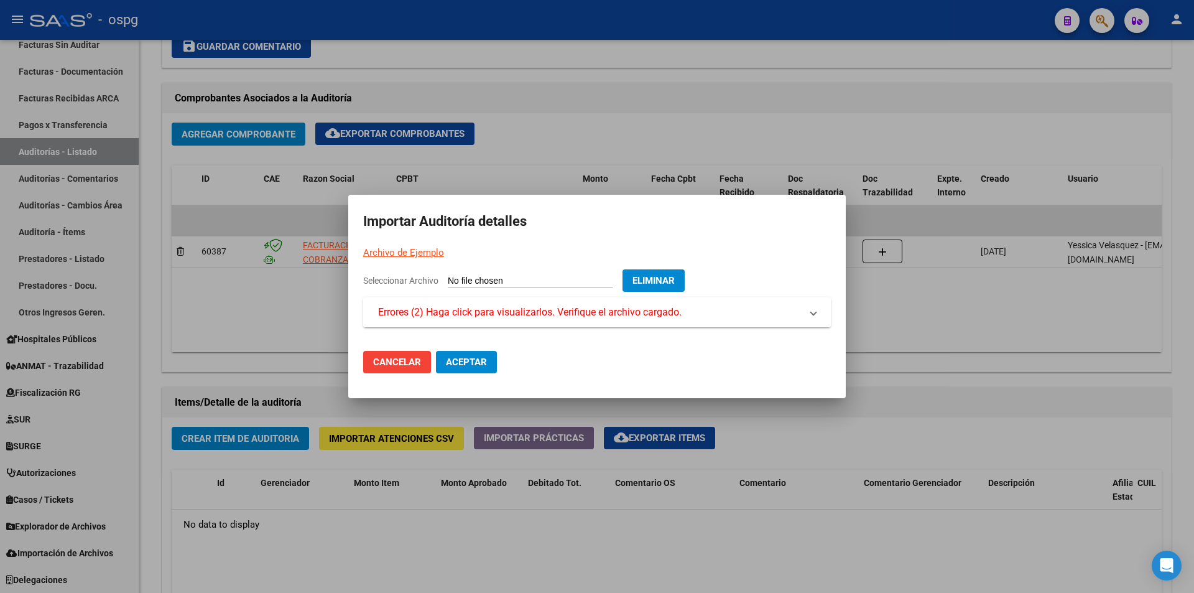
click at [555, 312] on span "Errores (2) Haga click para visualizarlos. Verifique el archivo cargado." at bounding box center [529, 312] width 303 height 15
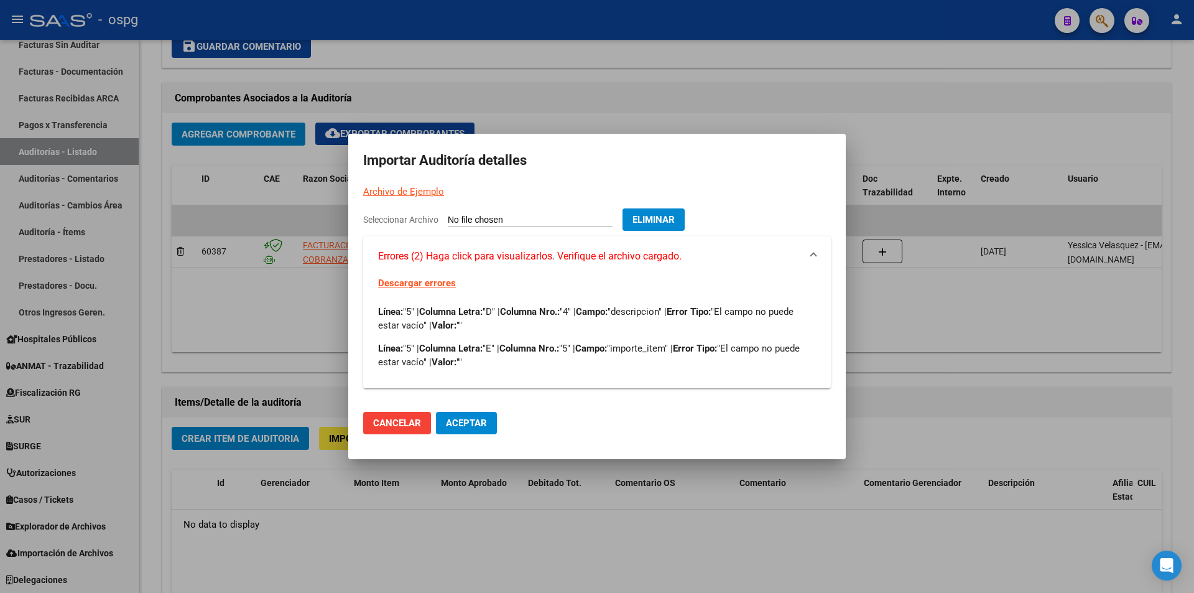
click at [437, 428] on button "Aceptar" at bounding box center [466, 423] width 61 height 22
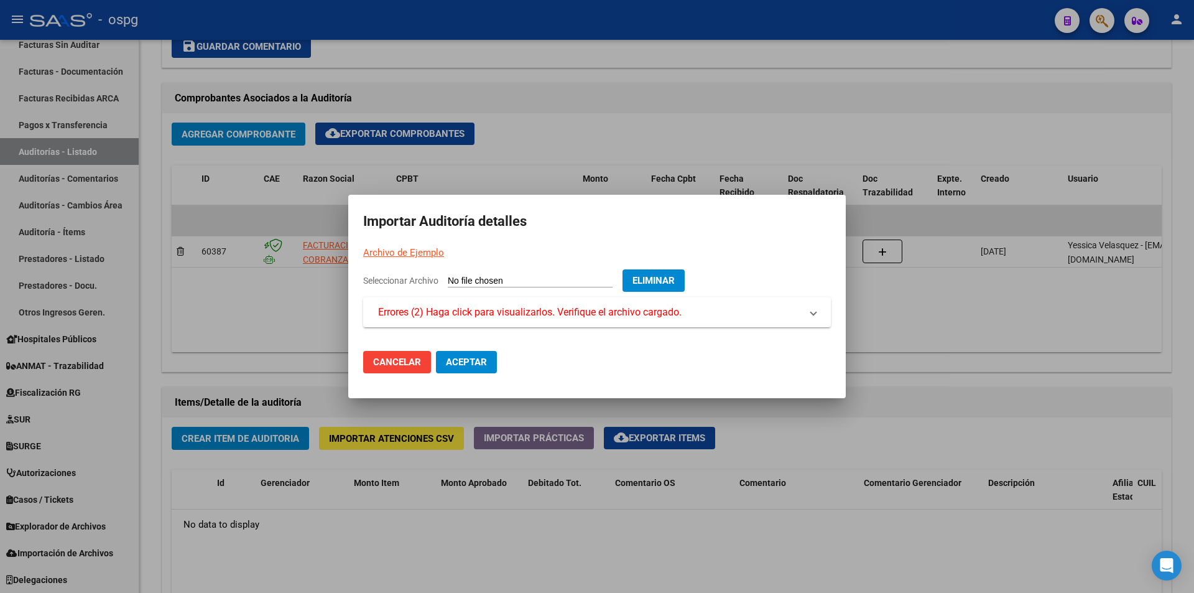
click at [654, 280] on button "Eliminar" at bounding box center [653, 280] width 62 height 22
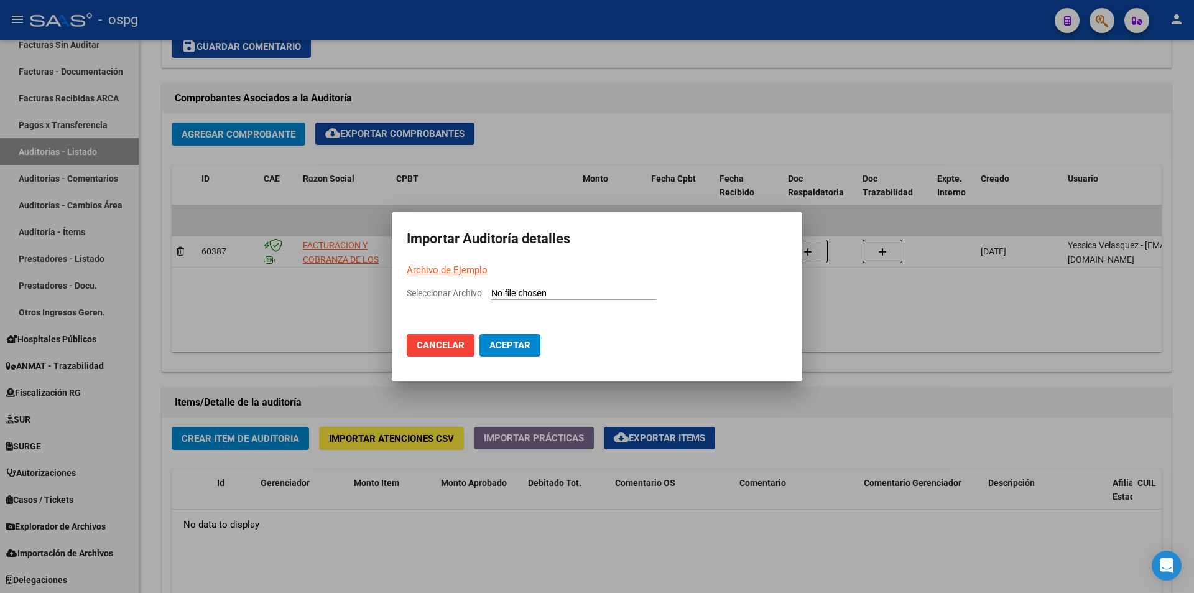
click at [511, 290] on input "Seleccionar Archivo" at bounding box center [573, 294] width 165 height 12
type input "C:\fakepath\Auditoria-demo-saas-total (8).csv"
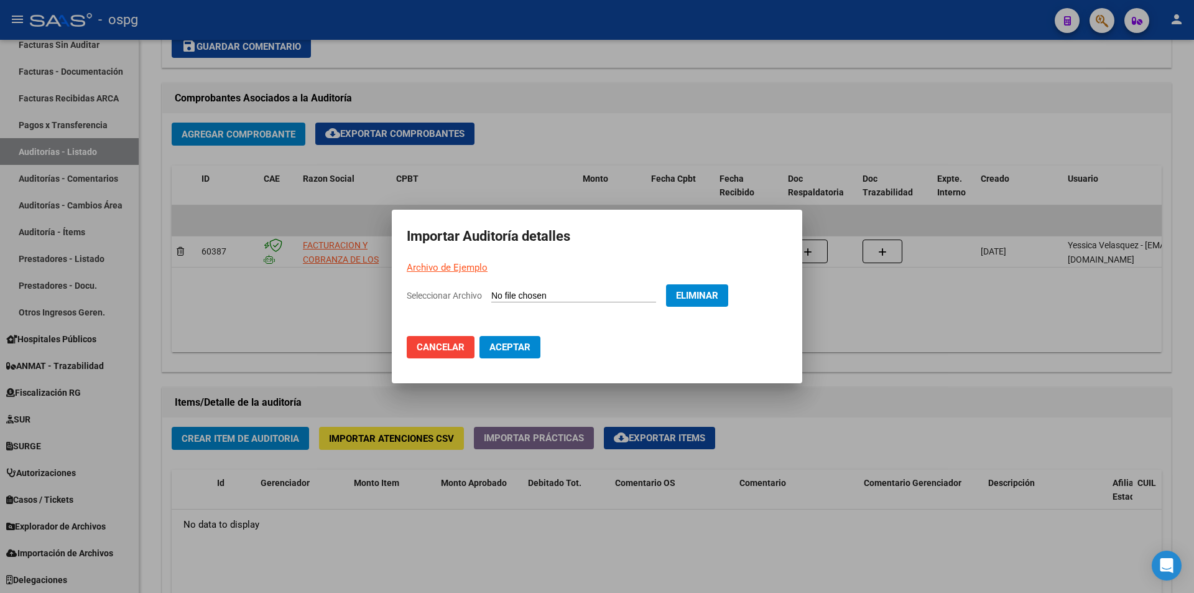
click at [514, 353] on button "Aceptar" at bounding box center [509, 347] width 61 height 22
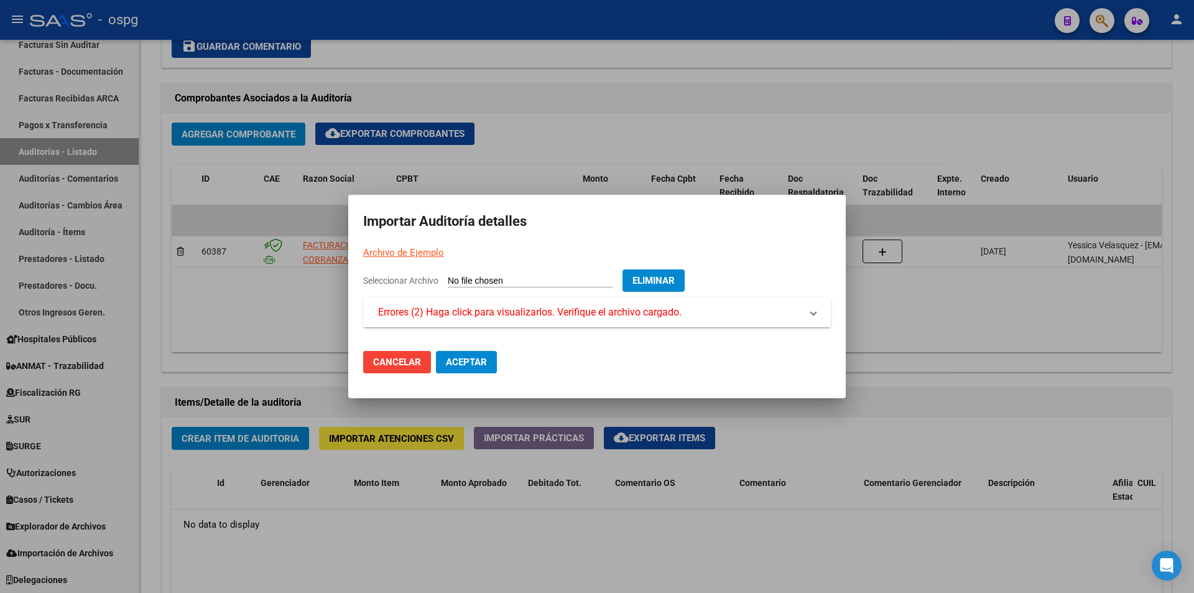
click at [655, 316] on span "Errores (2) Haga click para visualizarlos. Verifique el archivo cargado." at bounding box center [529, 312] width 303 height 15
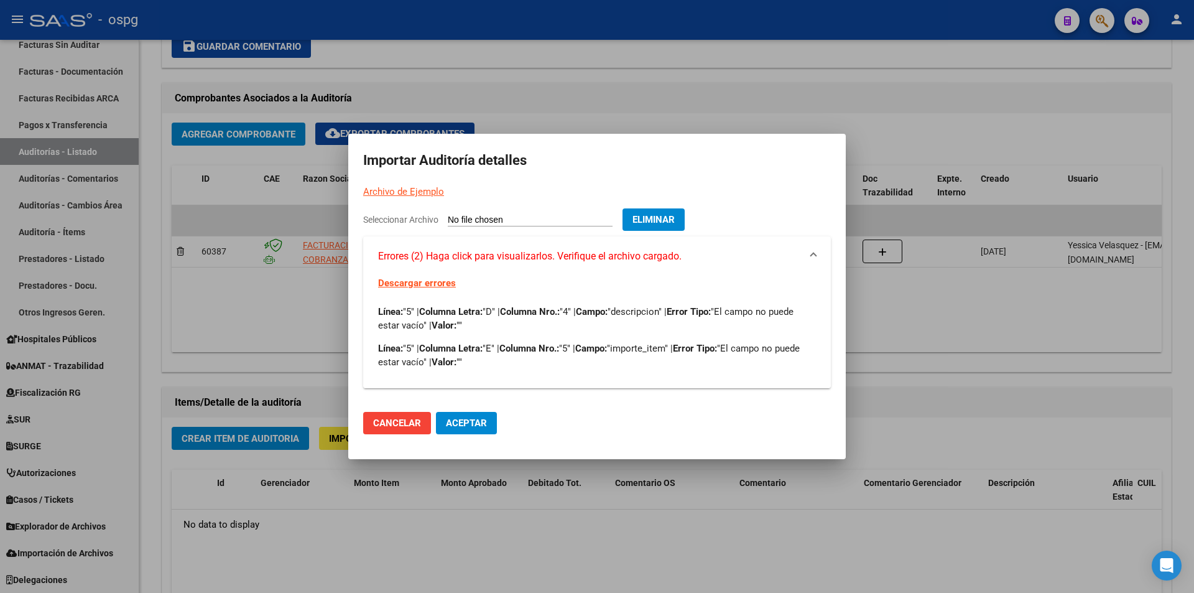
click at [671, 227] on button "Eliminar" at bounding box center [653, 219] width 62 height 22
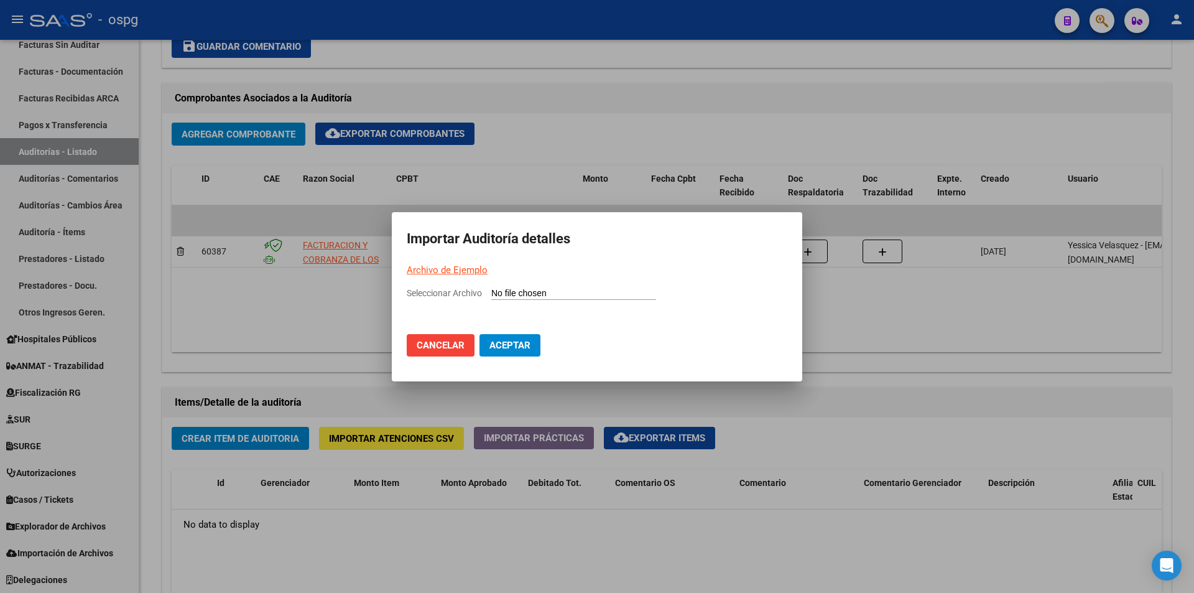
click at [539, 293] on input "Seleccionar Archivo" at bounding box center [573, 294] width 165 height 12
type input "C:\fakepath\Auditoria-demo-saas-total (8).csv"
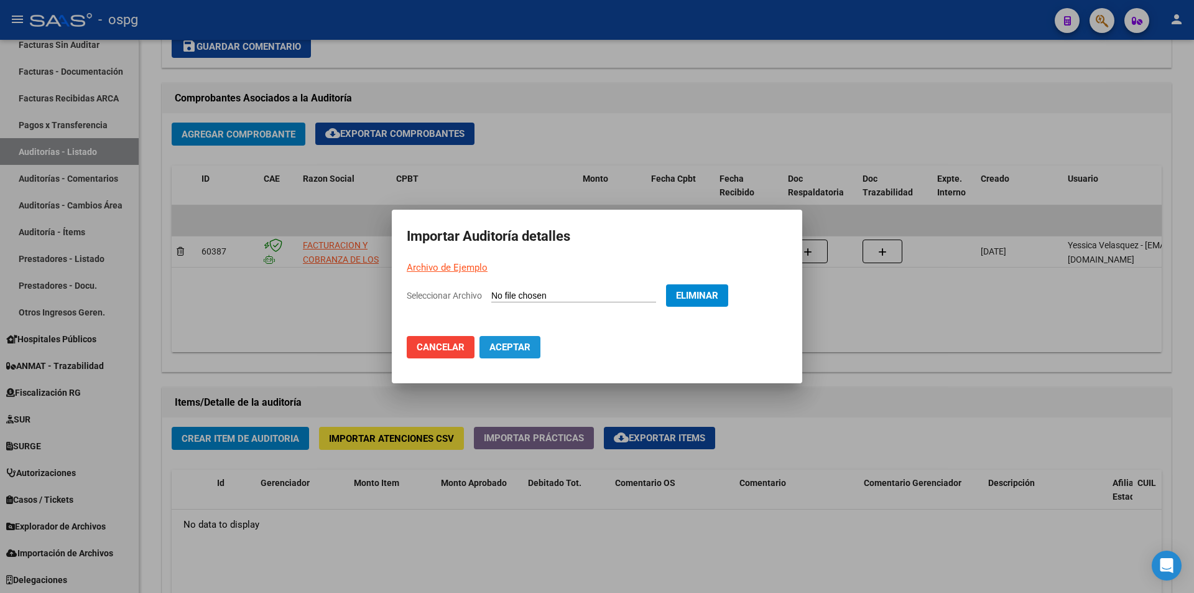
click at [527, 341] on span "Aceptar" at bounding box center [509, 346] width 41 height 11
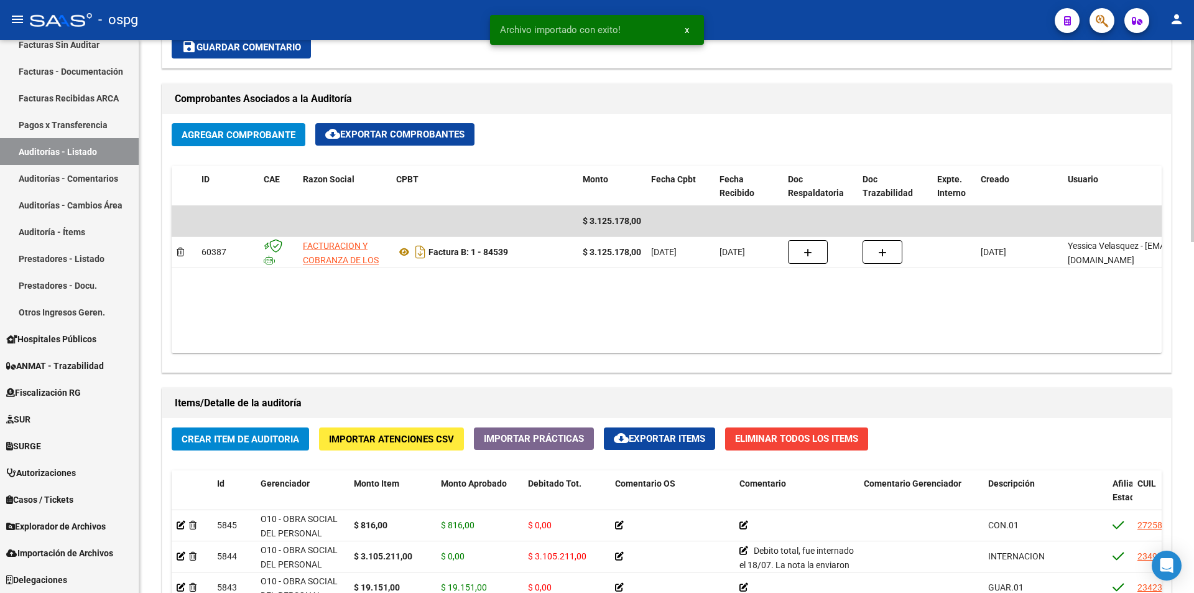
scroll to position [871, 0]
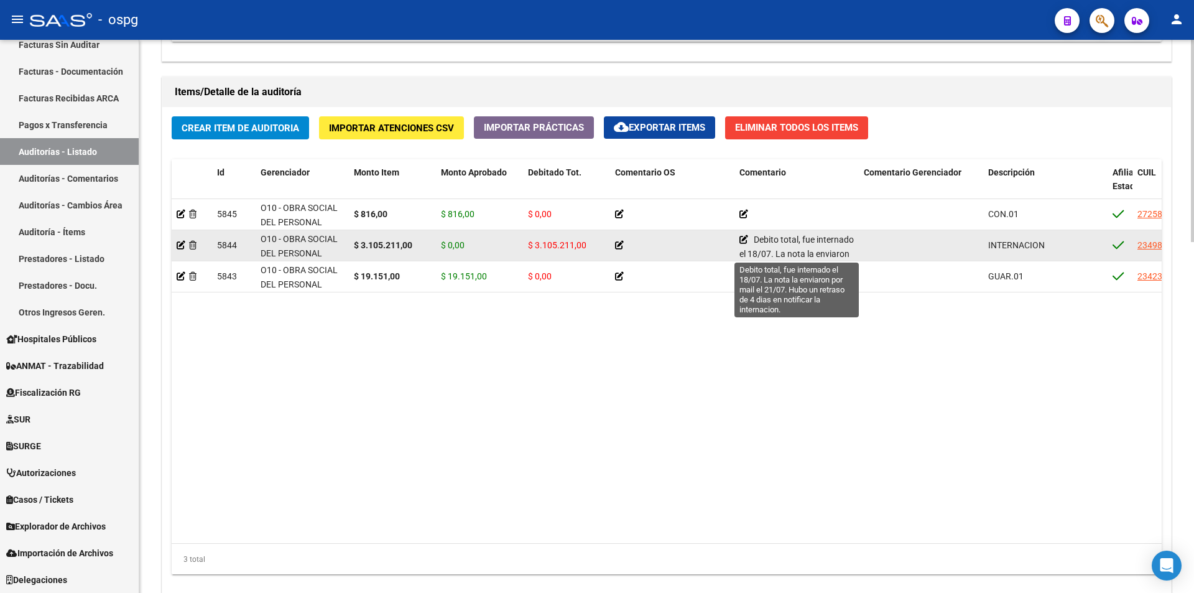
click at [742, 239] on icon at bounding box center [743, 239] width 9 height 9
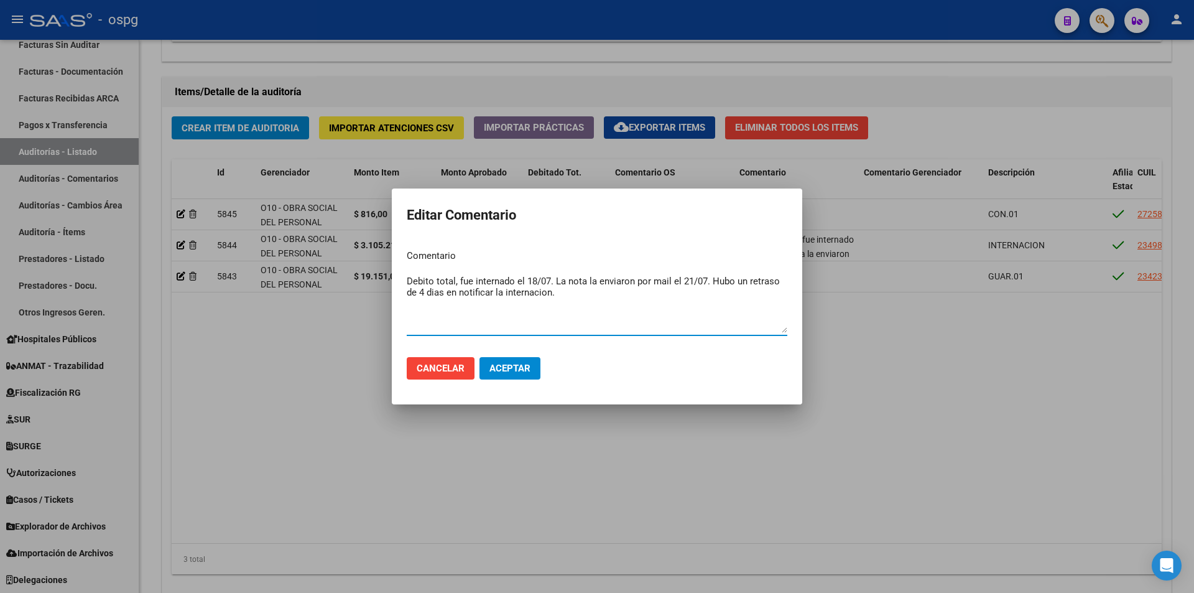
drag, startPoint x: 572, startPoint y: 296, endPoint x: 405, endPoint y: 275, distance: 168.6
click at [399, 275] on mat-dialog-content "Comentario Debito total, fue internado el 18/07. La nota la enviaron por mail e…" at bounding box center [597, 293] width 410 height 108
click at [460, 282] on textarea "Debito total, fue internado el 18/07. La nota la enviaron por mail el 21/07. Hu…" at bounding box center [597, 303] width 381 height 58
click at [458, 283] on textarea "Debito total, fue internado el 18/07. La nota la enviaron por mail el 21/07. Hu…" at bounding box center [597, 303] width 381 height 58
click at [636, 280] on textarea "Debito total. El paciente fue internado el 18/07. La nota la enviaron por mail …" at bounding box center [597, 303] width 381 height 58
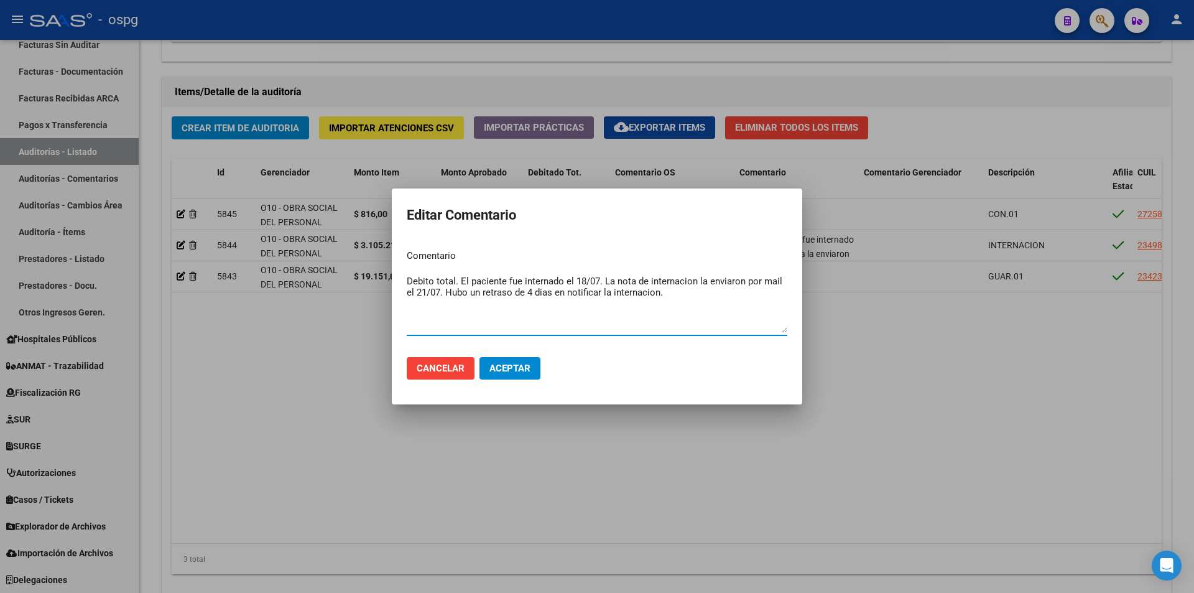
click at [583, 297] on textarea "Debito total. El paciente fue internado el 18/07. La nota de internacion la env…" at bounding box center [597, 303] width 381 height 58
click at [540, 292] on textarea "Debito total. El paciente fue internado el 18/07. La nota de internacion la env…" at bounding box center [597, 303] width 381 height 58
click at [633, 294] on textarea "Debito total. El paciente fue internado el 18/07. La nota de internacion la env…" at bounding box center [597, 303] width 381 height 58
click at [678, 284] on textarea "Debito total. El paciente fue internado el 18/07. La nota de internacion la env…" at bounding box center [597, 303] width 381 height 58
drag, startPoint x: 632, startPoint y: 292, endPoint x: 389, endPoint y: 262, distance: 245.0
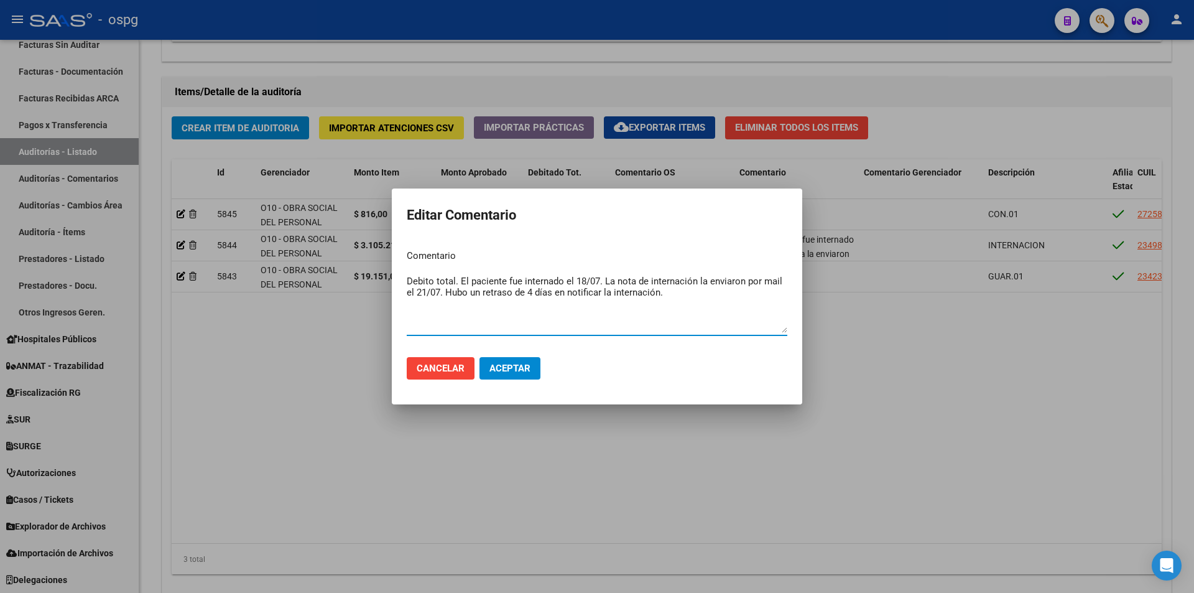
click at [389, 262] on div "Editar Comentario Comentario Debito total. El paciente fue internado el 18/07. …" at bounding box center [597, 296] width 1194 height 593
type textarea "Debito total. El paciente fue internado el 18/07. La nota de internación la env…"
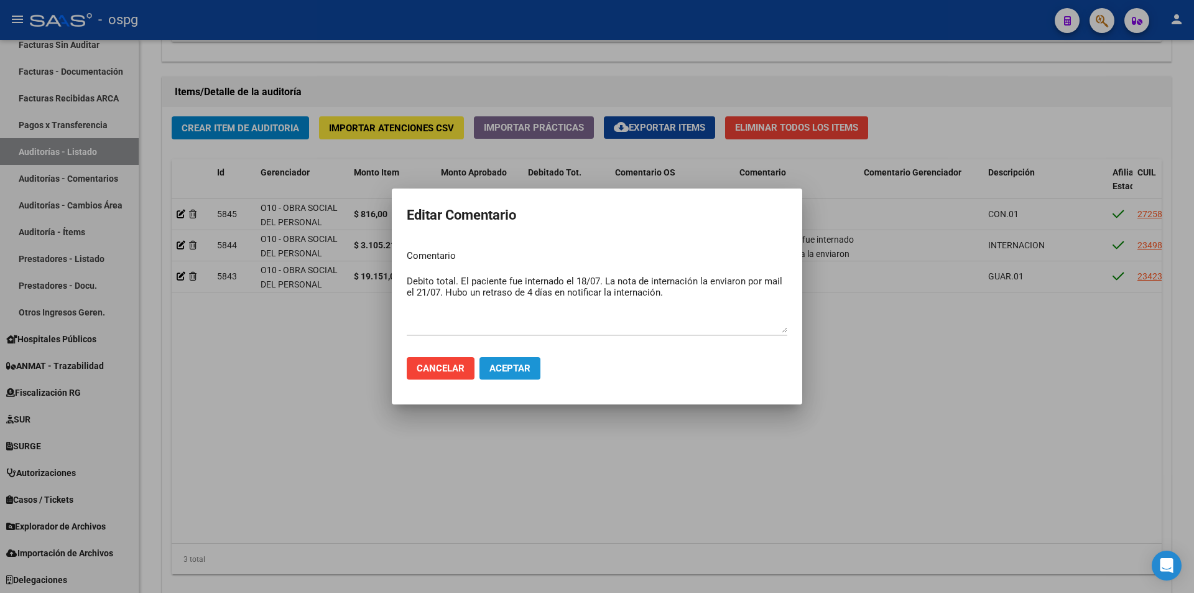
click at [514, 371] on span "Aceptar" at bounding box center [509, 368] width 41 height 11
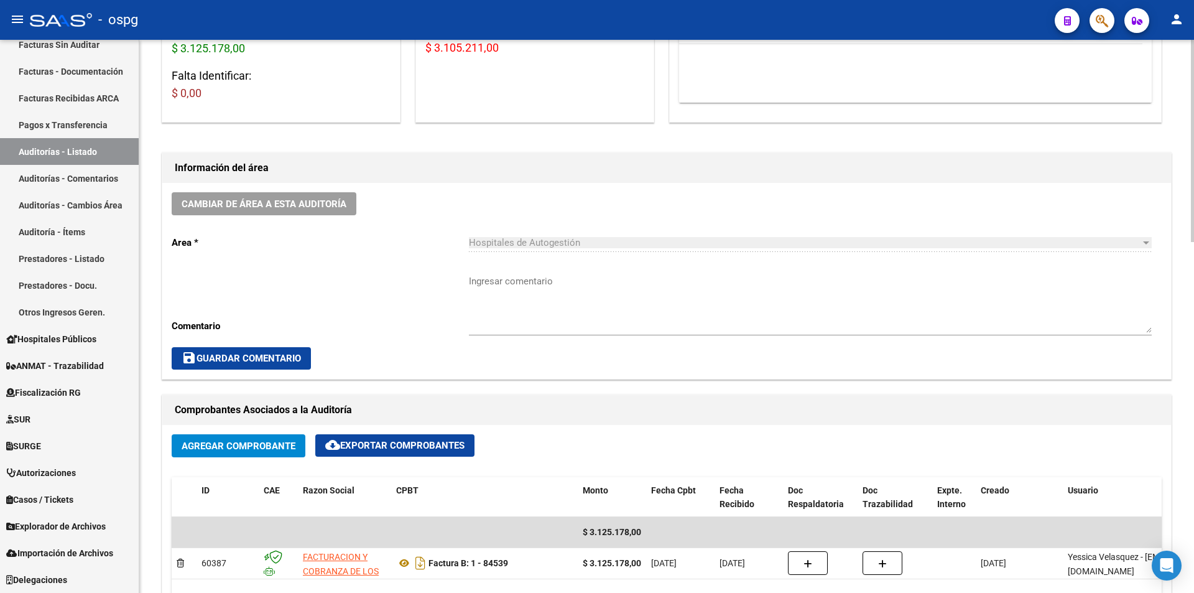
scroll to position [0, 0]
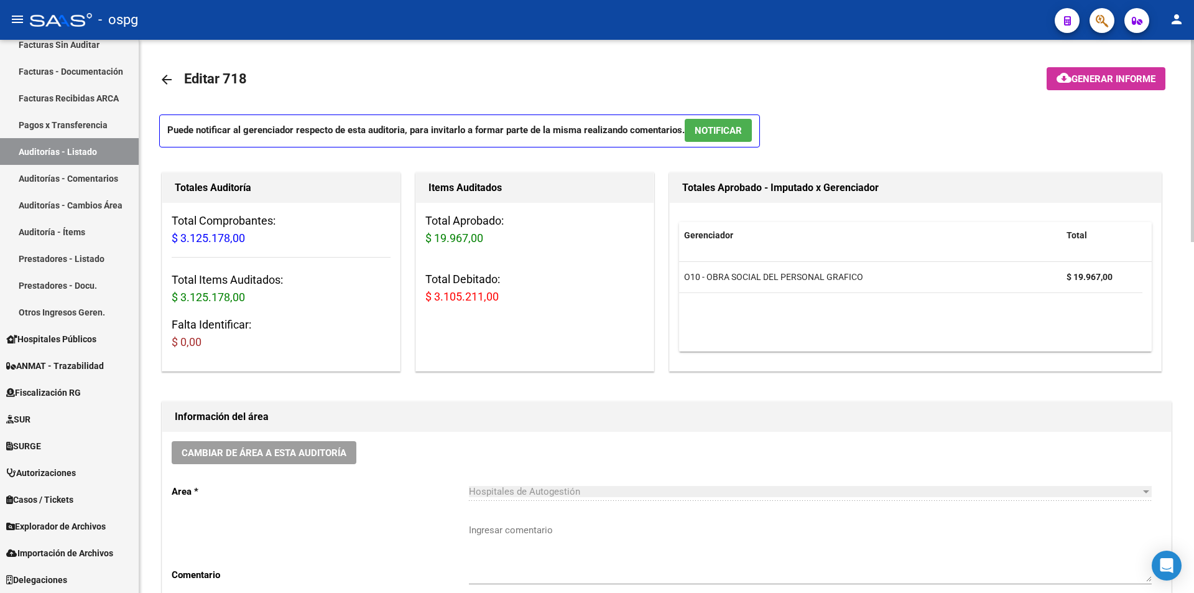
click at [169, 78] on mat-icon "arrow_back" at bounding box center [166, 79] width 15 height 15
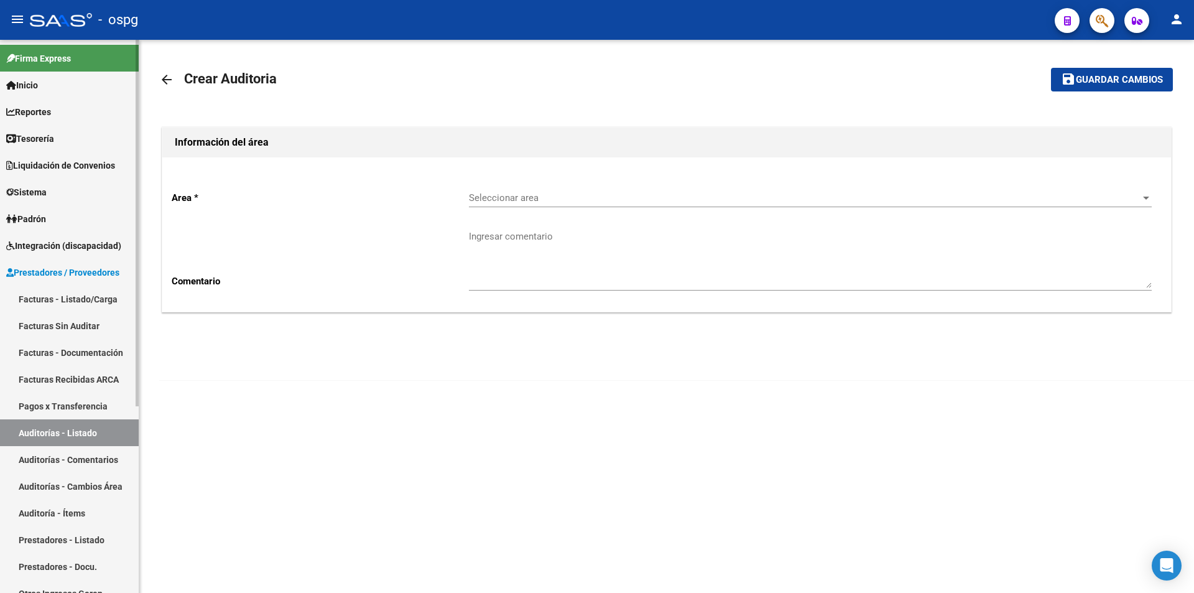
click at [80, 297] on link "Facturas - Listado/Carga" at bounding box center [69, 298] width 139 height 27
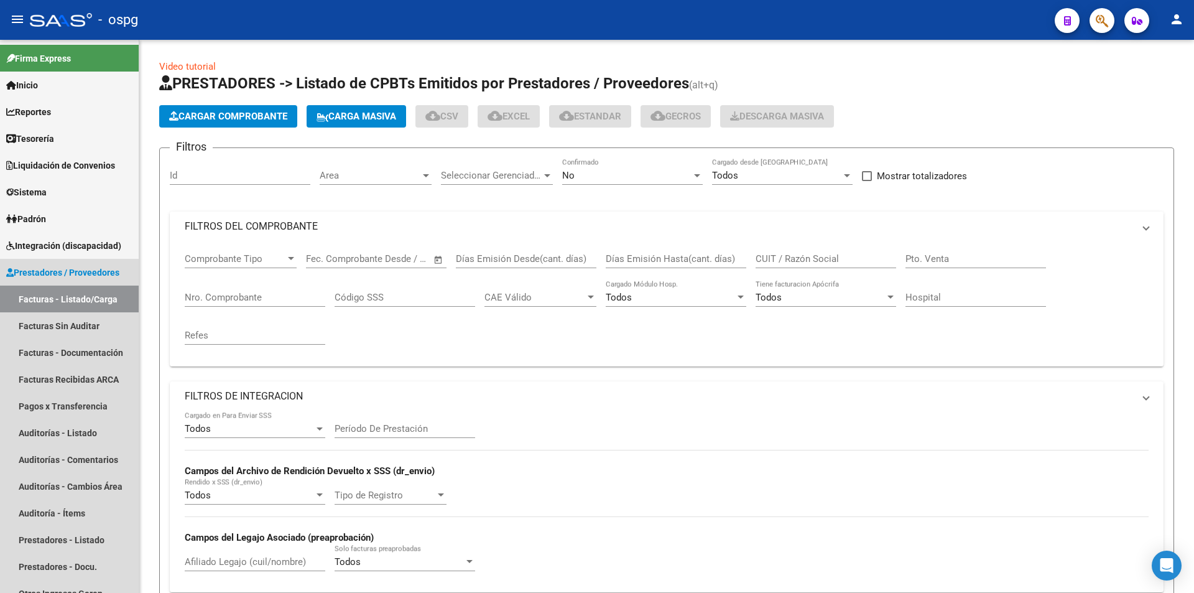
click at [591, 200] on div "Filtros Id Area Area Seleccionar Gerenciador Seleccionar Gerenciador No Confirm…" at bounding box center [667, 496] width 994 height 677
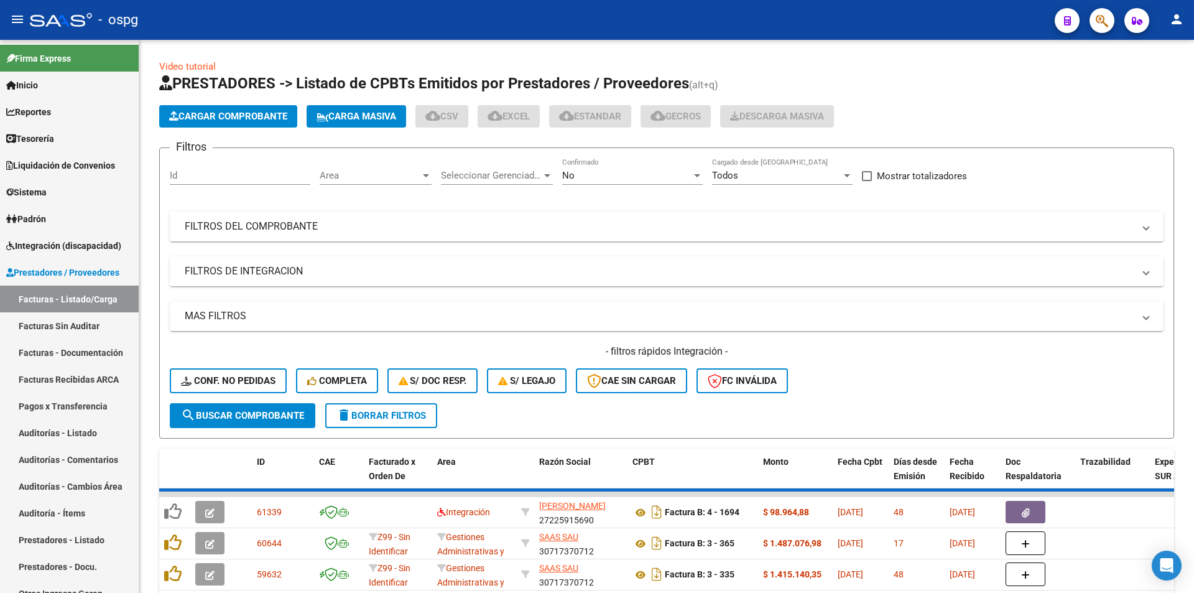
click at [249, 118] on span "Cargar Comprobante" at bounding box center [228, 116] width 118 height 11
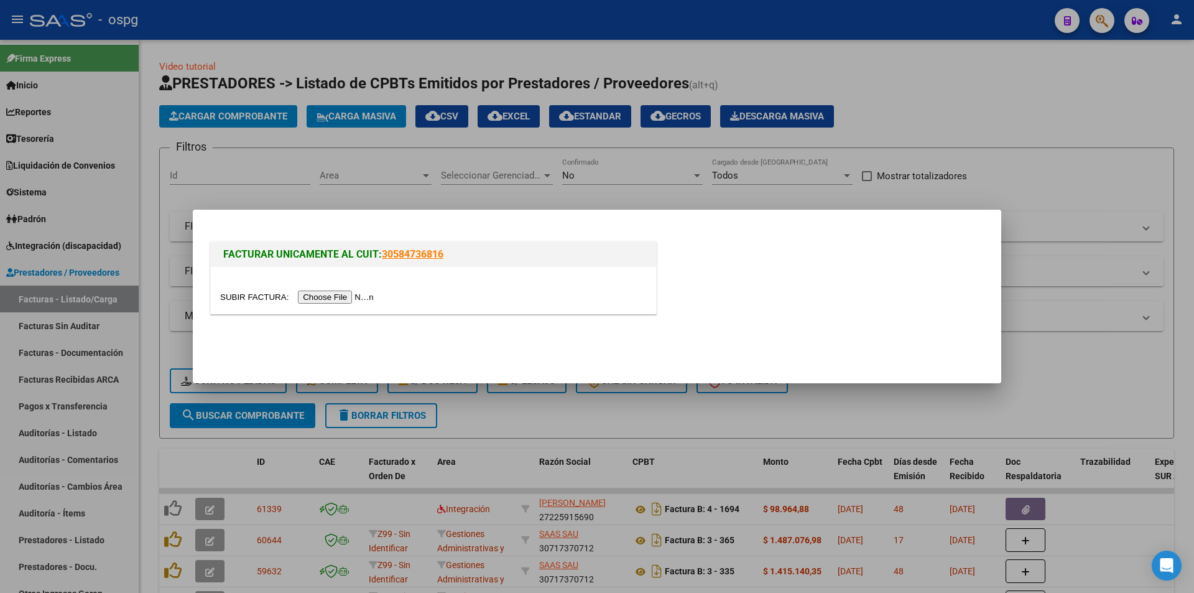
click at [363, 296] on input "file" at bounding box center [298, 296] width 157 height 13
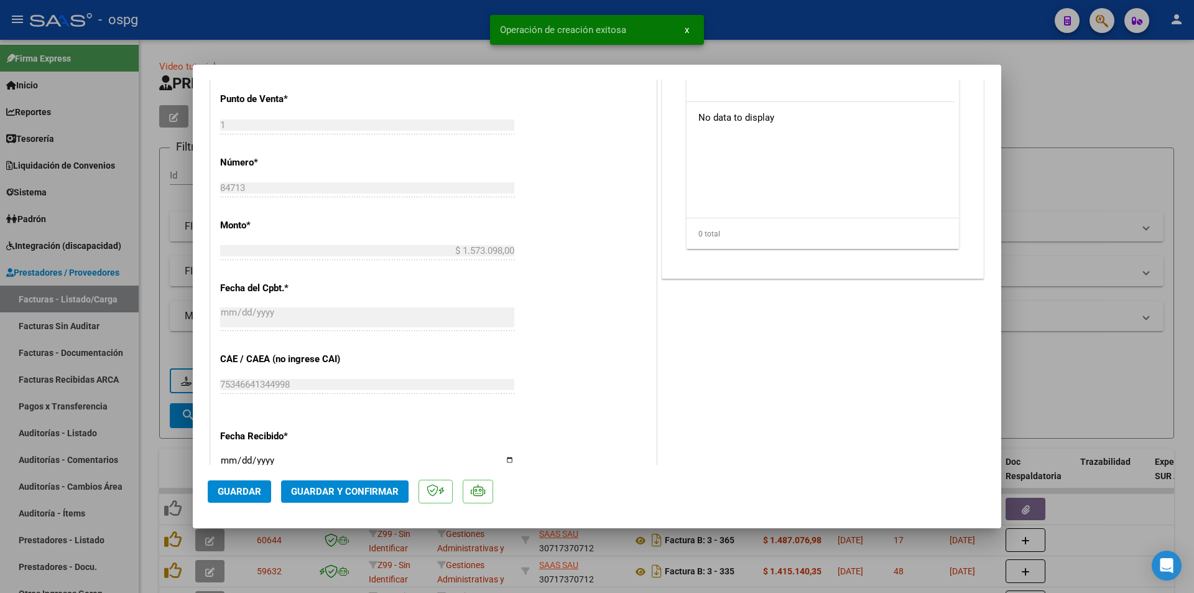
scroll to position [119, 0]
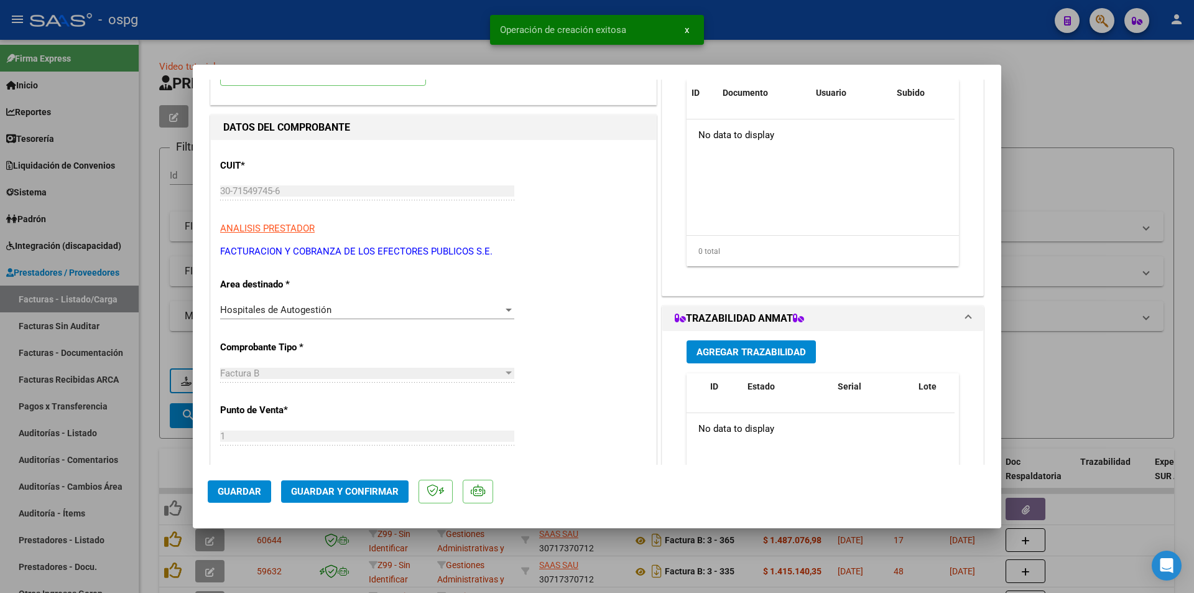
click at [369, 483] on button "Guardar y Confirmar" at bounding box center [344, 491] width 127 height 22
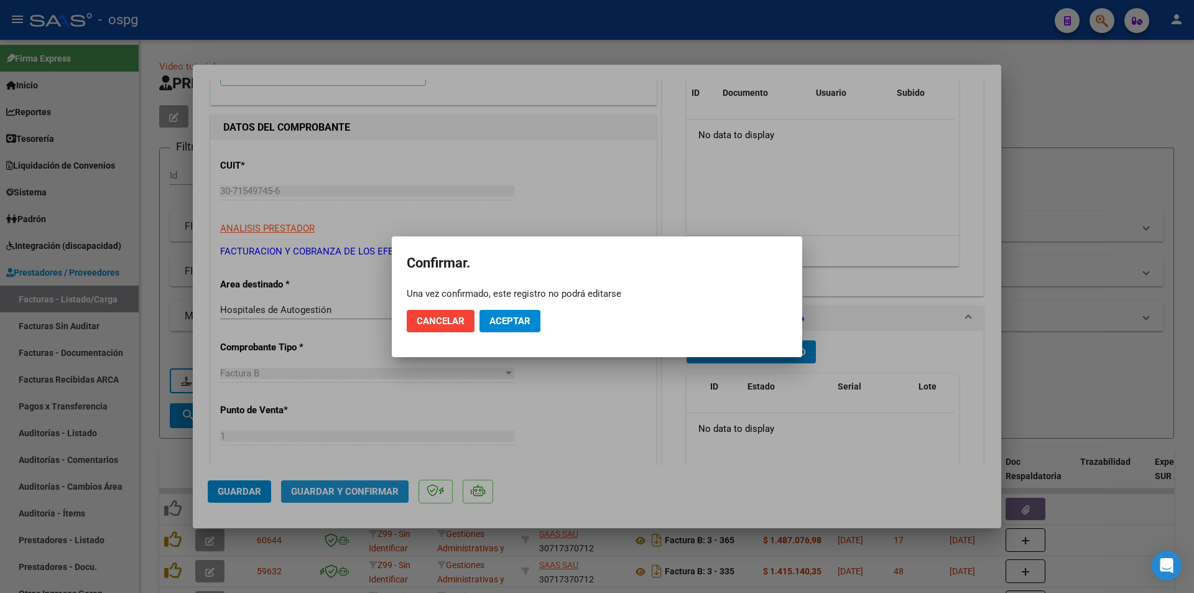
scroll to position [0, 0]
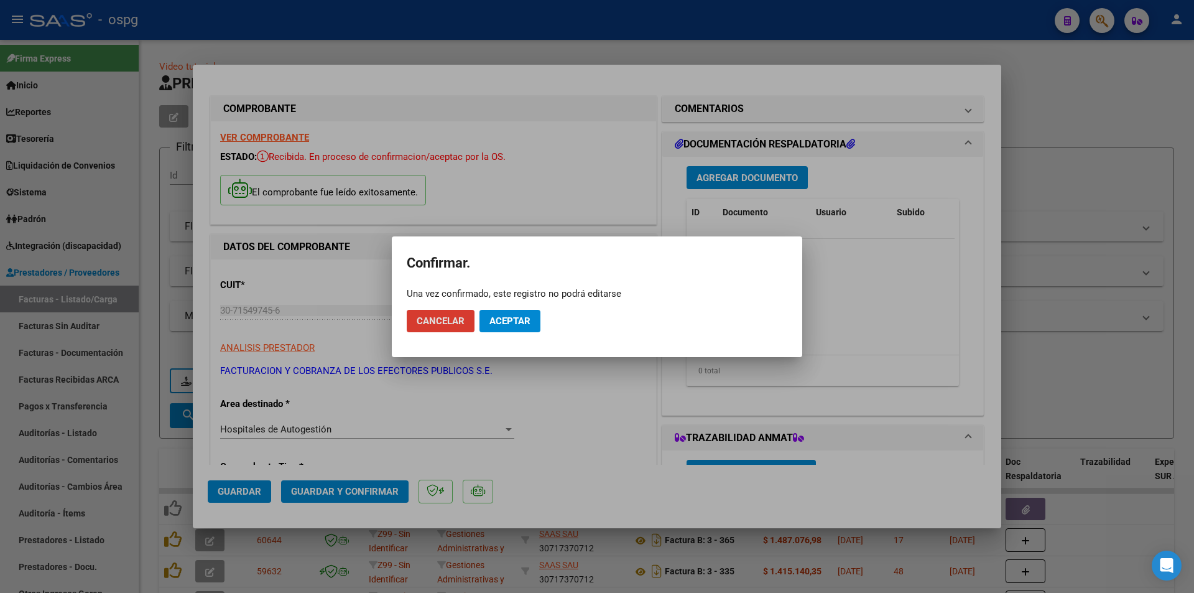
click at [515, 313] on button "Aceptar" at bounding box center [509, 321] width 61 height 22
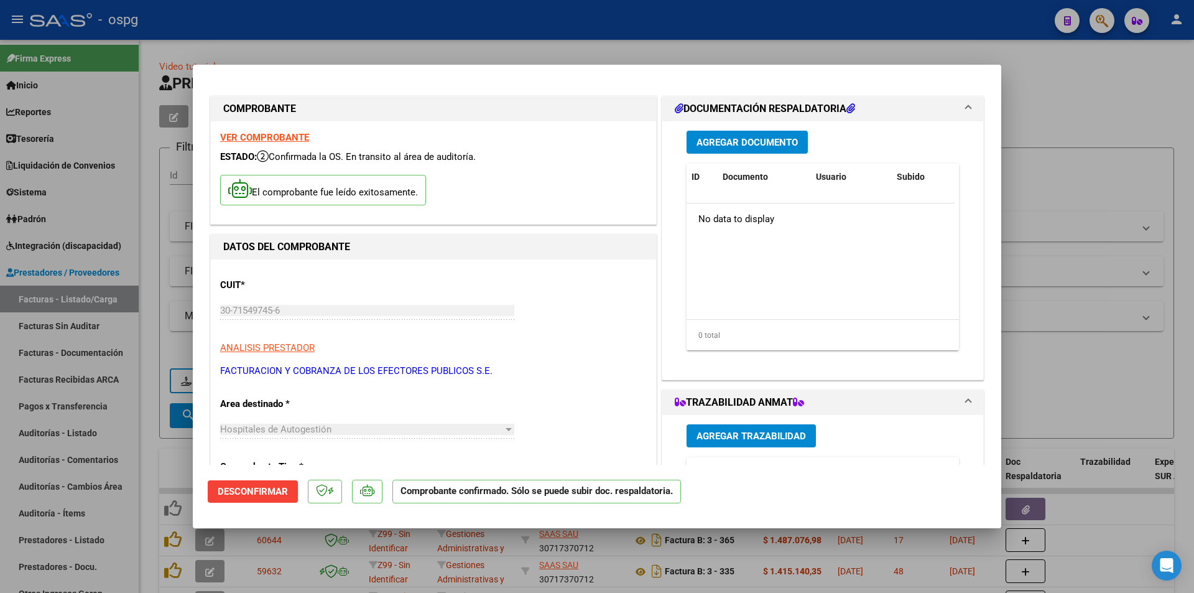
click at [433, 40] on div at bounding box center [597, 296] width 1194 height 593
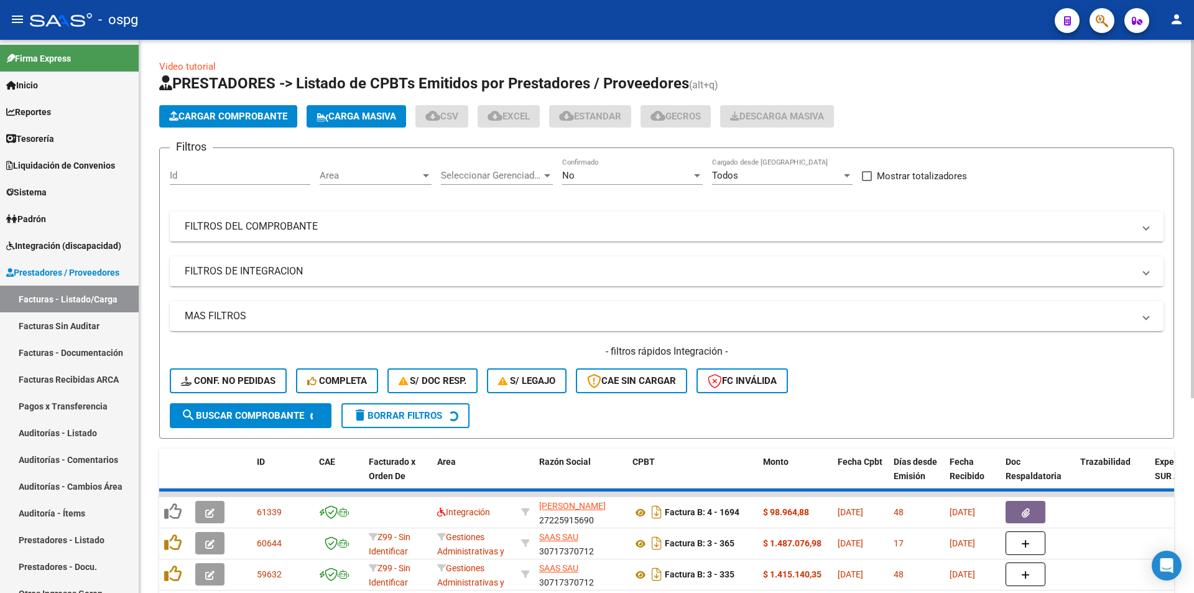
click at [437, 49] on div "Video tutorial PRESTADORES -> Listado de CPBTs Emitidos por Prestadores / Prove…" at bounding box center [666, 461] width 1055 height 843
